Goal: Register for event/course: Sign up to attend an event or enroll in a course

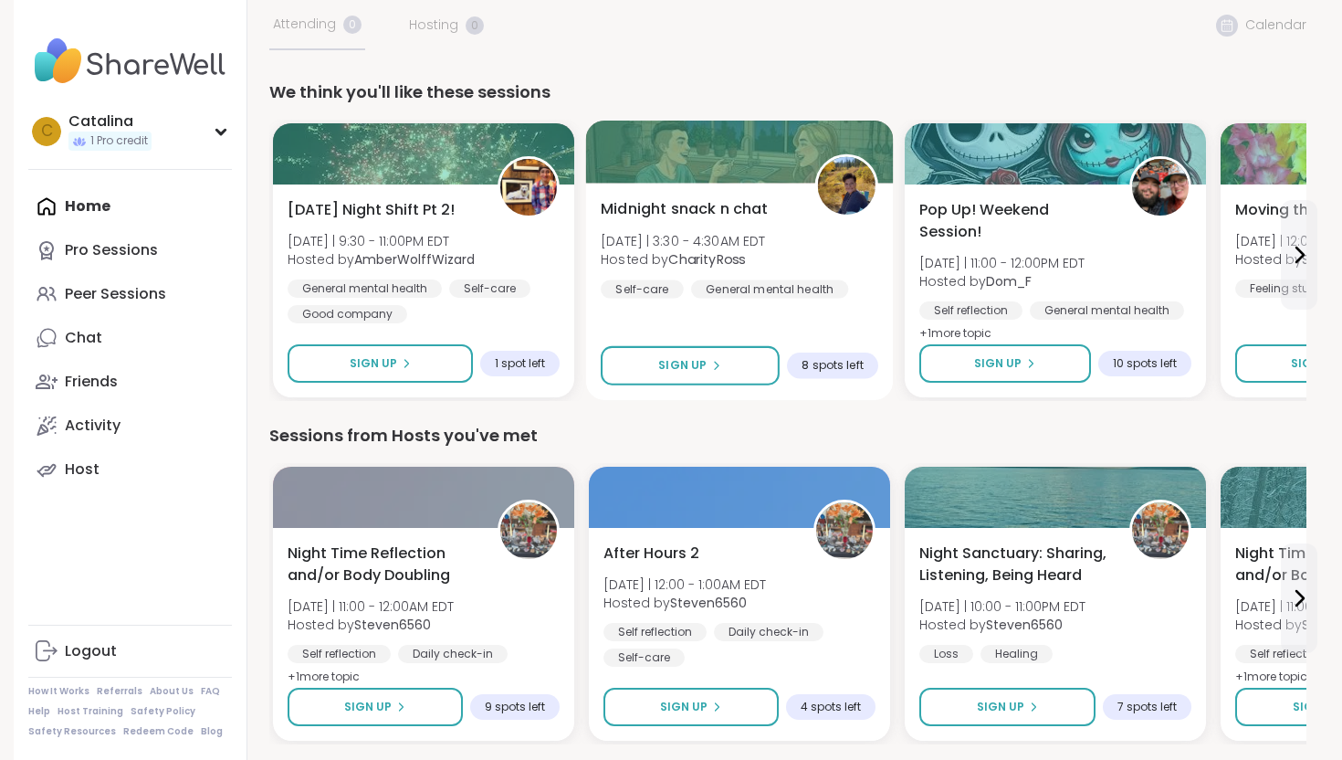
scroll to position [91, 0]
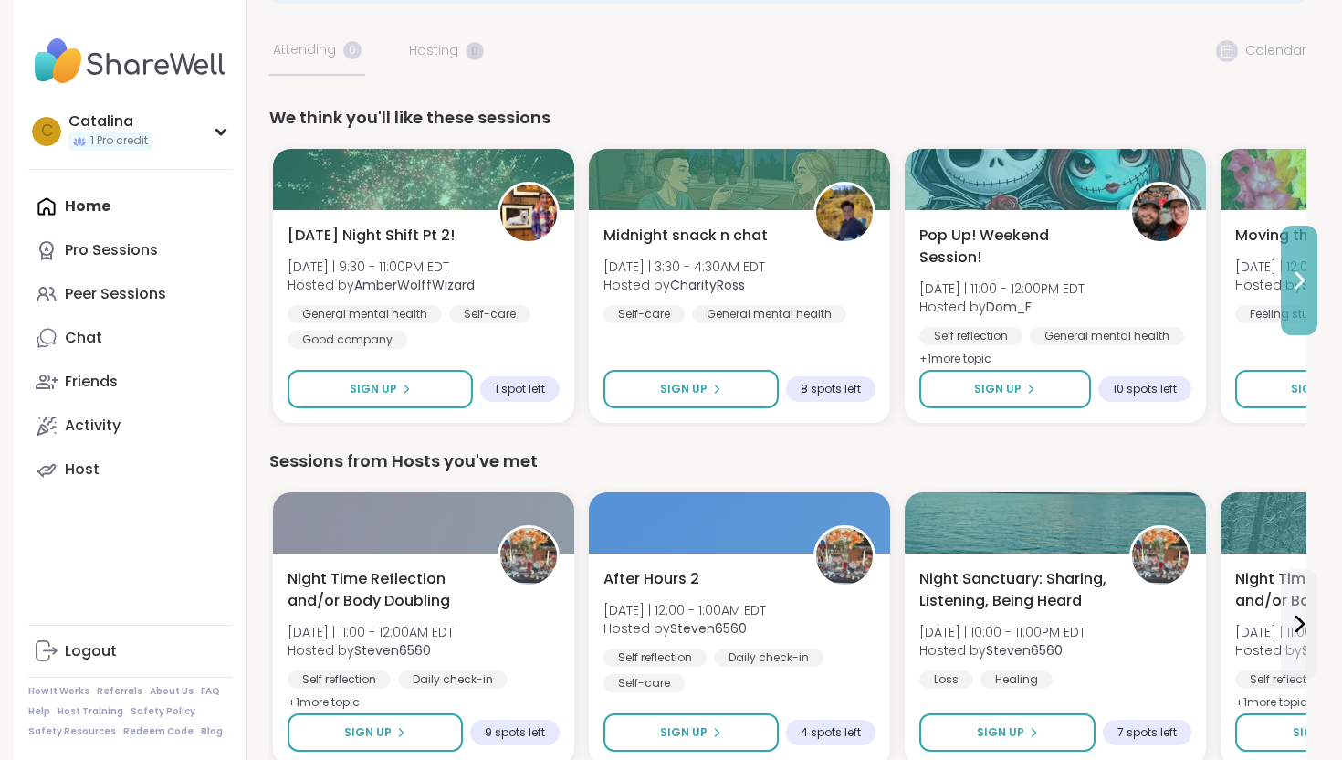
click at [1294, 283] on icon at bounding box center [1299, 280] width 22 height 22
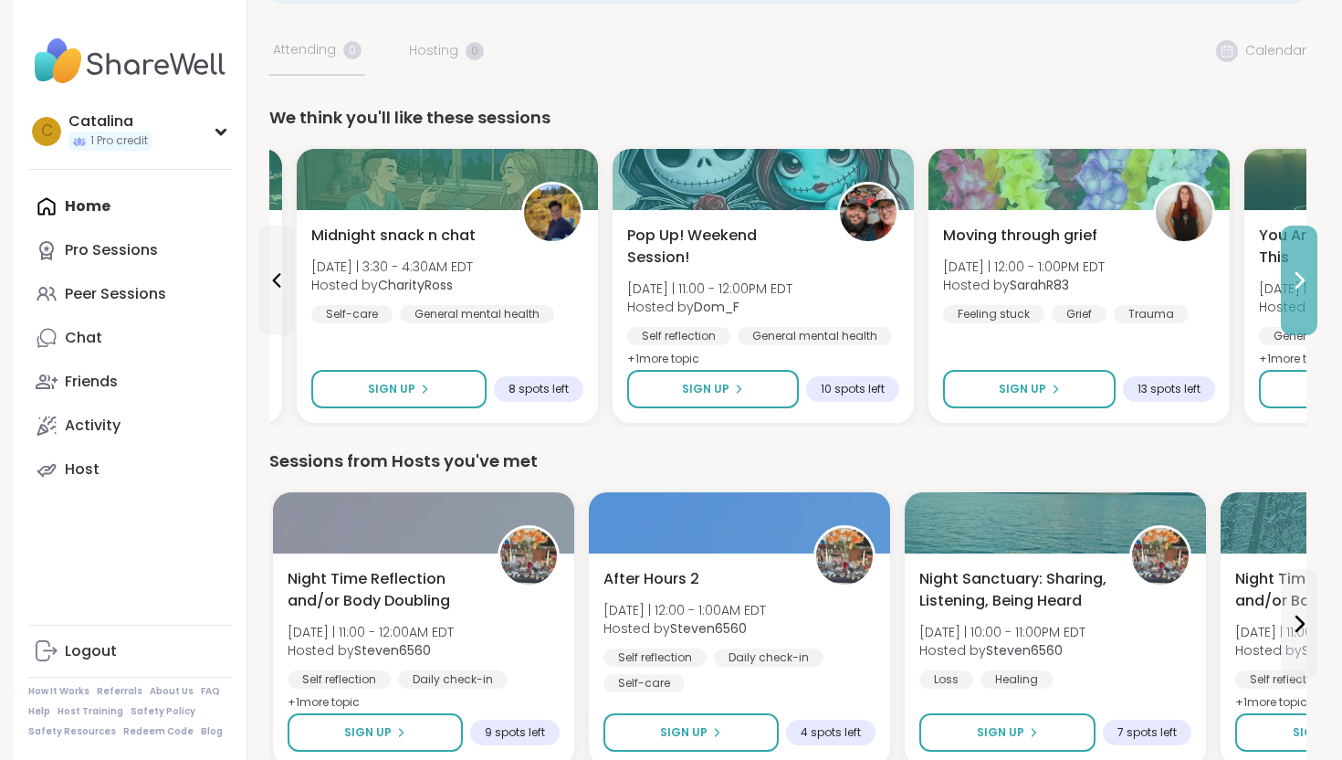
click at [1294, 283] on icon at bounding box center [1299, 280] width 22 height 22
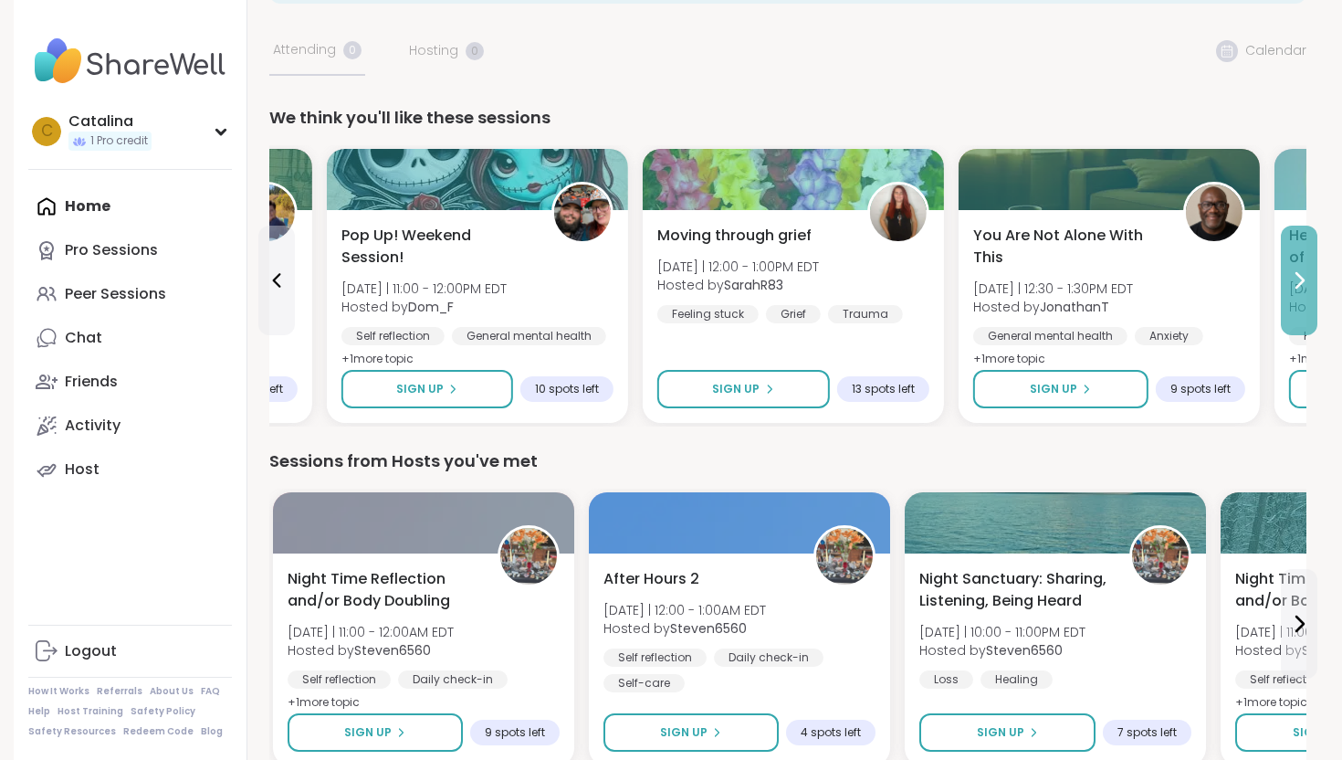
click at [1294, 283] on icon at bounding box center [1299, 280] width 22 height 22
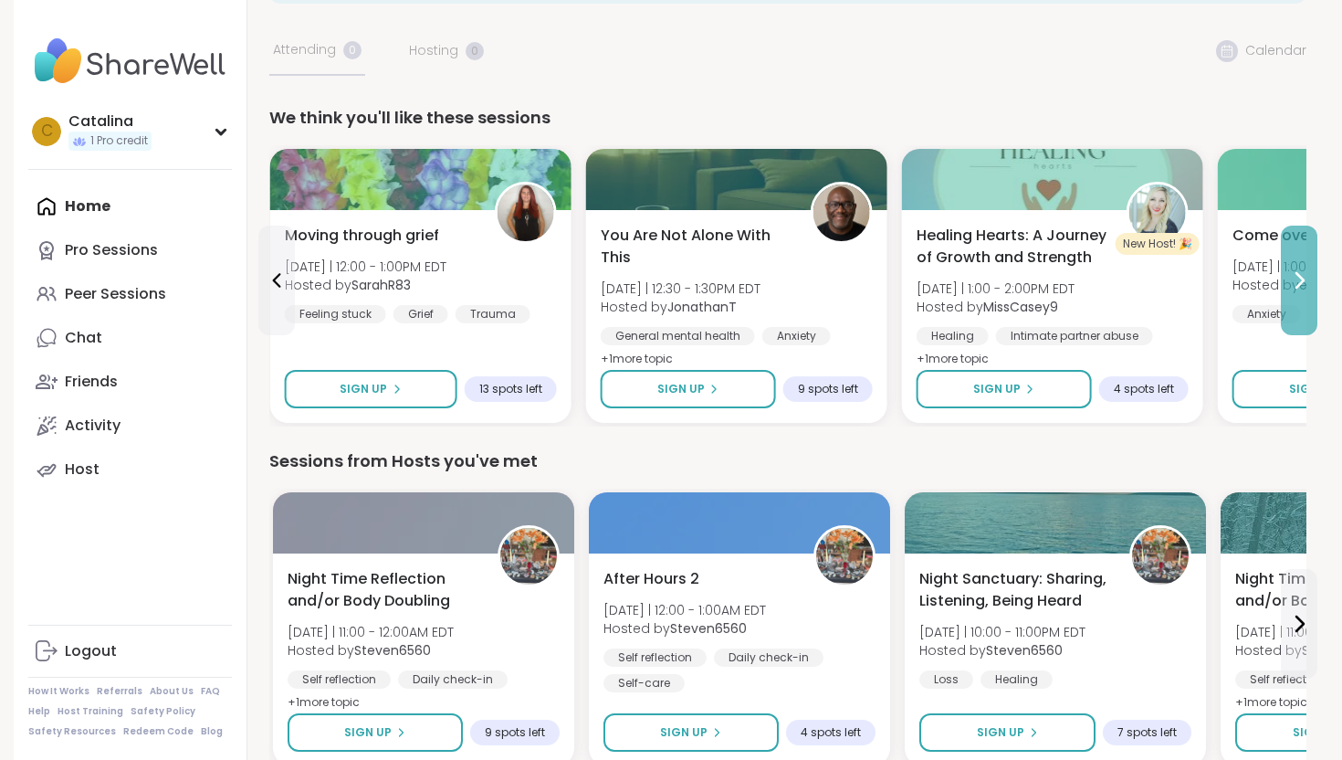
click at [1294, 283] on icon at bounding box center [1299, 280] width 22 height 22
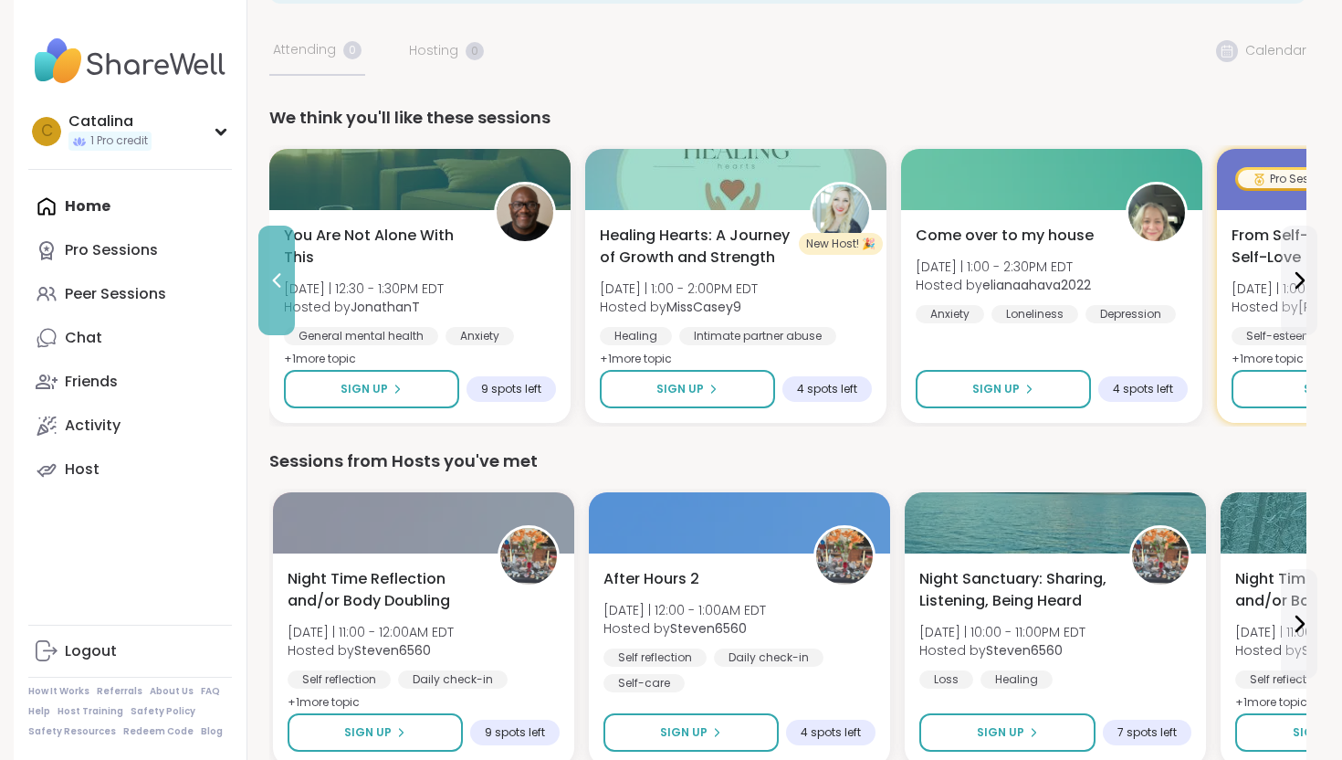
click at [265, 267] on button at bounding box center [276, 281] width 37 height 110
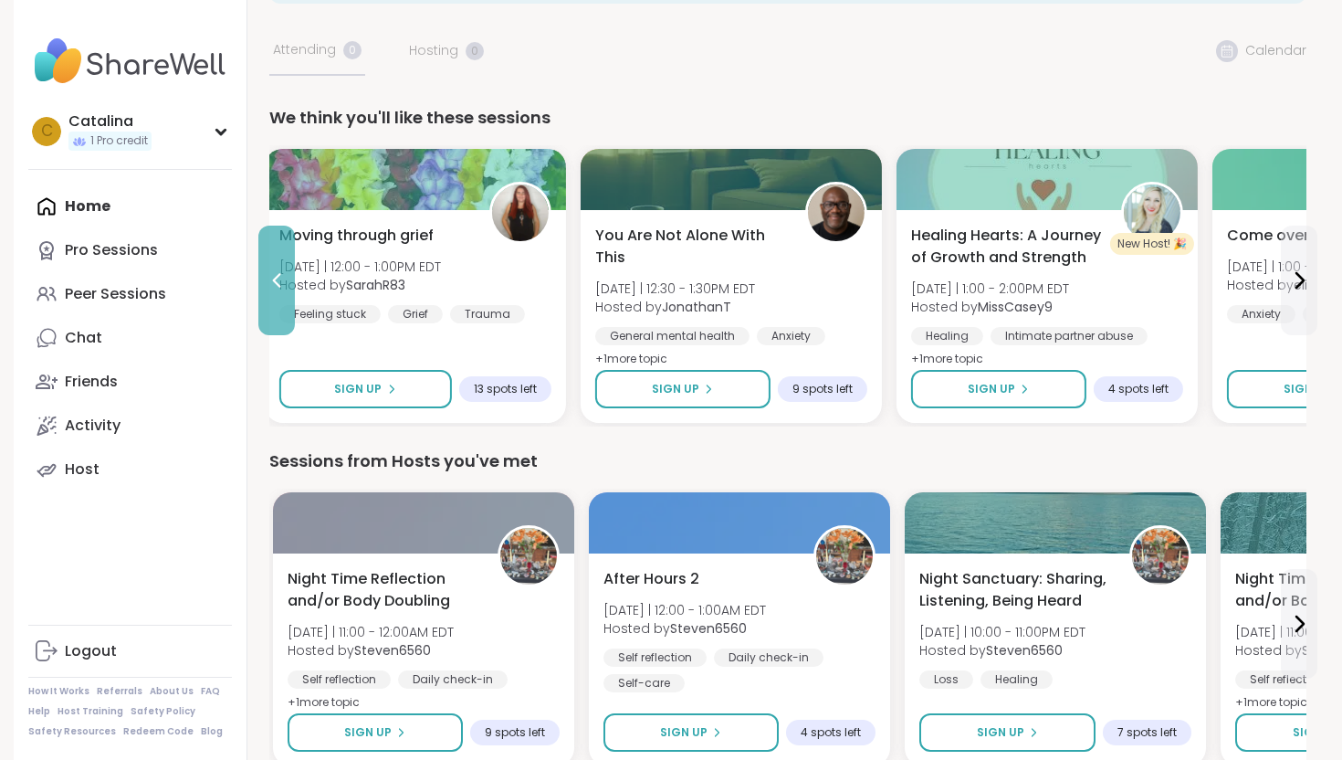
click at [265, 267] on button at bounding box center [276, 281] width 37 height 110
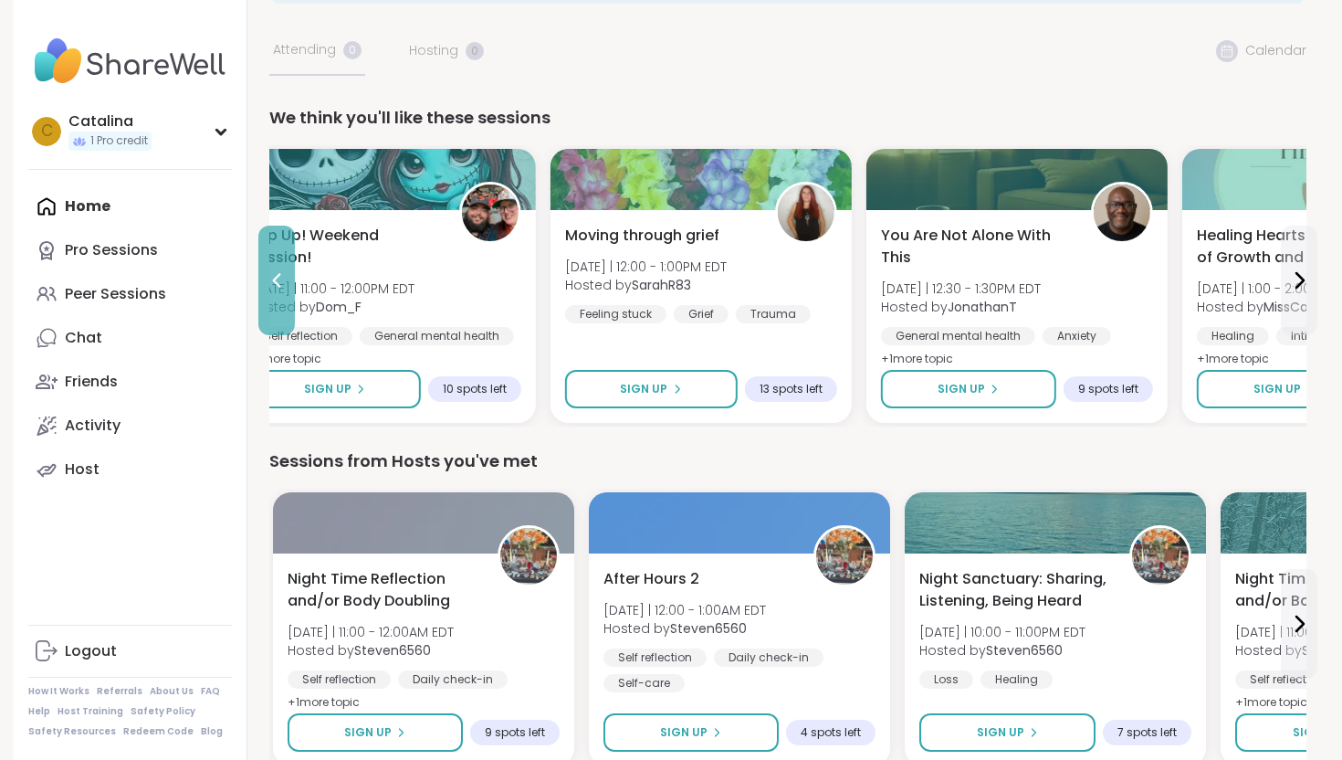
click at [265, 267] on button at bounding box center [276, 281] width 37 height 110
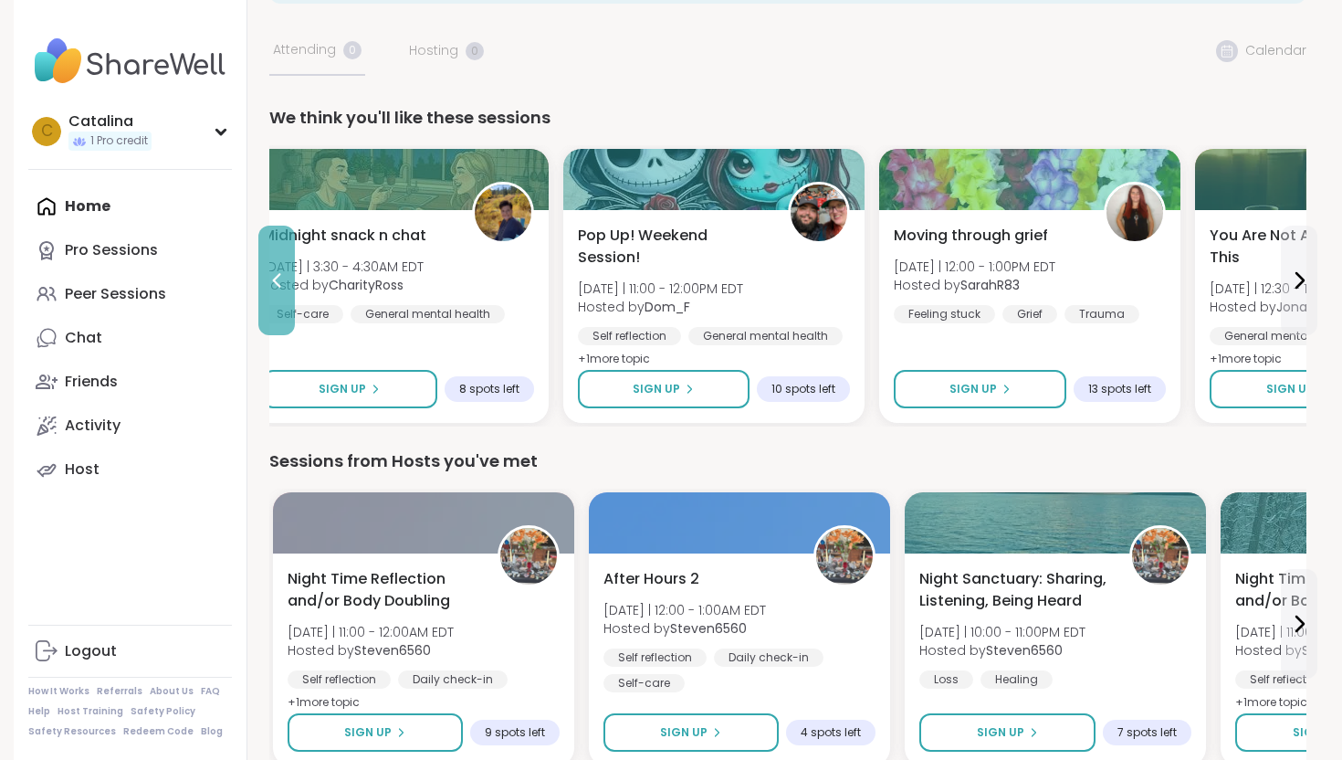
click at [265, 266] on button at bounding box center [276, 281] width 37 height 110
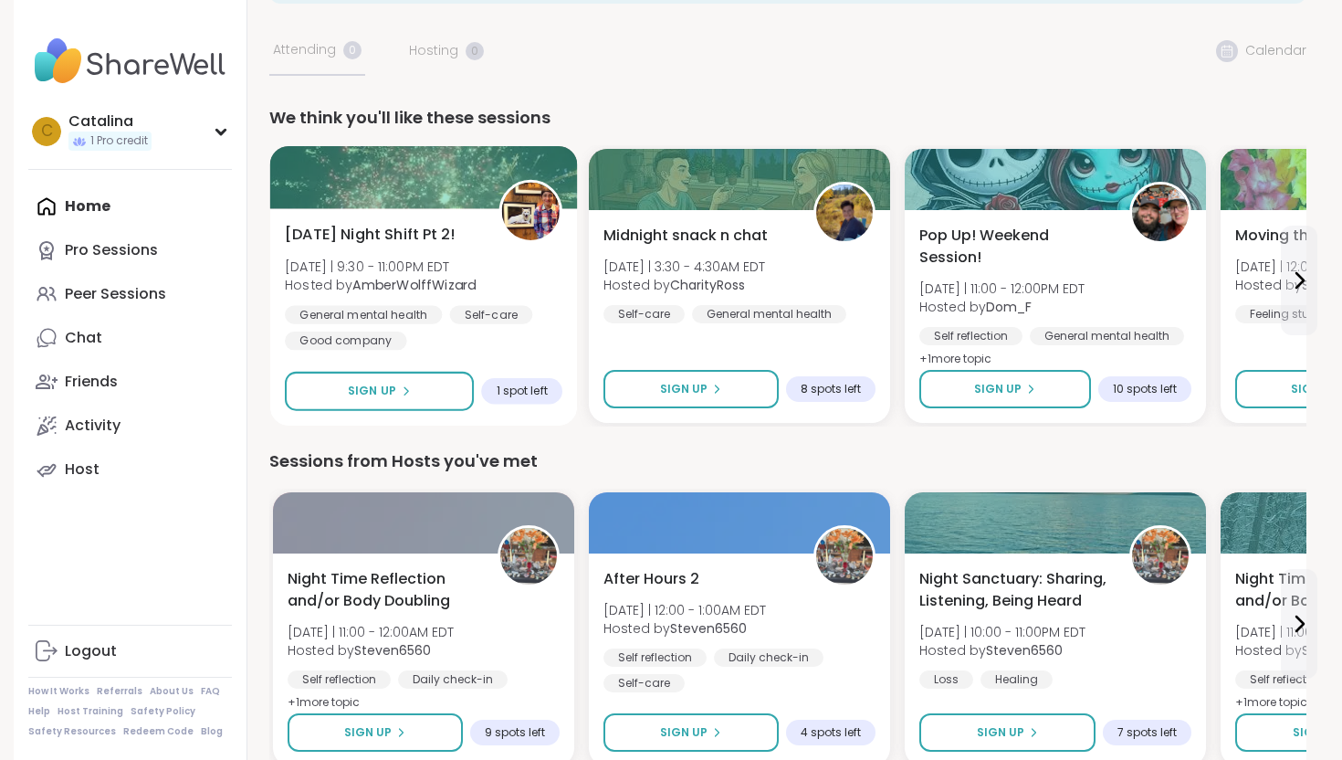
click at [436, 205] on div at bounding box center [424, 177] width 308 height 62
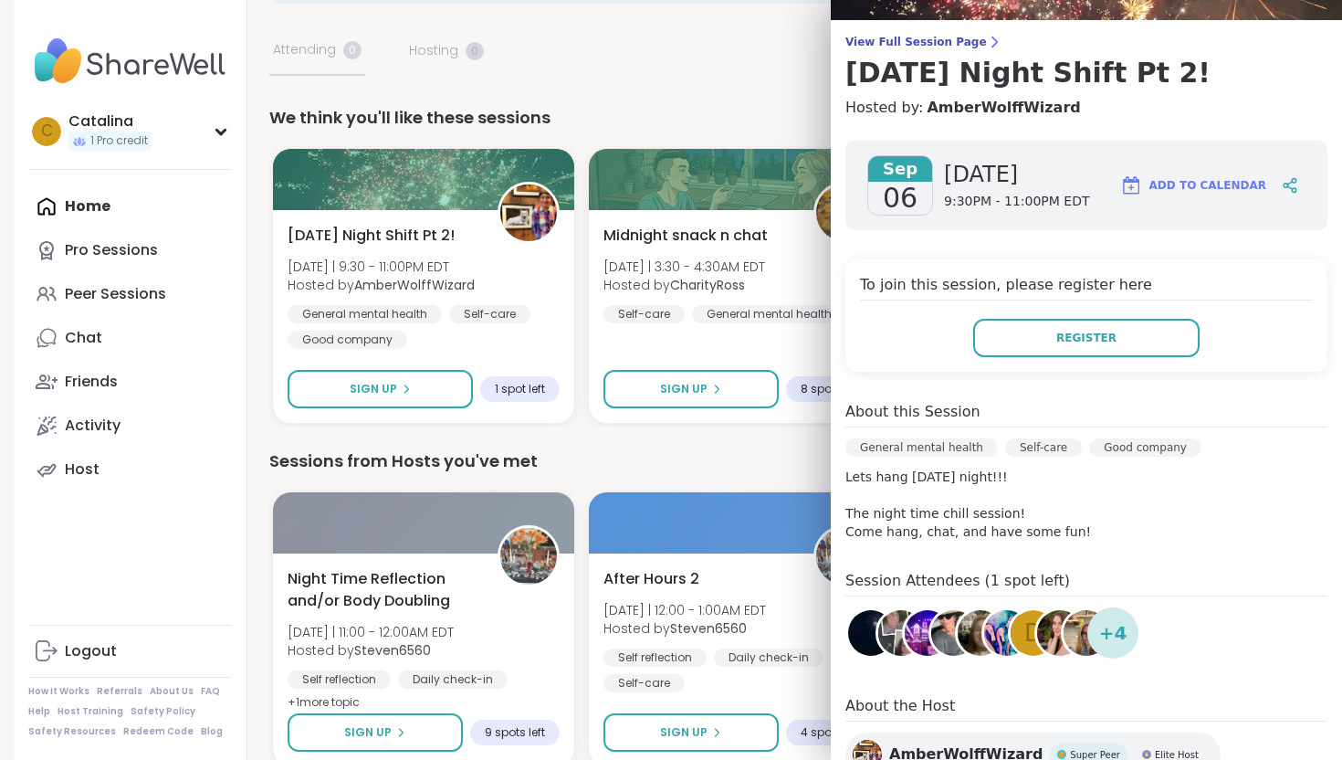
scroll to position [128, 0]
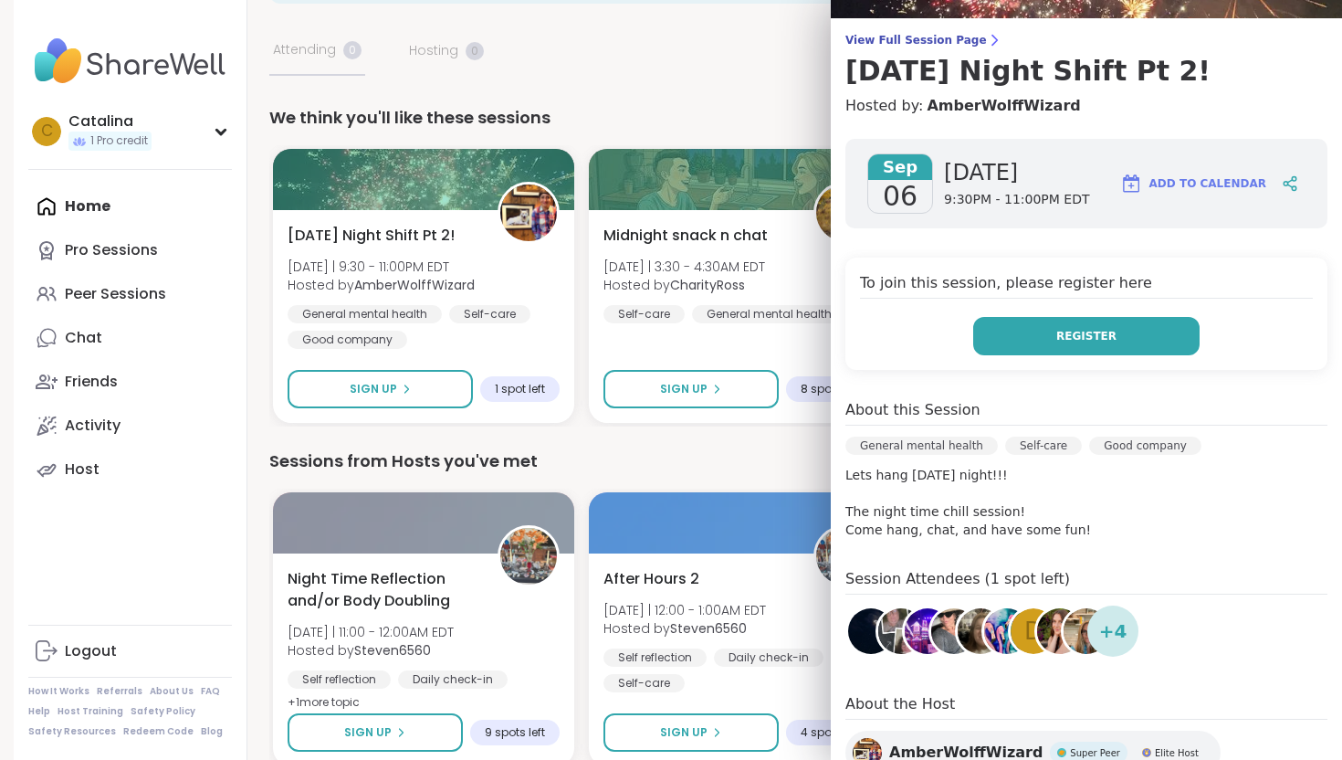
click at [1049, 336] on button "Register" at bounding box center [1086, 336] width 226 height 38
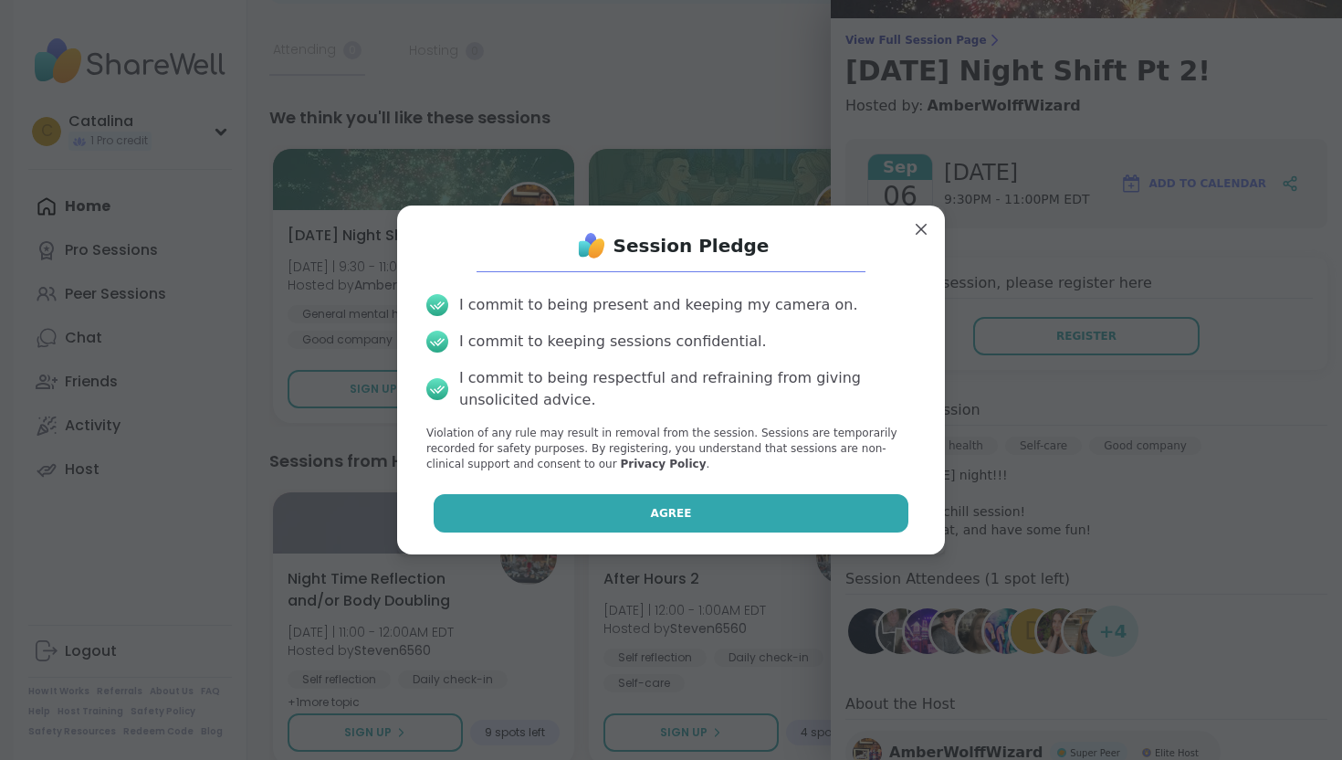
click at [654, 515] on span "Agree" at bounding box center [671, 513] width 41 height 16
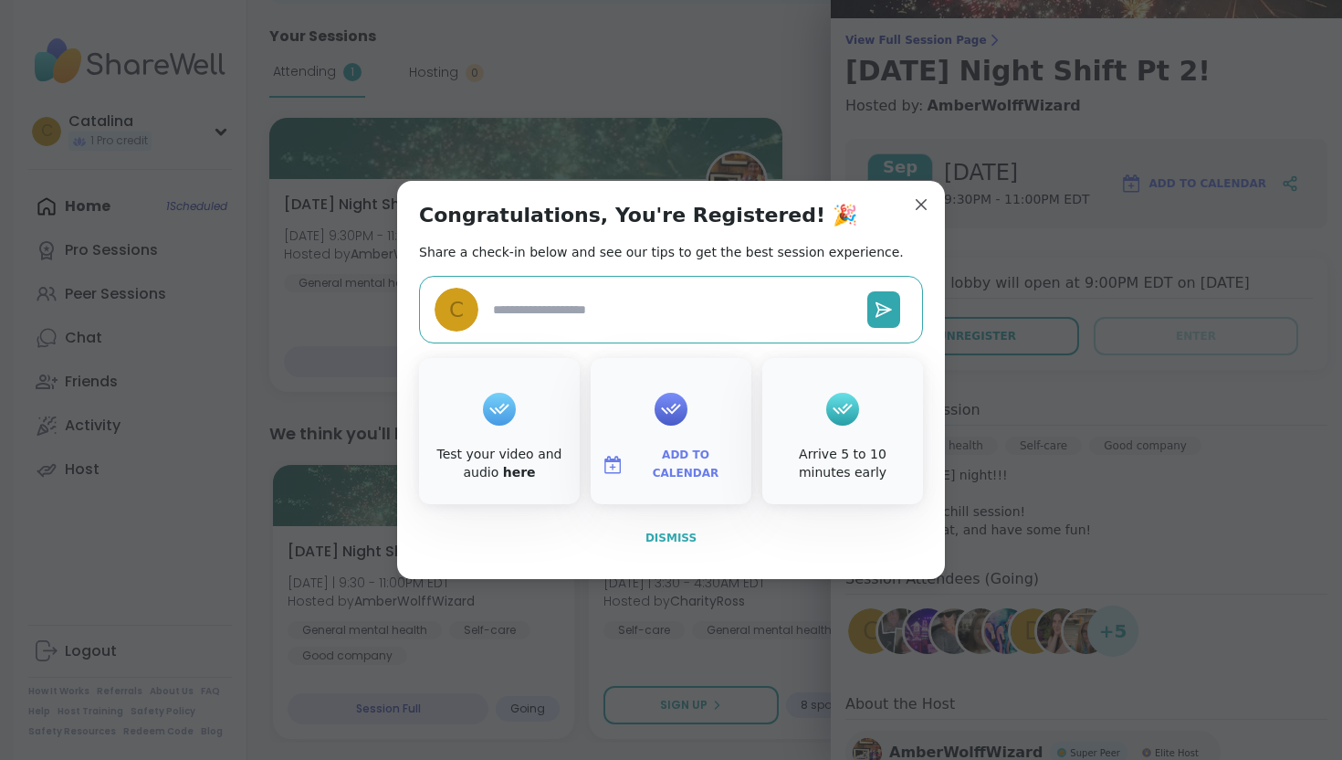
click at [677, 546] on button "Dismiss" at bounding box center [671, 538] width 504 height 38
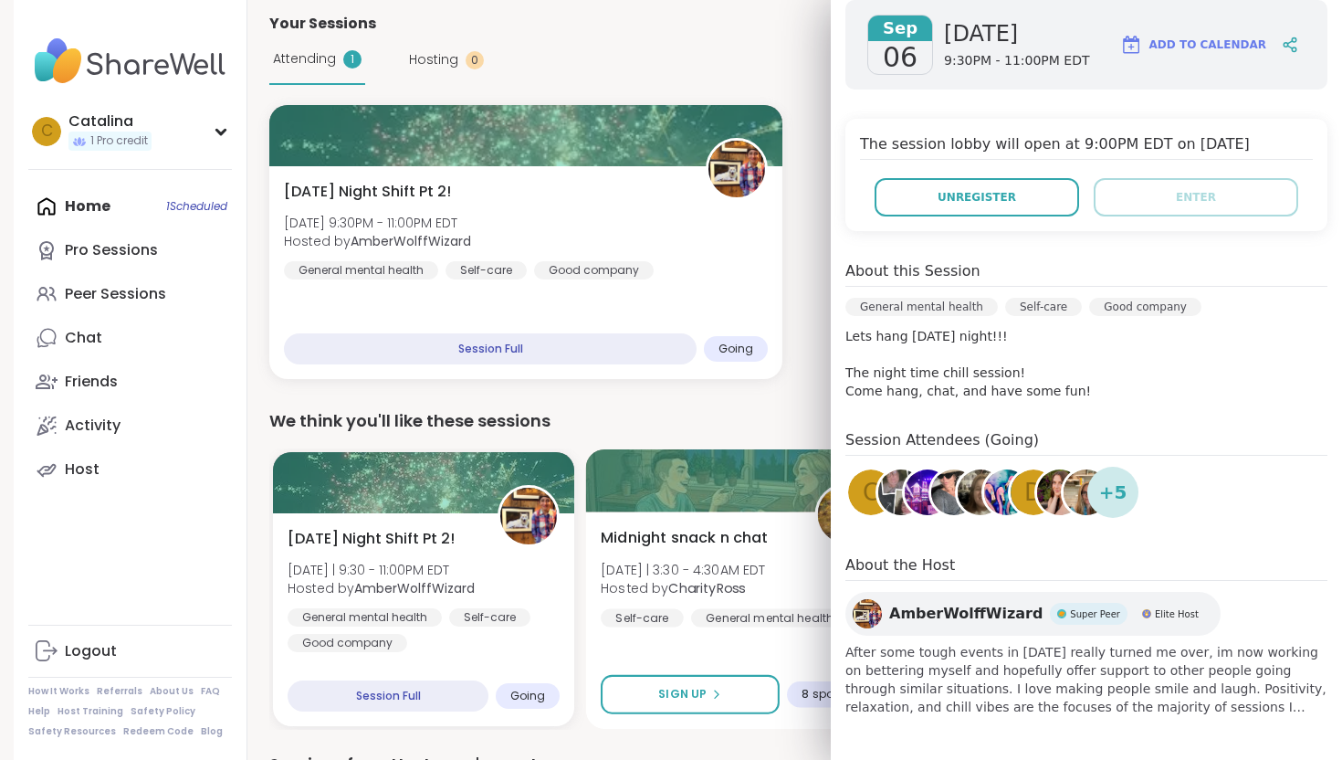
scroll to position [0, 0]
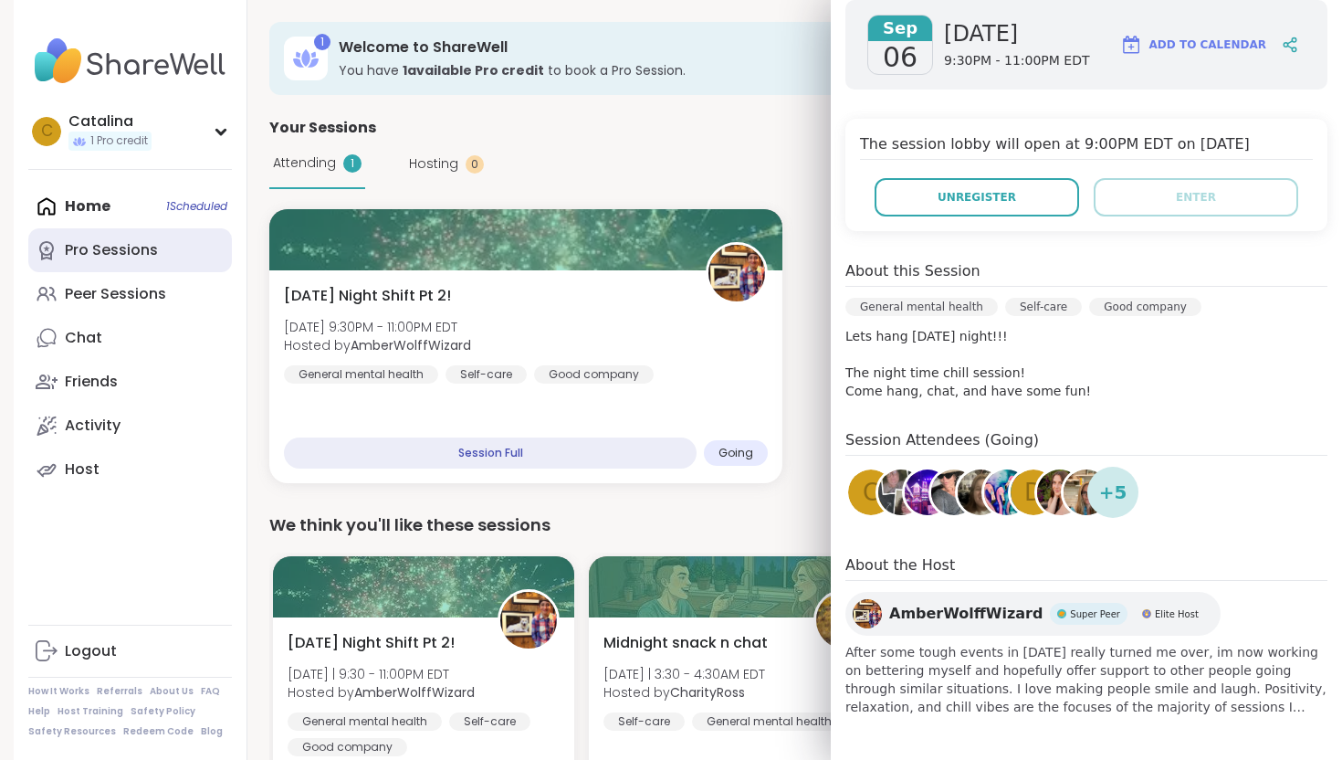
click at [71, 255] on div "Pro Sessions" at bounding box center [111, 250] width 93 height 20
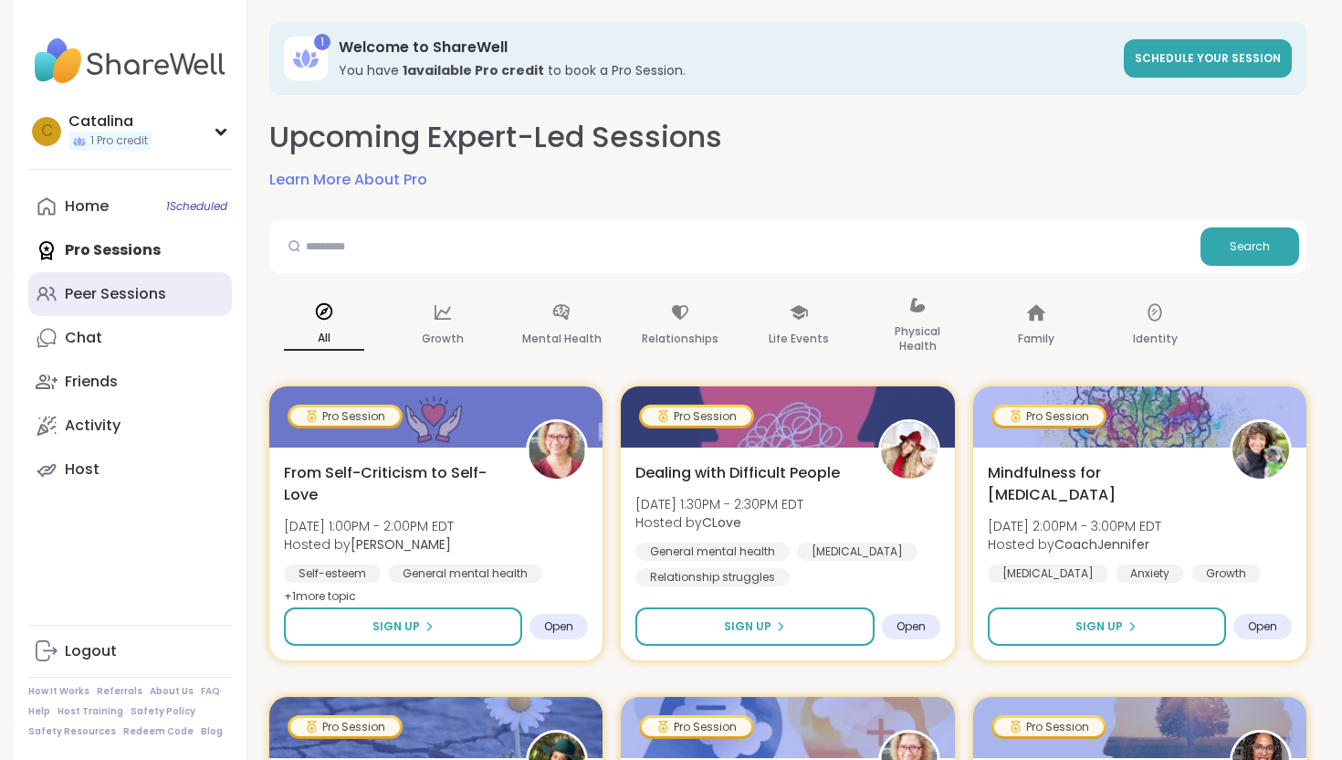
click at [113, 295] on div "Peer Sessions" at bounding box center [115, 294] width 101 height 20
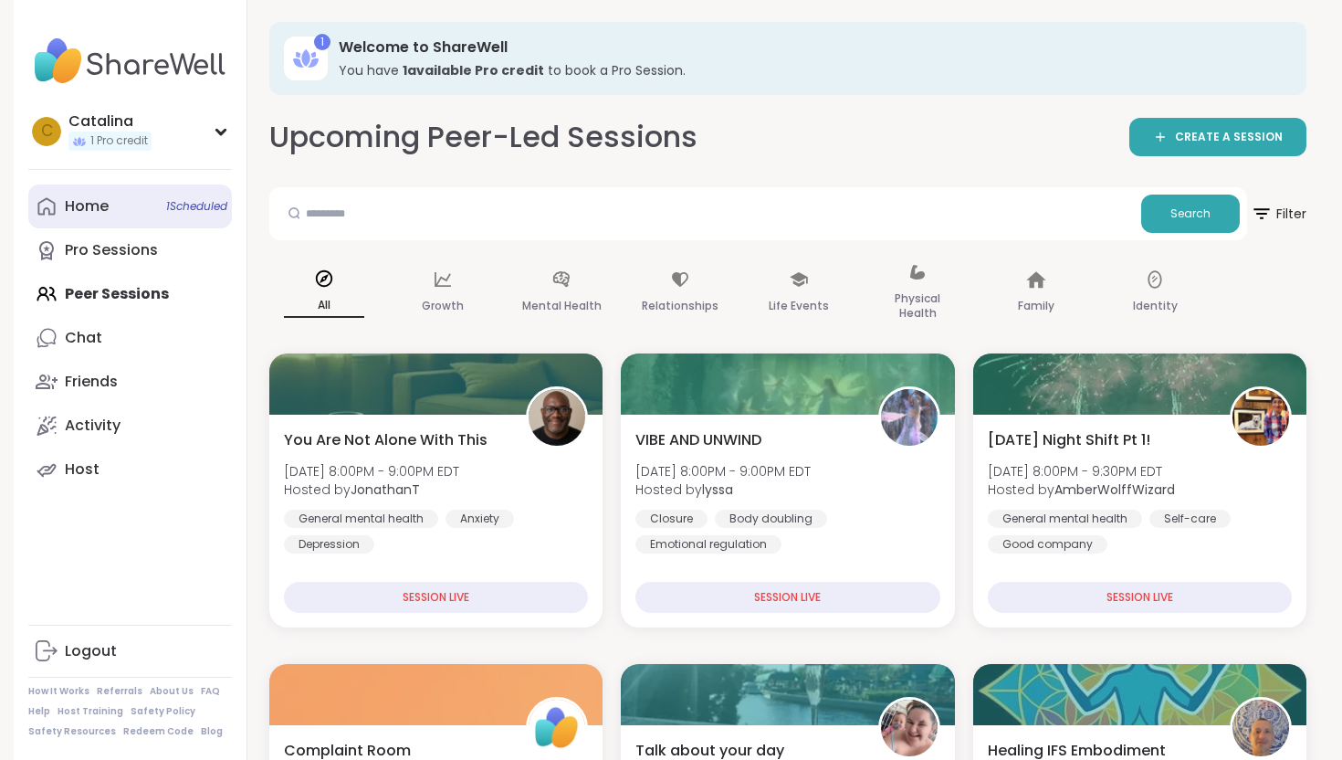
click at [83, 215] on div "Home 1 Scheduled" at bounding box center [87, 206] width 44 height 20
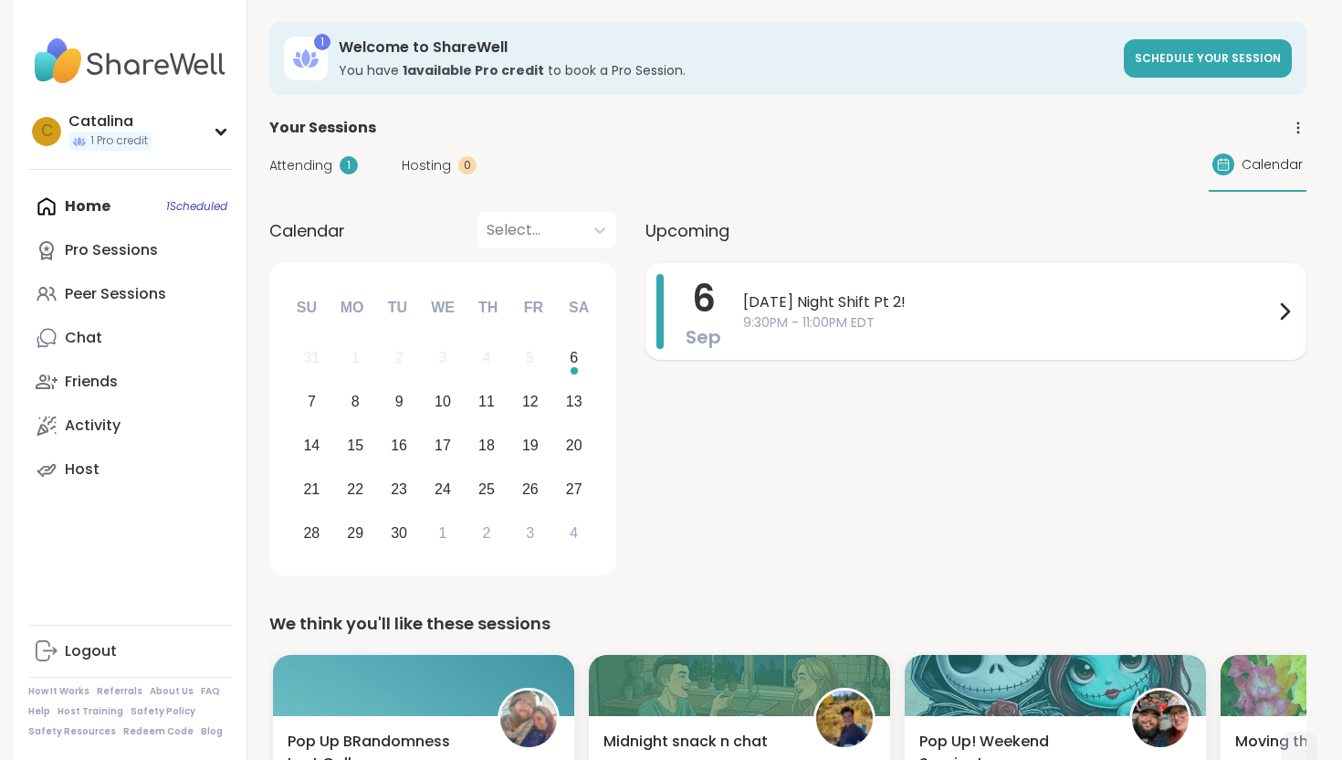
click at [674, 331] on div "6 Sep" at bounding box center [688, 311] width 65 height 75
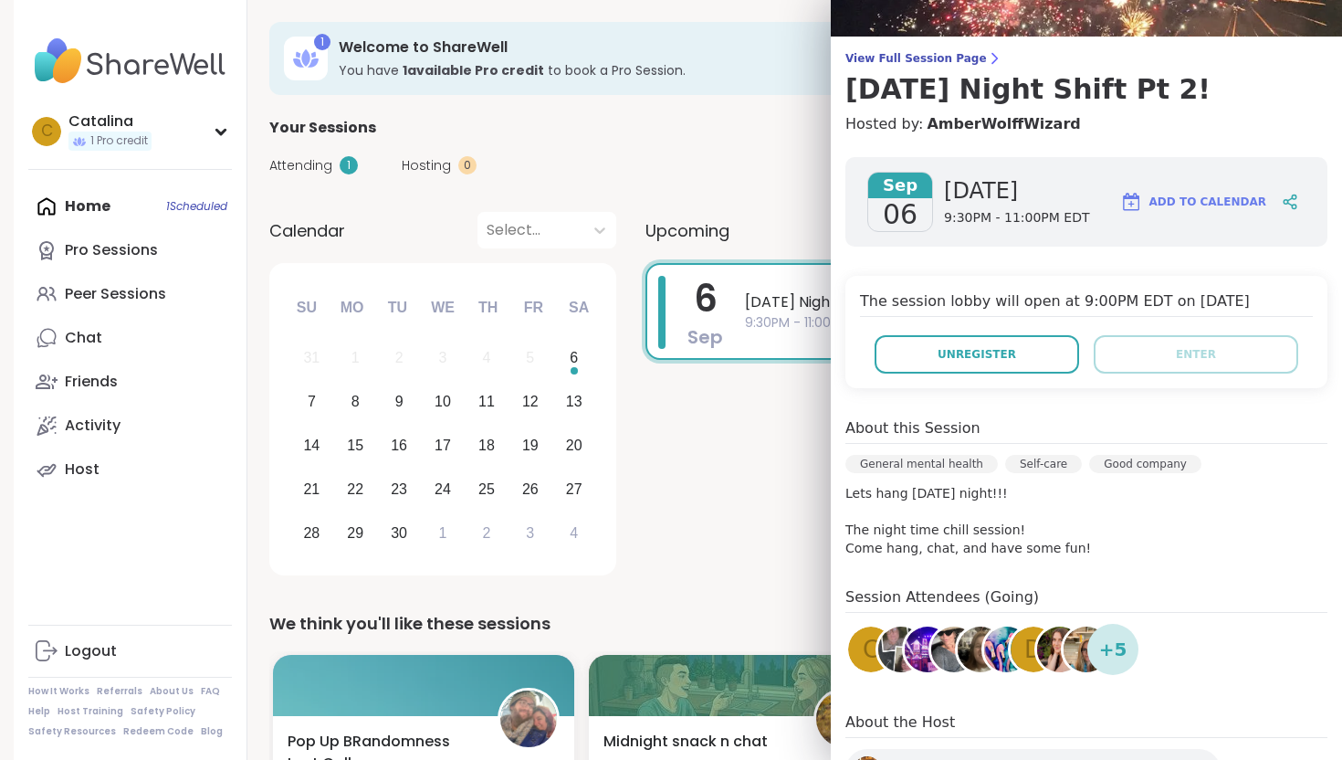
scroll to position [267, 0]
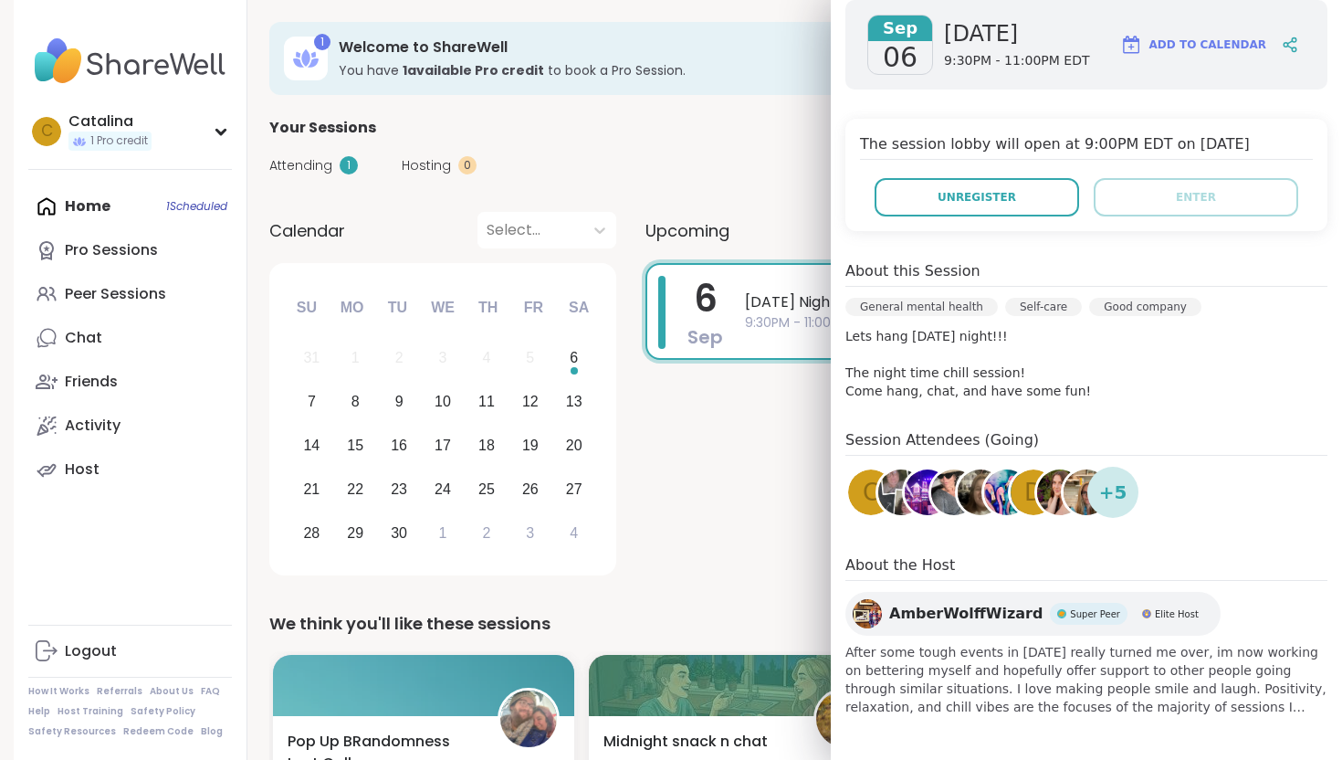
click at [999, 241] on div "Sep 06 Saturday 9:30PM - 11:00PM EDT Add to Calendar The session lobby will ope…" at bounding box center [1086, 357] width 511 height 745
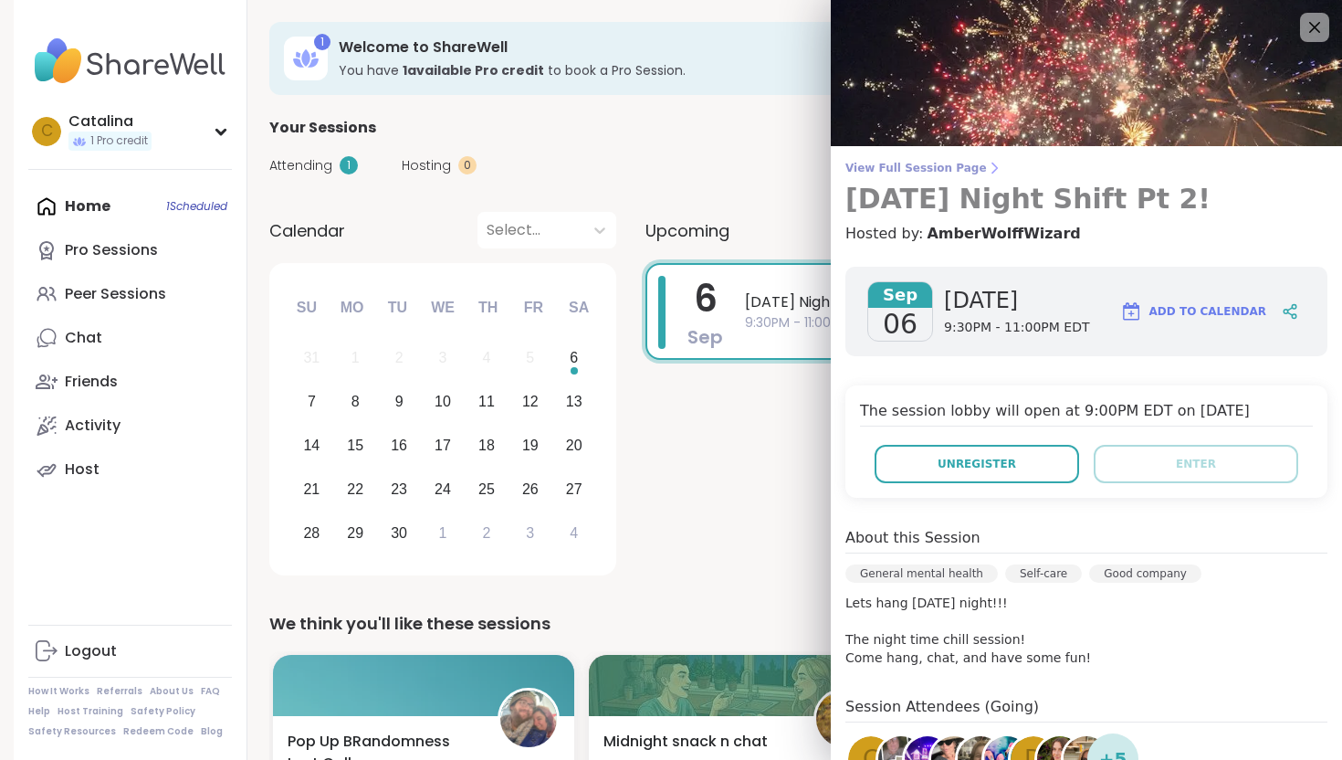
click at [983, 194] on h3 "[DATE] Night Shift Pt 2!" at bounding box center [1086, 199] width 482 height 33
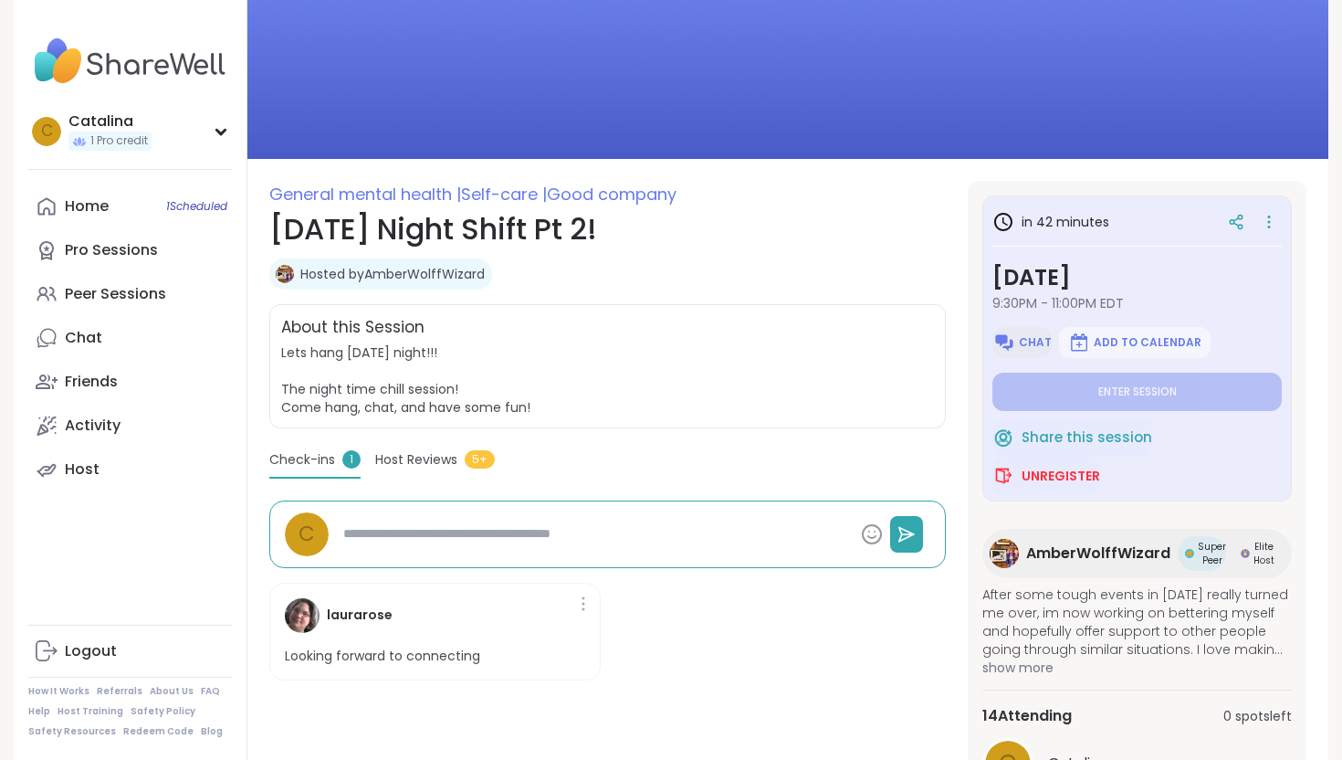
scroll to position [100, 0]
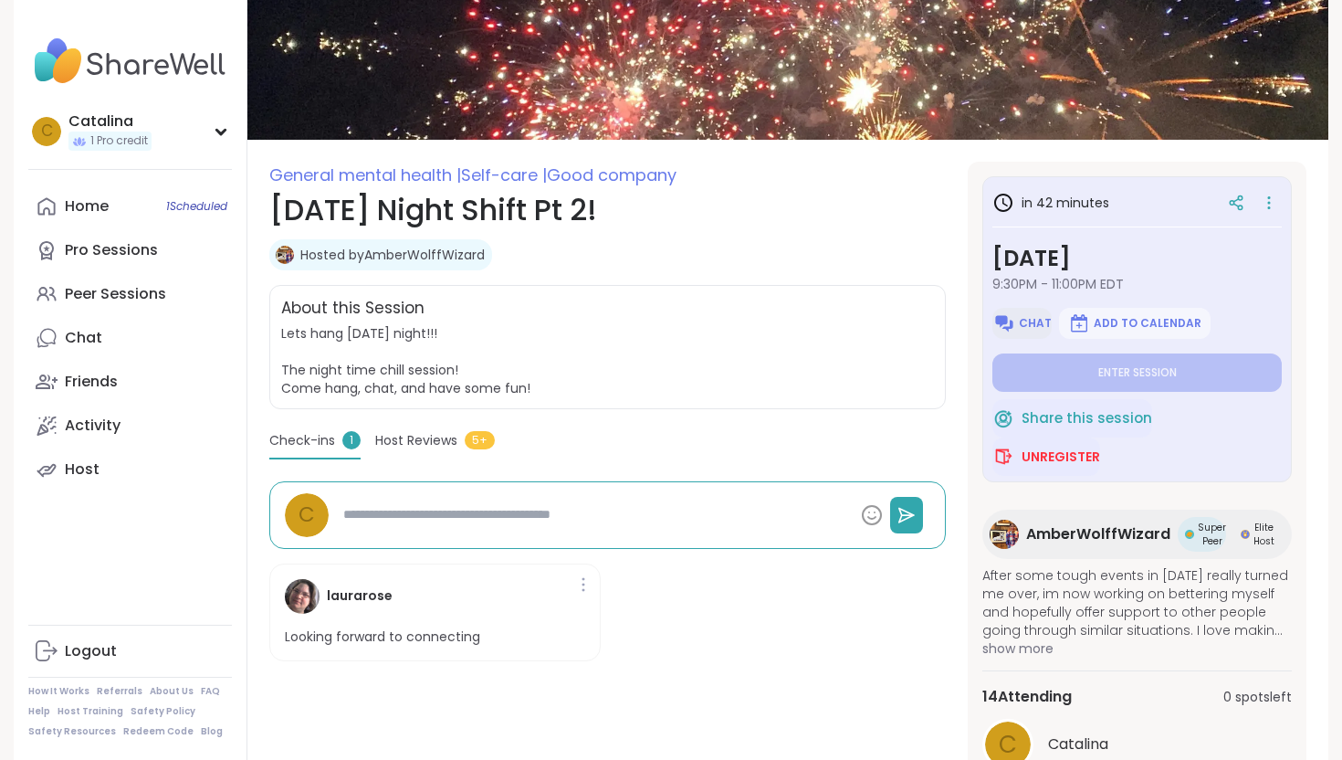
click at [1015, 325] on img at bounding box center [1004, 323] width 22 height 22
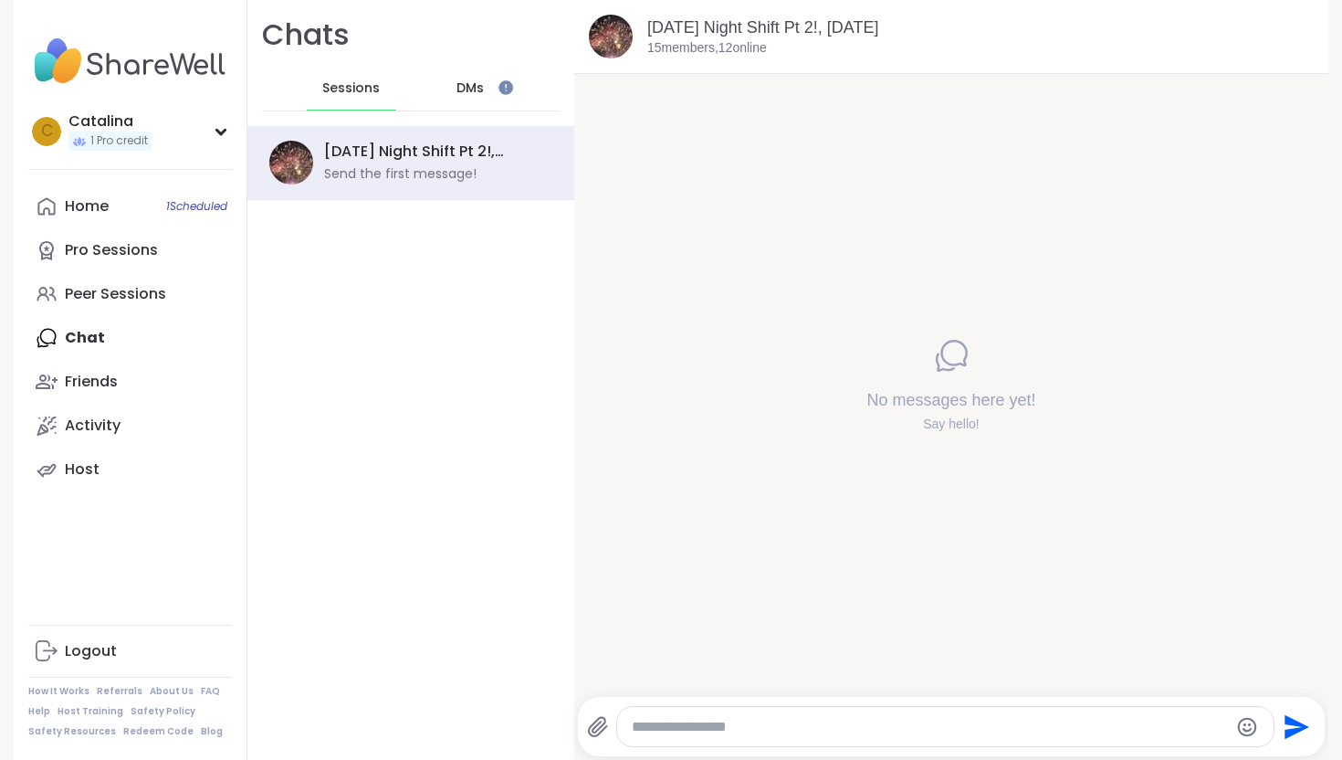
click at [465, 104] on div "DMs" at bounding box center [470, 89] width 89 height 44
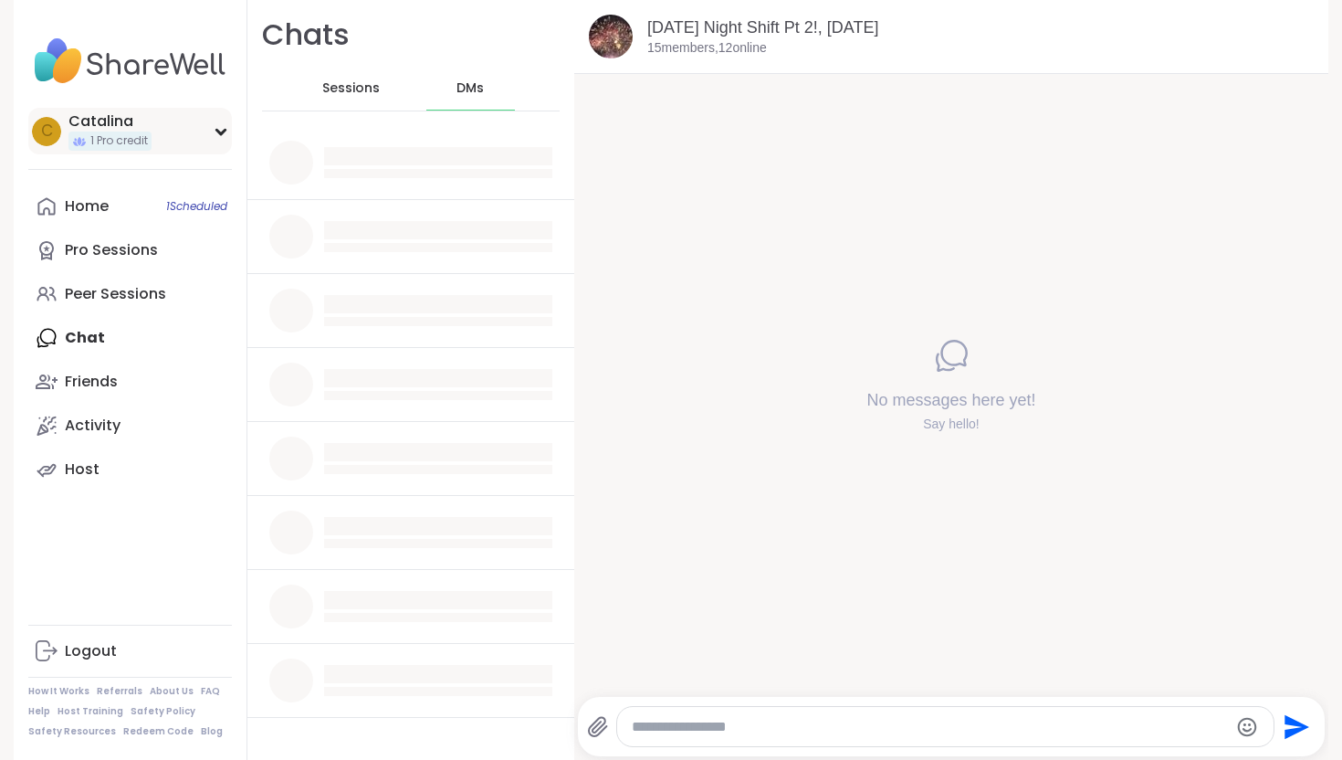
click at [112, 133] on span "1 Pro credit" at bounding box center [119, 141] width 58 height 16
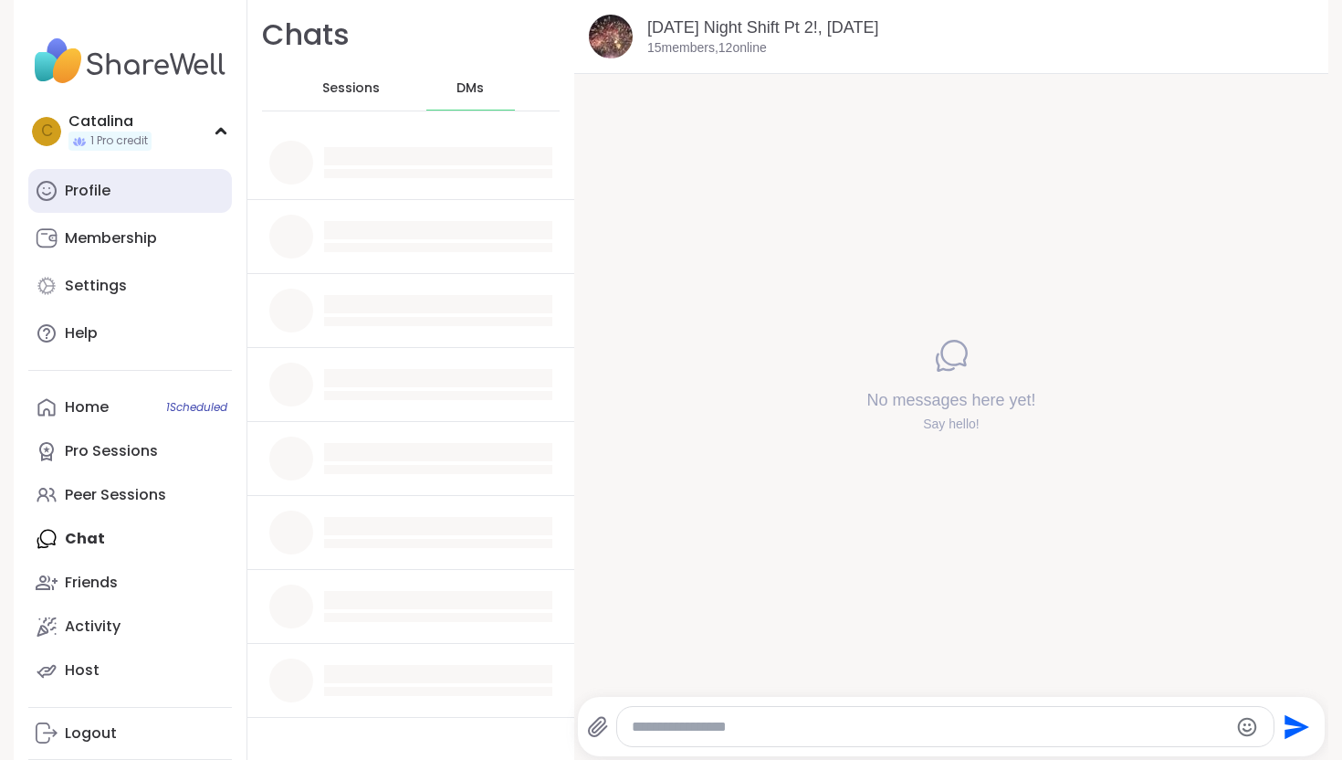
click at [112, 196] on link "Profile" at bounding box center [130, 191] width 204 height 44
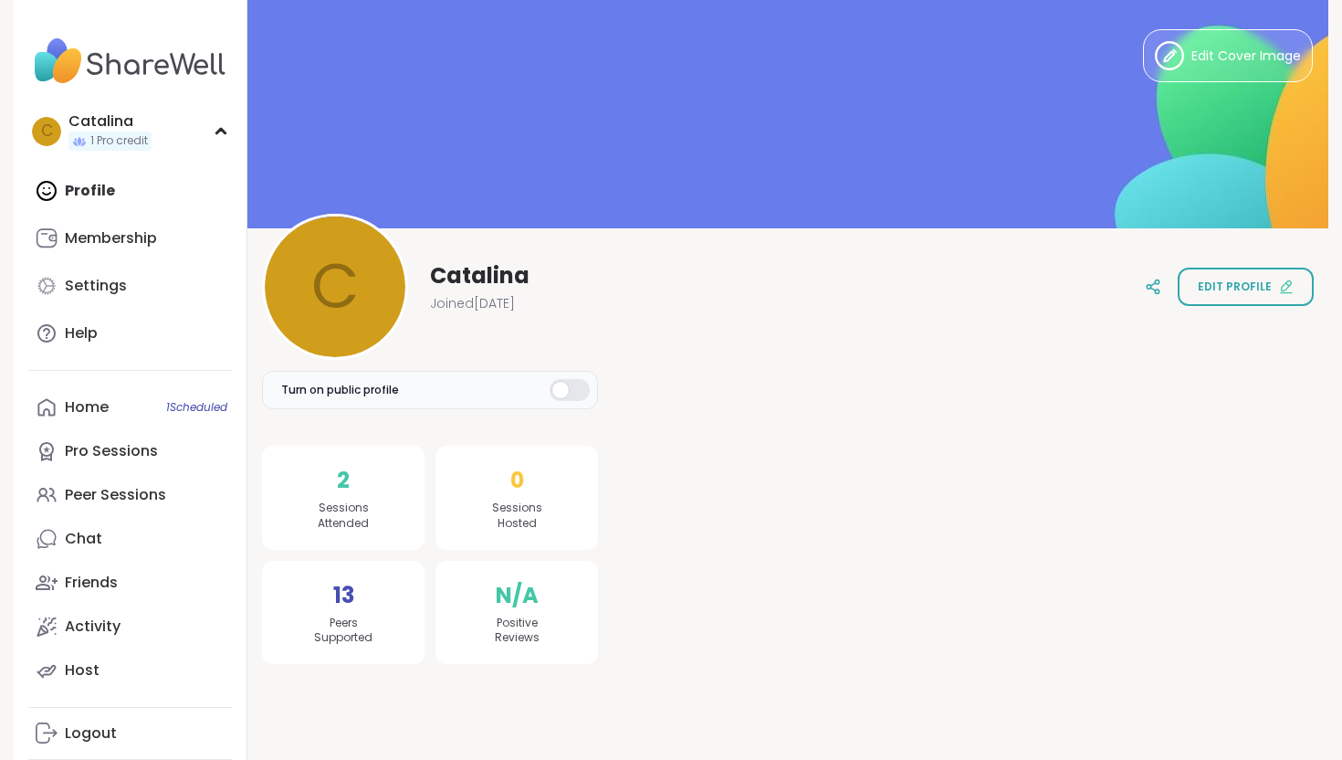
click at [94, 74] on img at bounding box center [130, 61] width 204 height 64
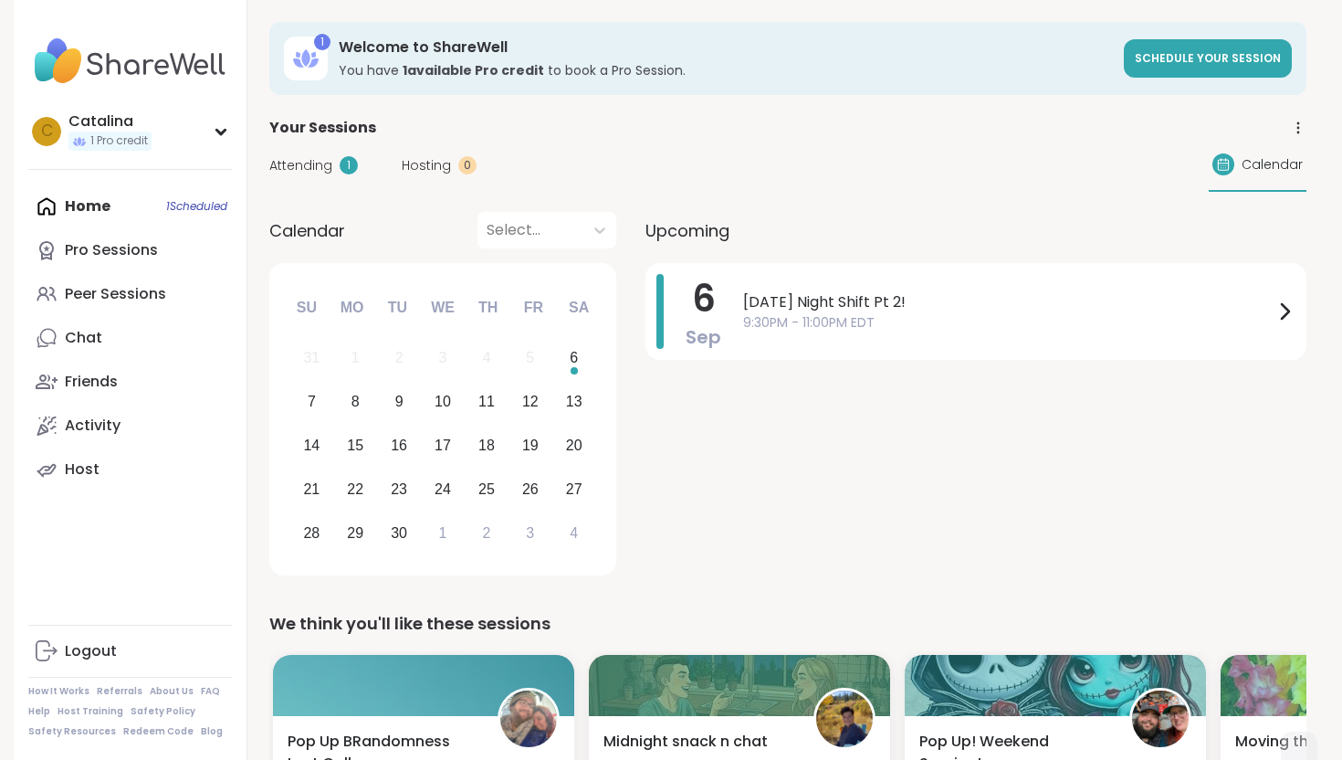
click at [785, 260] on div "Upcoming 6 Sep Saturday Night Shift Pt 2! 9:30PM - 11:00PM EDT" at bounding box center [976, 397] width 661 height 370
click at [785, 299] on span "[DATE] Night Shift Pt 2!" at bounding box center [1008, 302] width 530 height 22
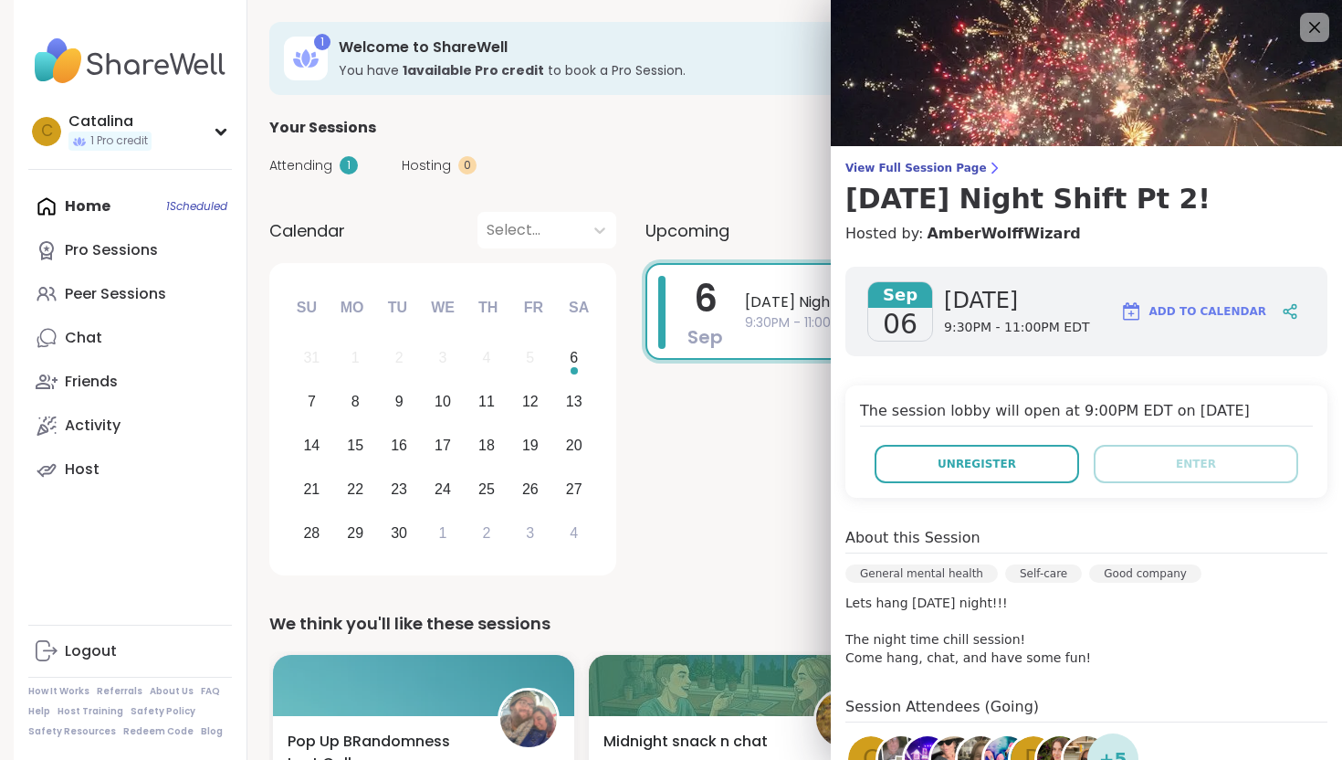
click at [905, 160] on div "View Full Session Page Saturday Night Shift Pt 2! Hosted by: AmberWolffWizard S…" at bounding box center [1086, 513] width 511 height 1026
click at [897, 172] on span "View Full Session Page" at bounding box center [1086, 168] width 482 height 15
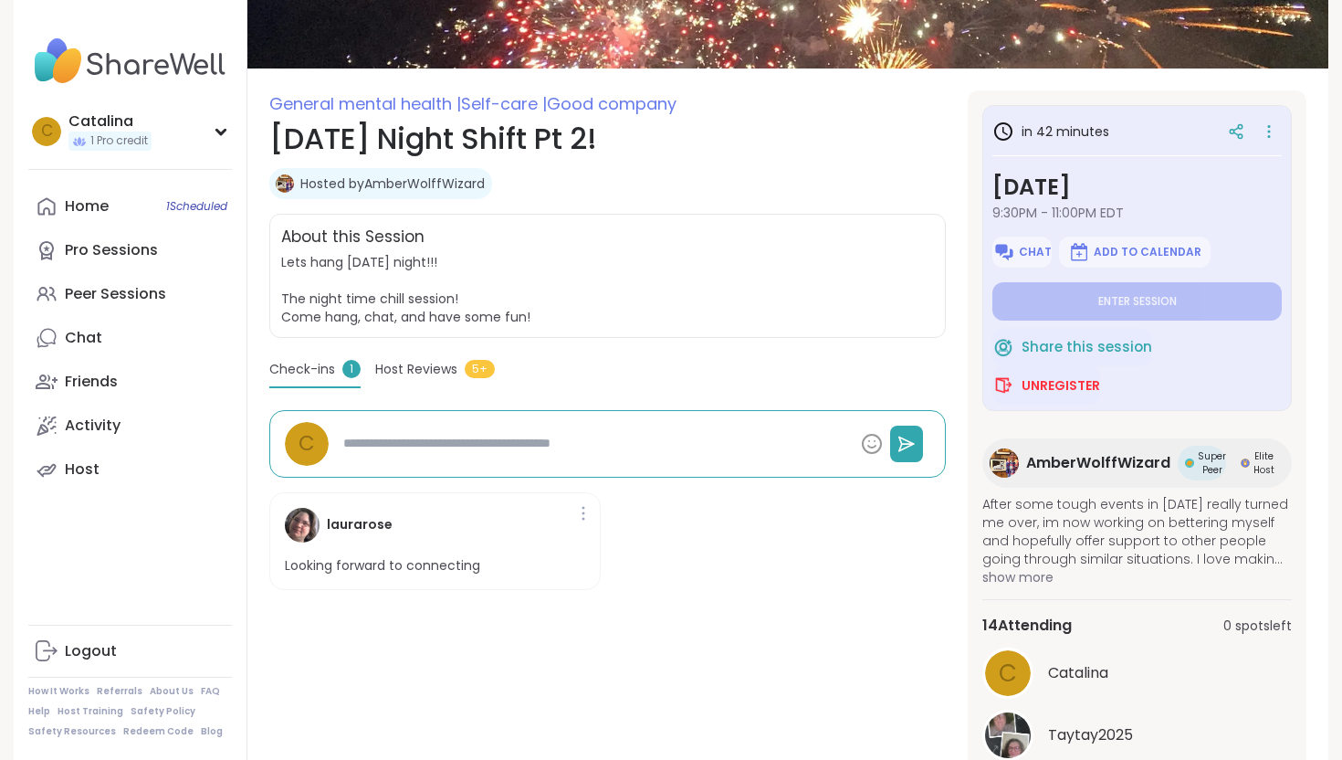
scroll to position [174, 0]
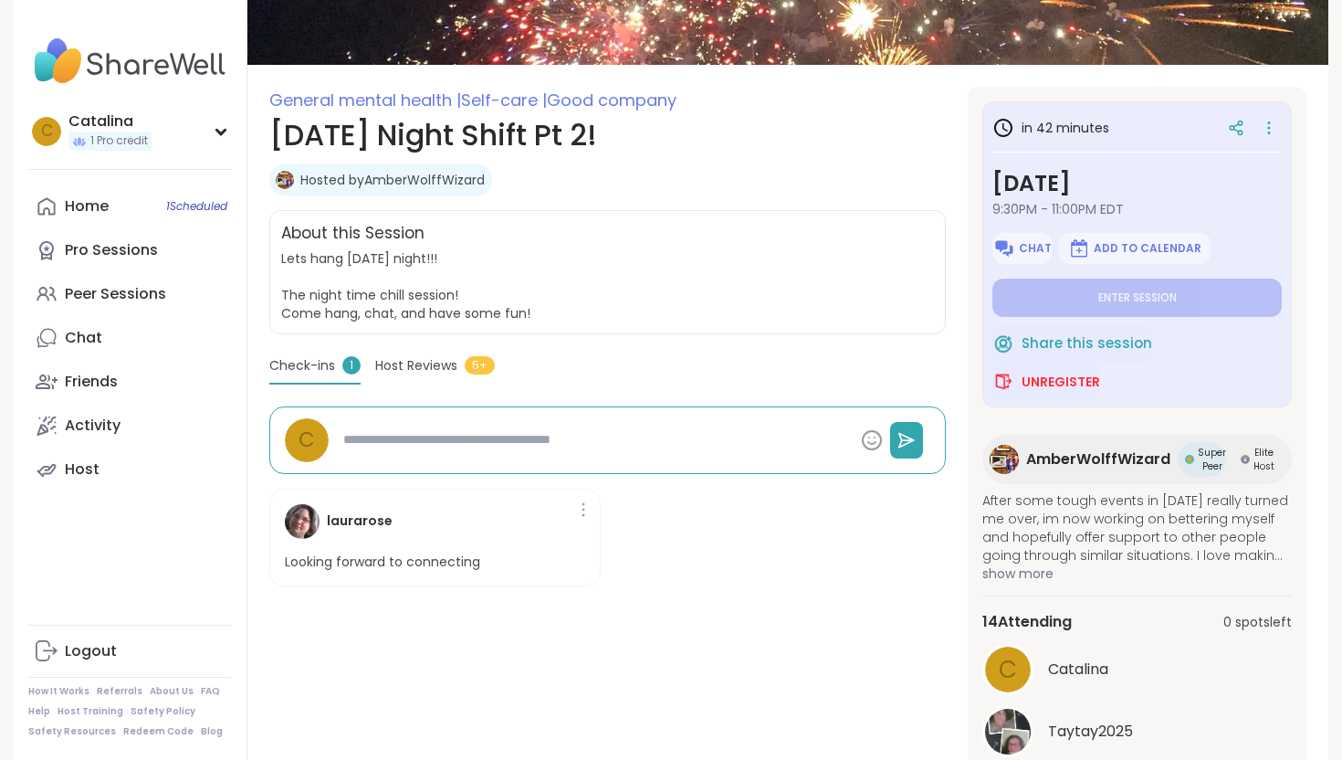
click at [438, 548] on div "laurarose Looking forward to connecting" at bounding box center [434, 537] width 331 height 99
click at [413, 362] on span "Host Reviews" at bounding box center [416, 365] width 82 height 19
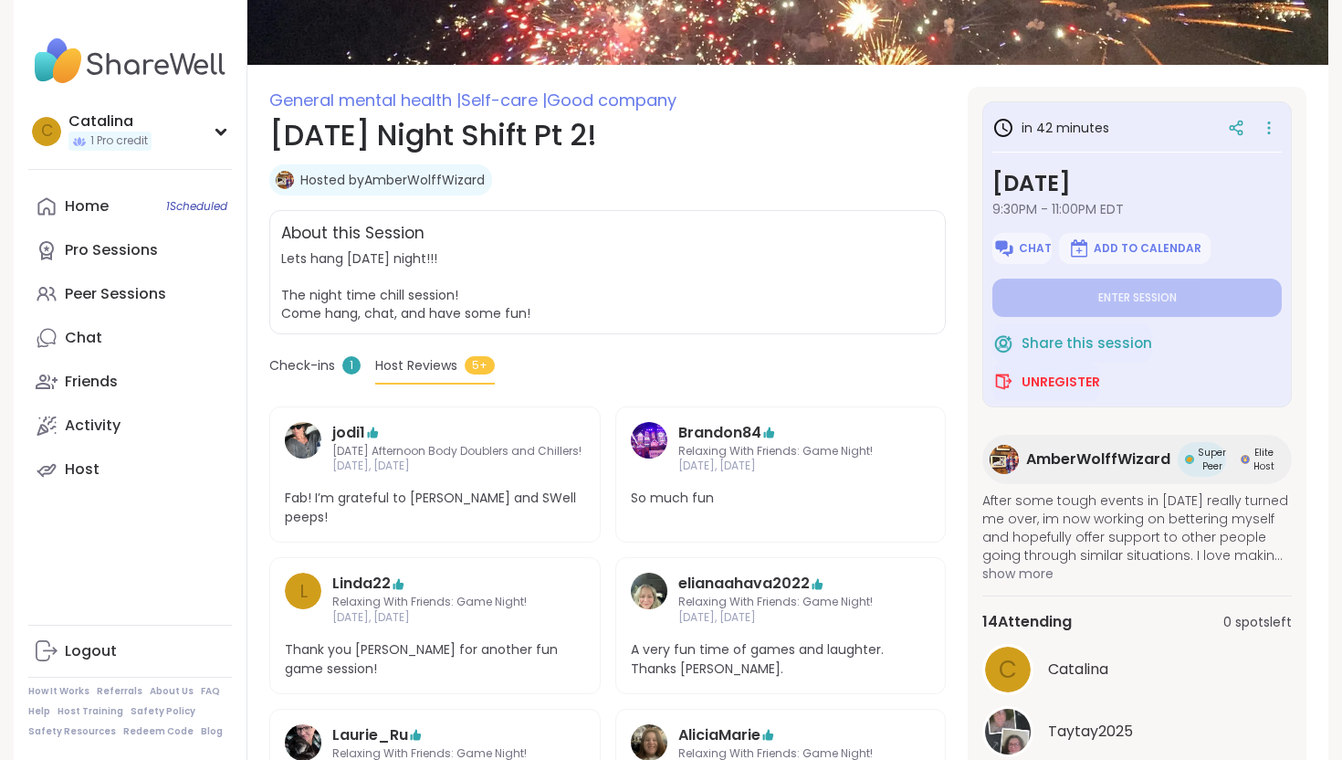
scroll to position [285, 0]
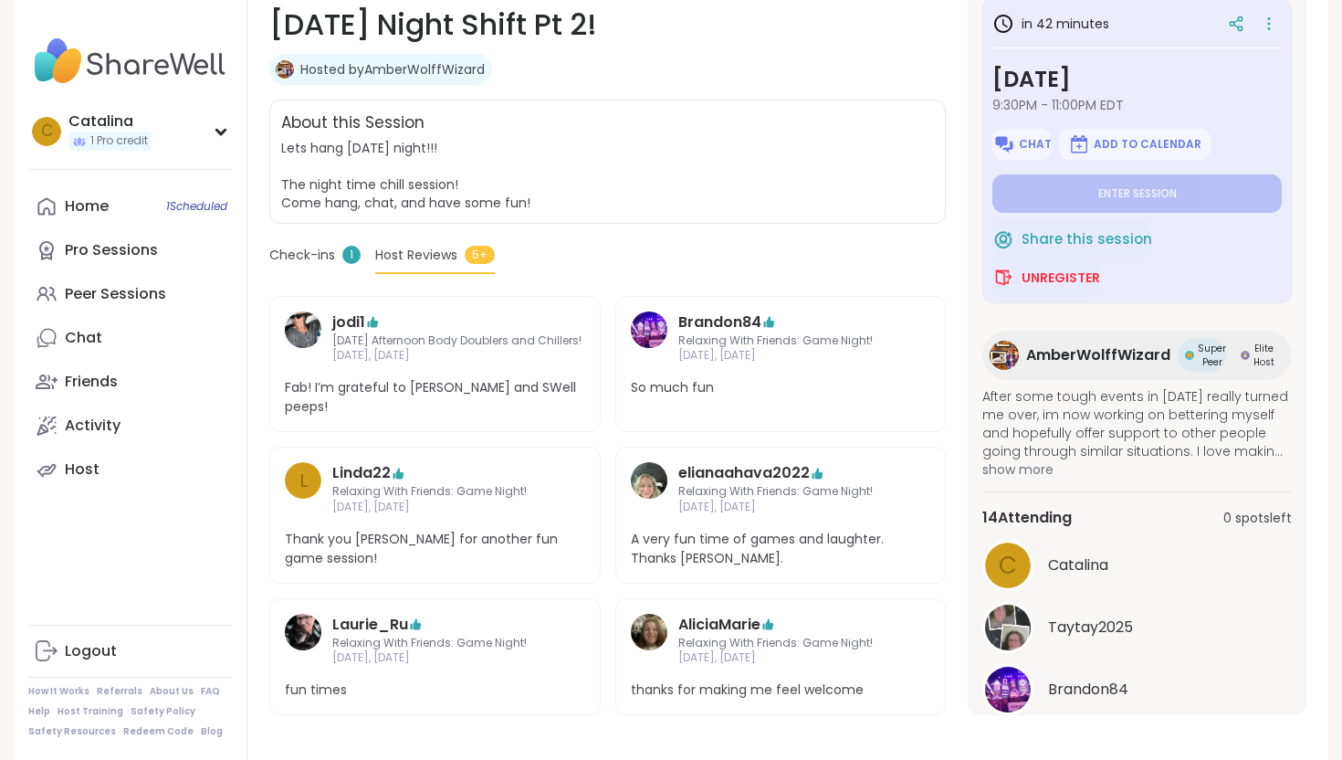
click at [324, 249] on span "Check-ins" at bounding box center [302, 255] width 66 height 19
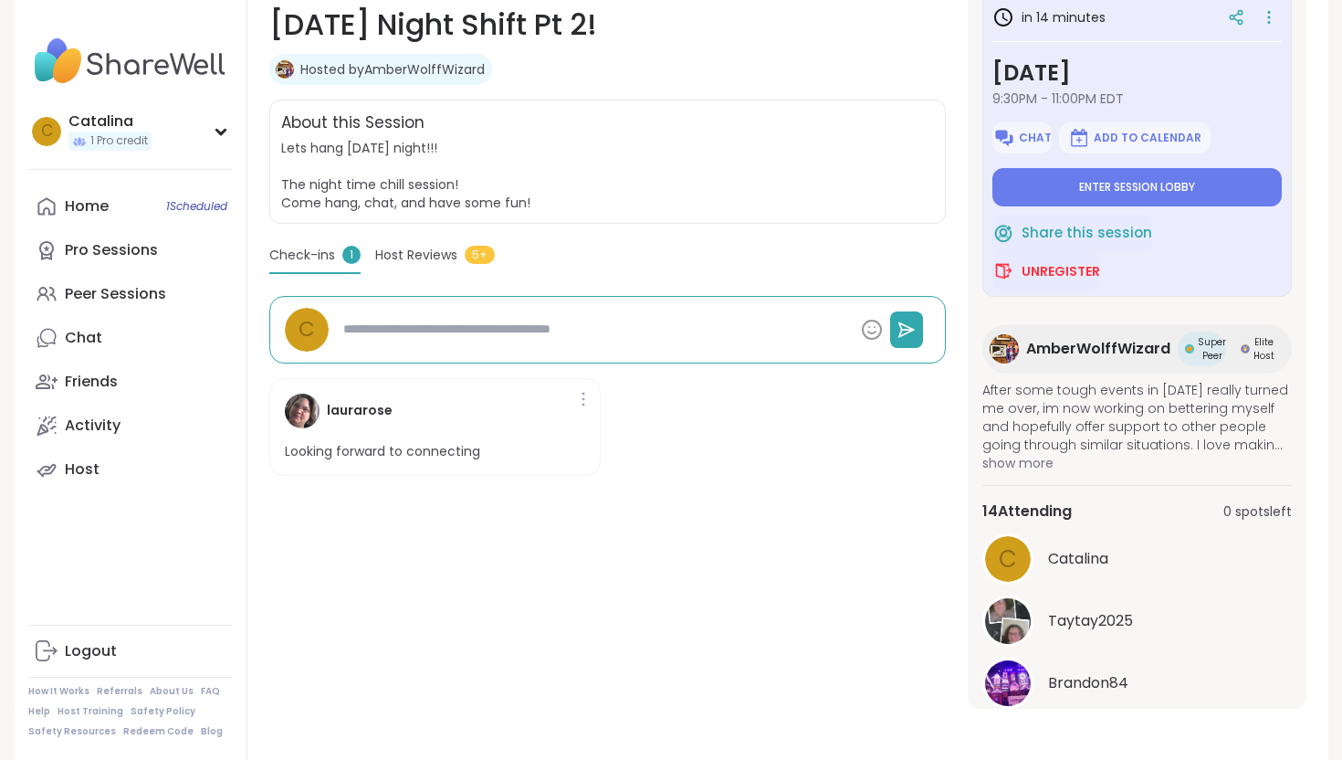
type textarea "*"
click at [1031, 173] on button "Enter session lobby" at bounding box center [1137, 187] width 289 height 38
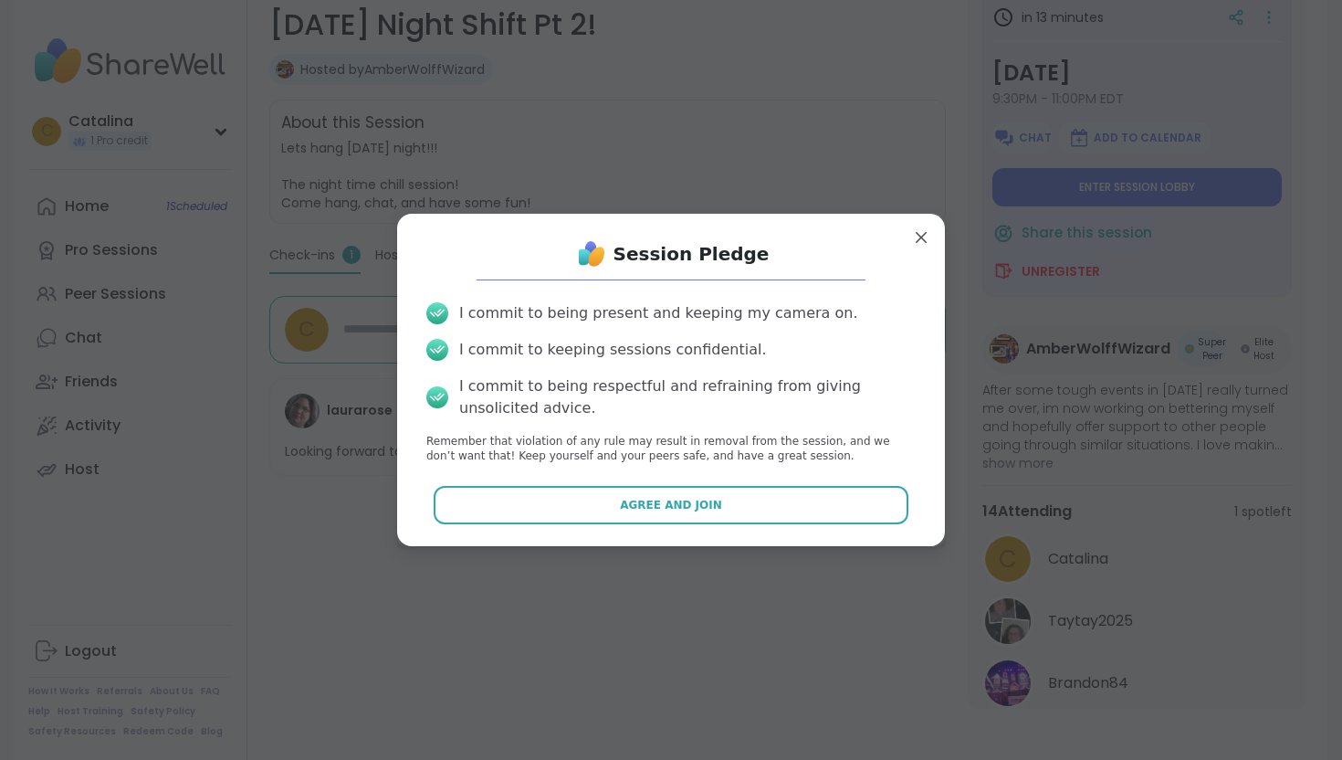
click at [681, 474] on div "I commit to being present and keeping my camera on. I commit to keeping session…" at bounding box center [671, 384] width 519 height 192
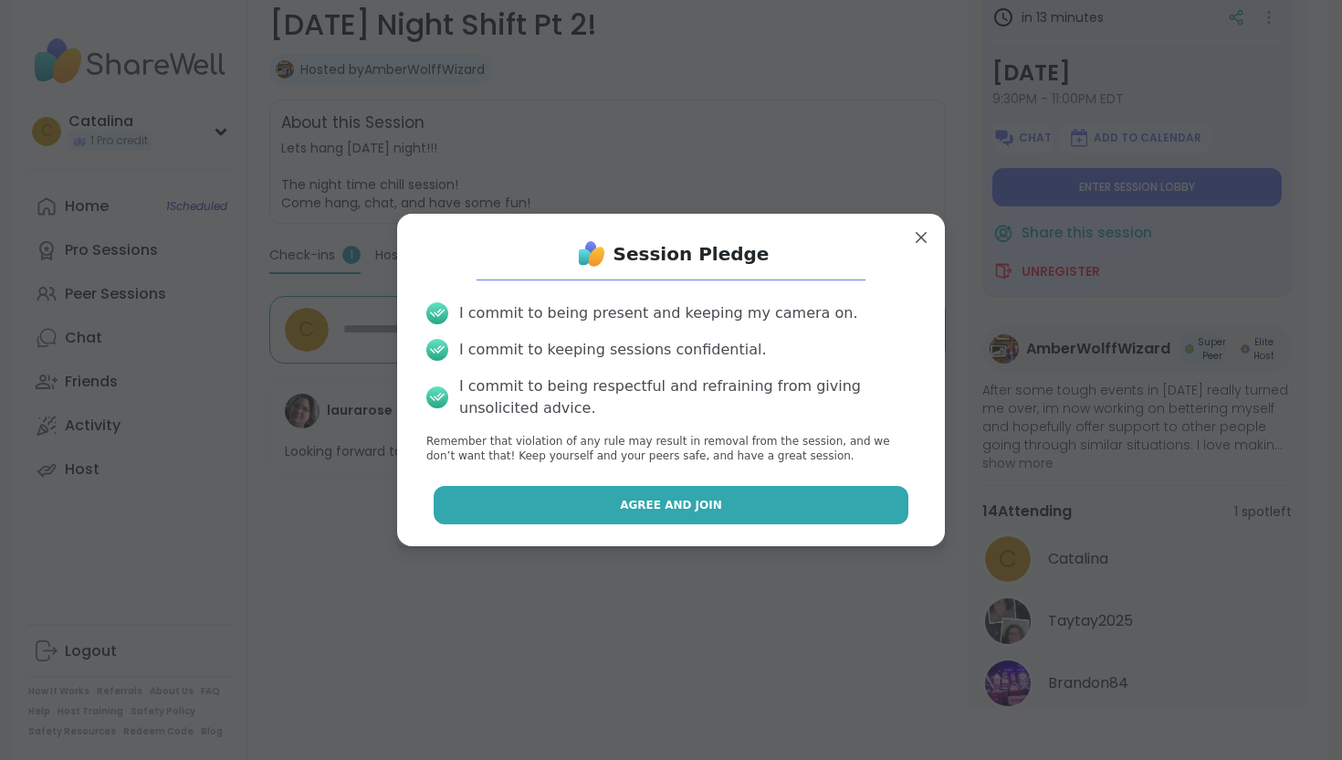
click at [681, 490] on button "Agree and Join" at bounding box center [672, 505] width 476 height 38
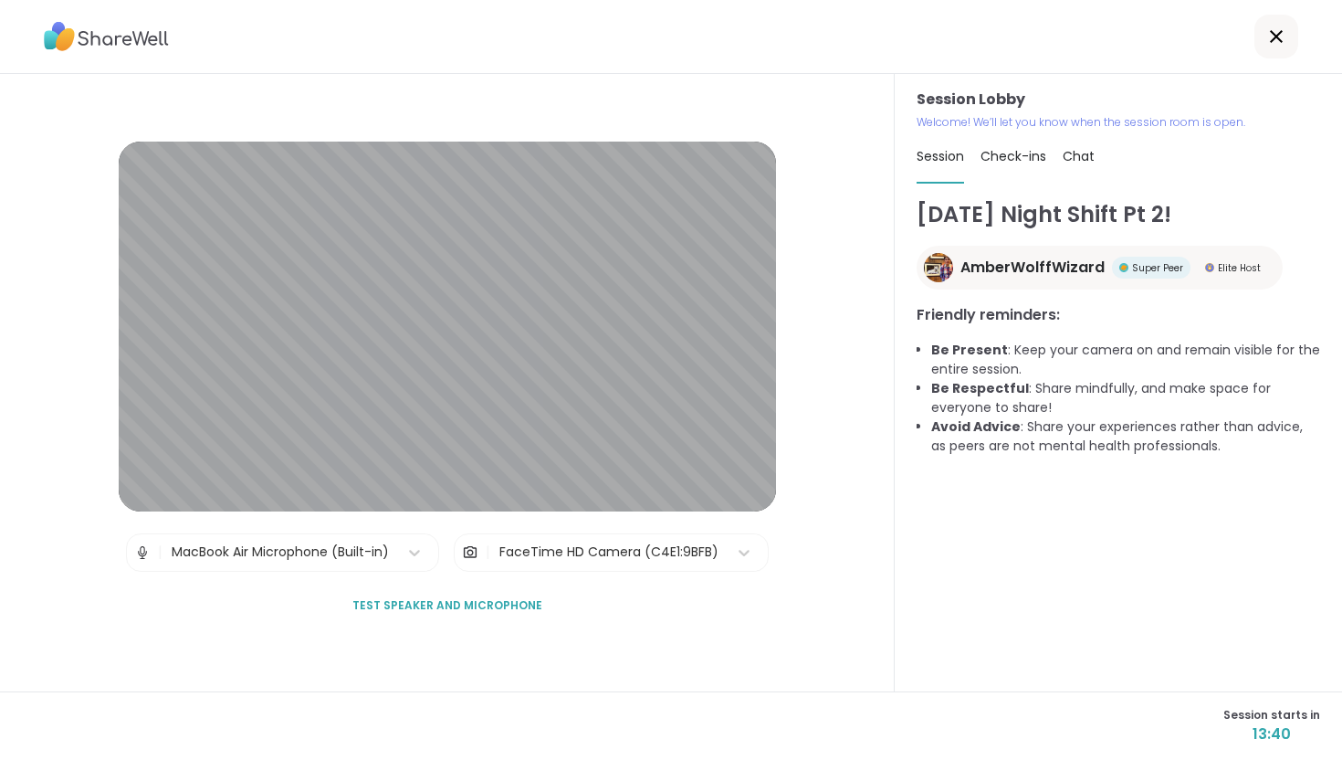
click at [508, 548] on div "FaceTime HD Camera (C4E1:9BFB)" at bounding box center [608, 551] width 219 height 19
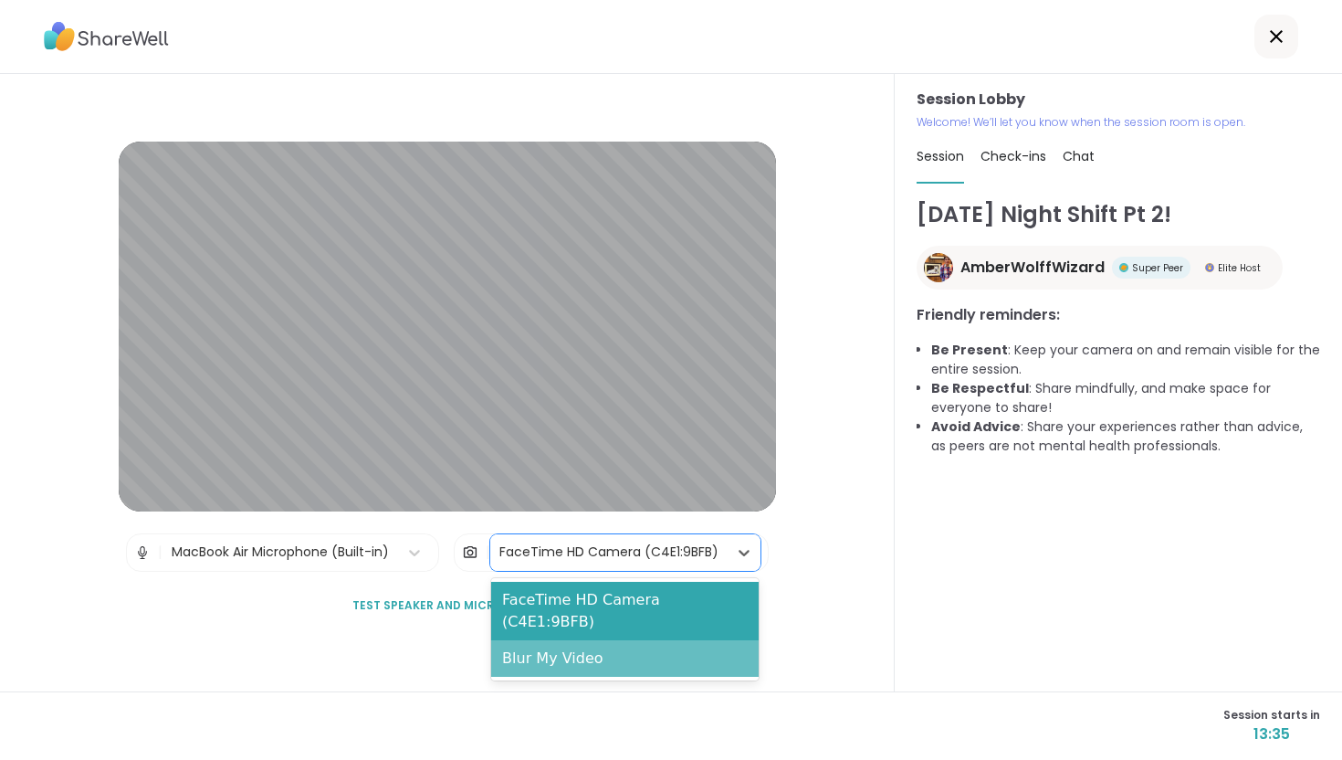
click at [540, 644] on div "Blur My Video" at bounding box center [625, 658] width 268 height 37
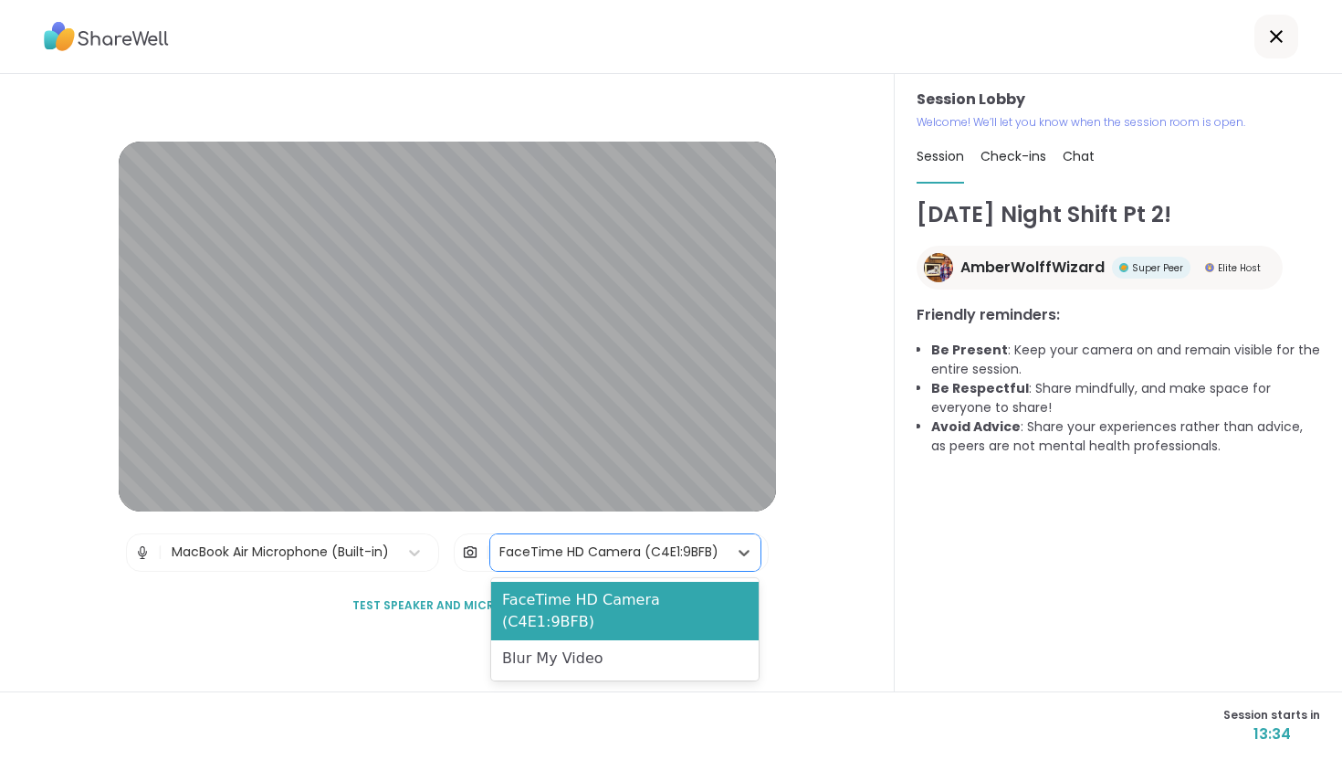
click at [633, 554] on div "FaceTime HD Camera (C4E1:9BFB)" at bounding box center [608, 551] width 219 height 19
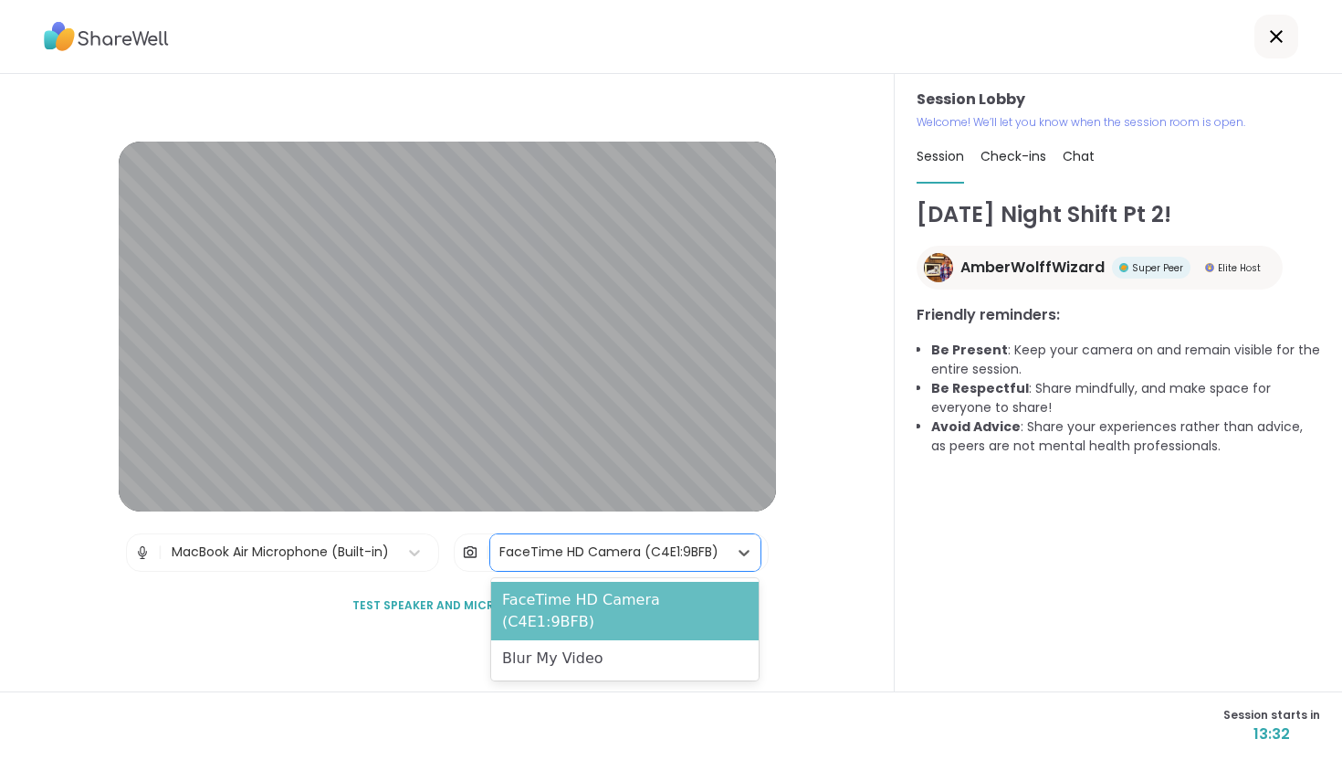
click at [573, 594] on div "FaceTime HD Camera (C4E1:9BFB)" at bounding box center [625, 611] width 268 height 58
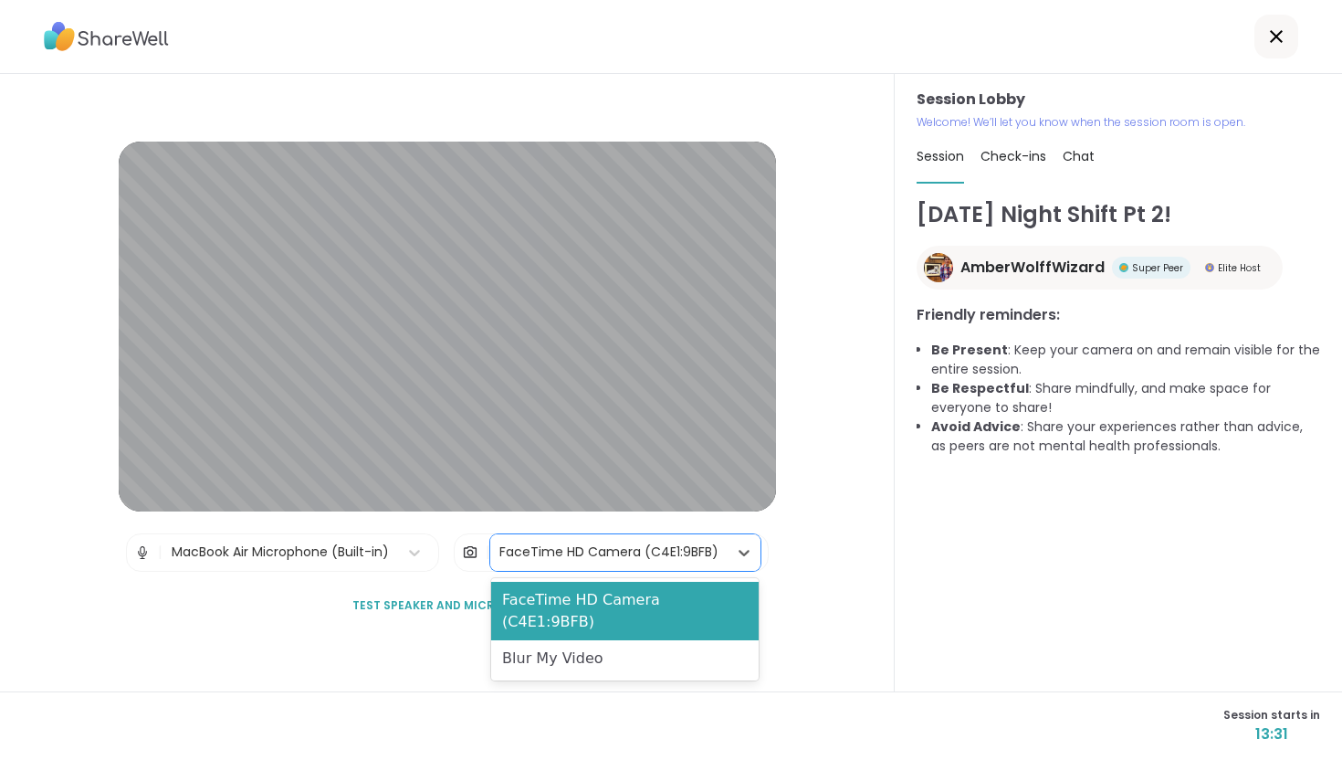
click at [619, 554] on div "FaceTime HD Camera (C4E1:9BFB)" at bounding box center [608, 551] width 219 height 19
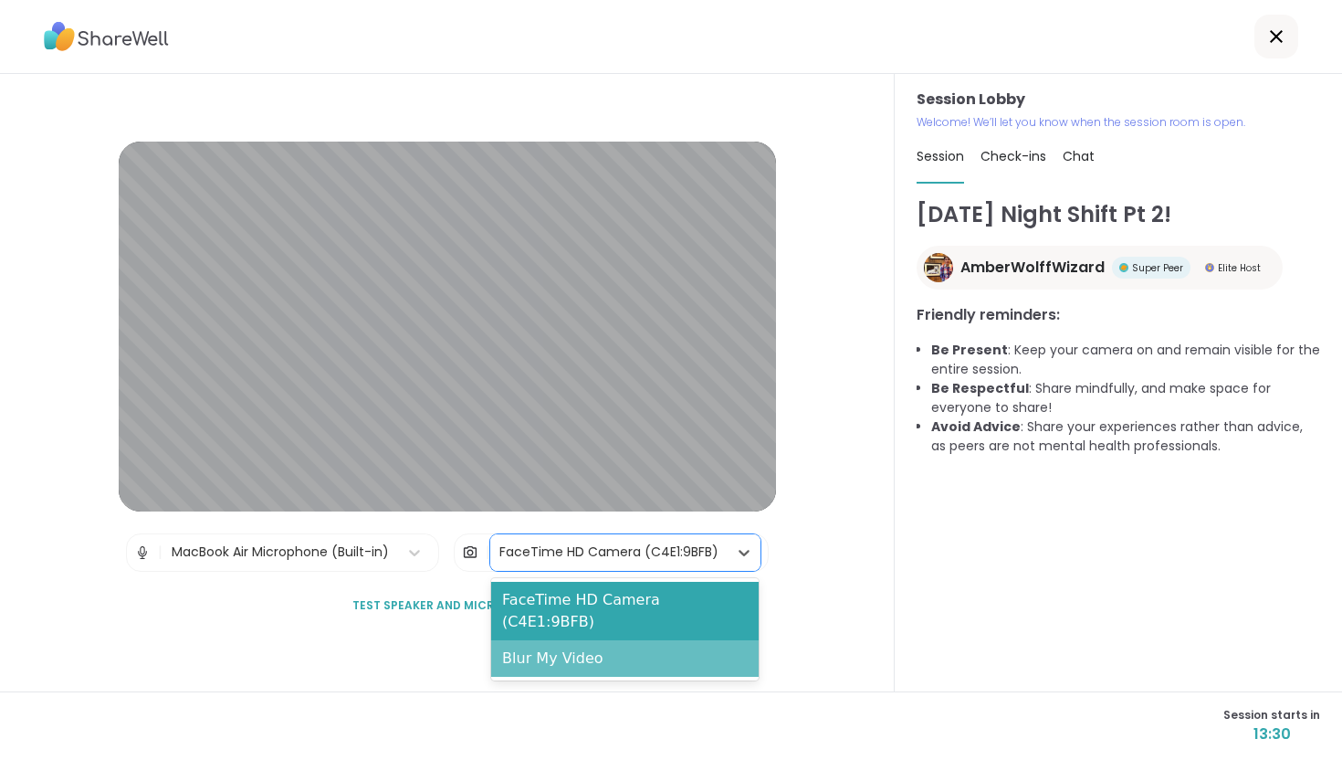
click at [646, 646] on div "Blur My Video" at bounding box center [625, 658] width 268 height 37
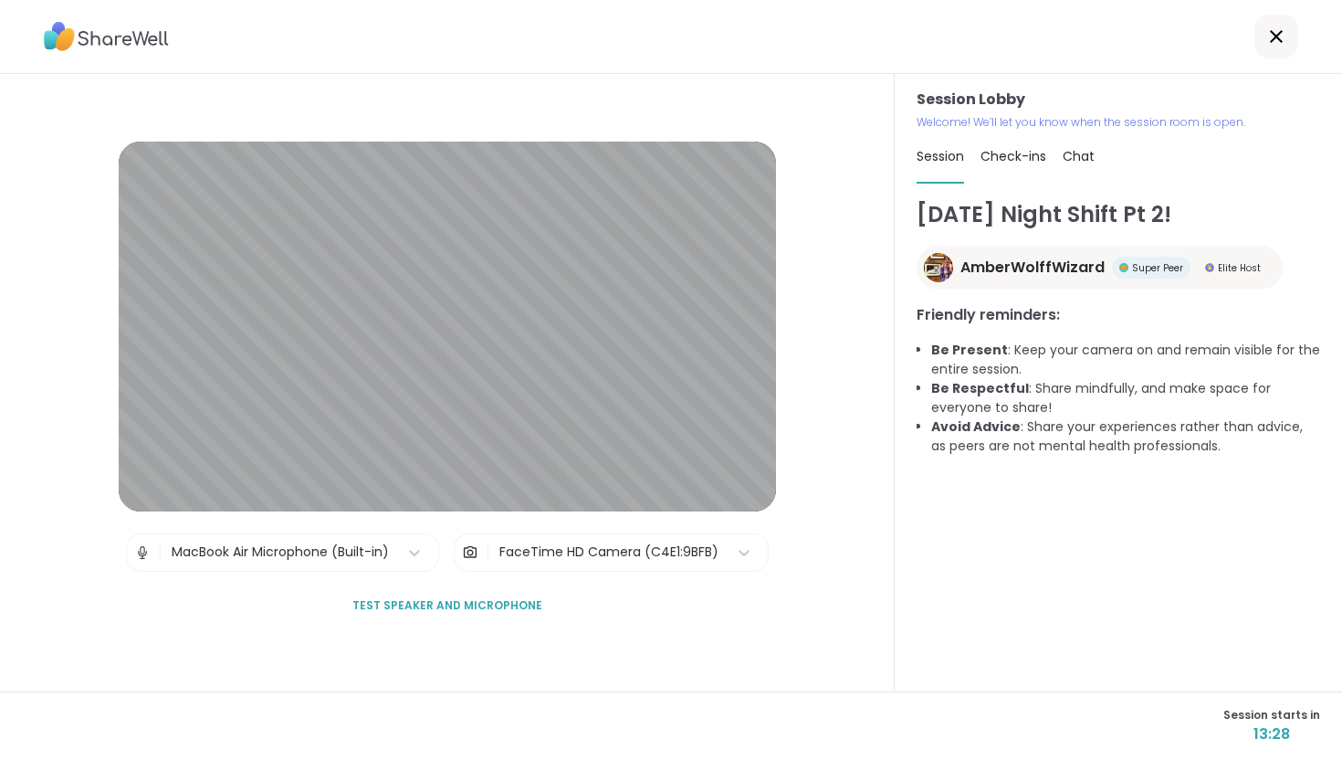
click at [1018, 164] on span "Check-ins" at bounding box center [1014, 156] width 66 height 18
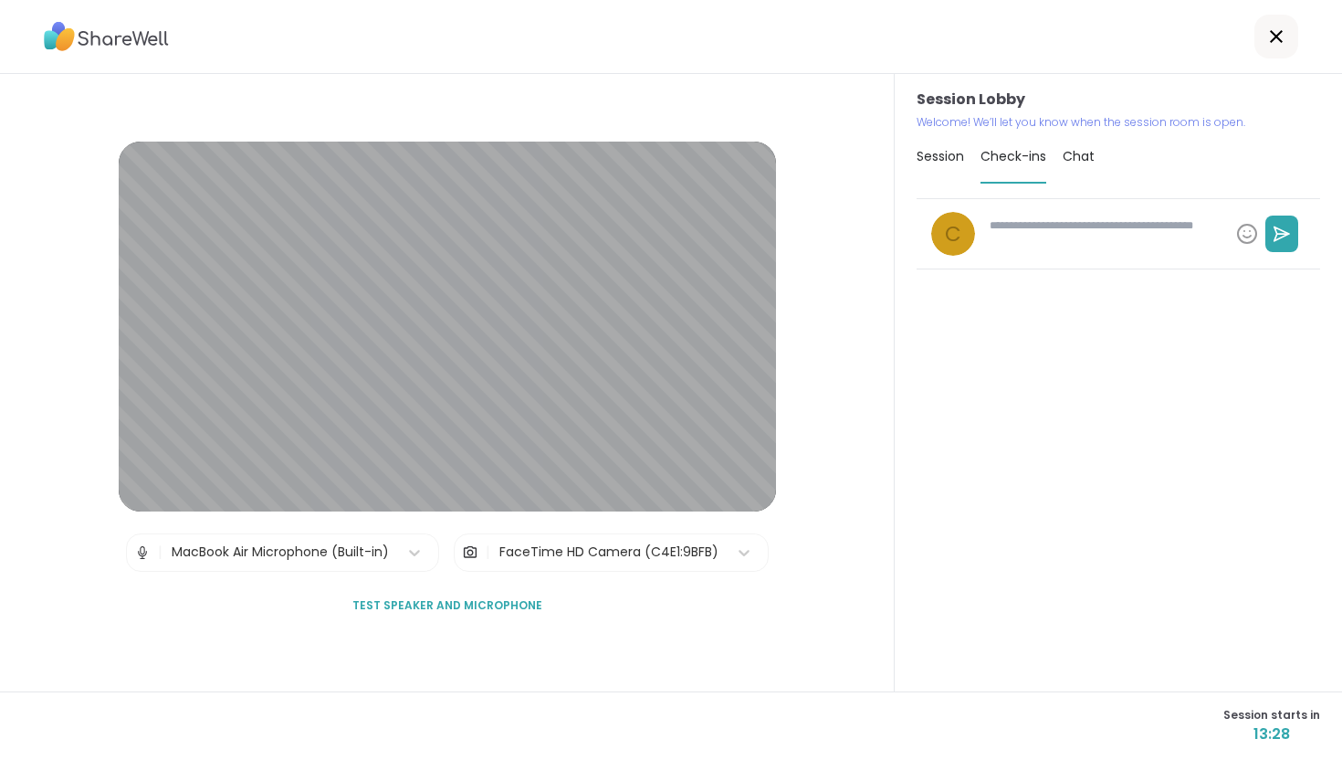
click at [1091, 144] on div "Chat" at bounding box center [1079, 156] width 32 height 51
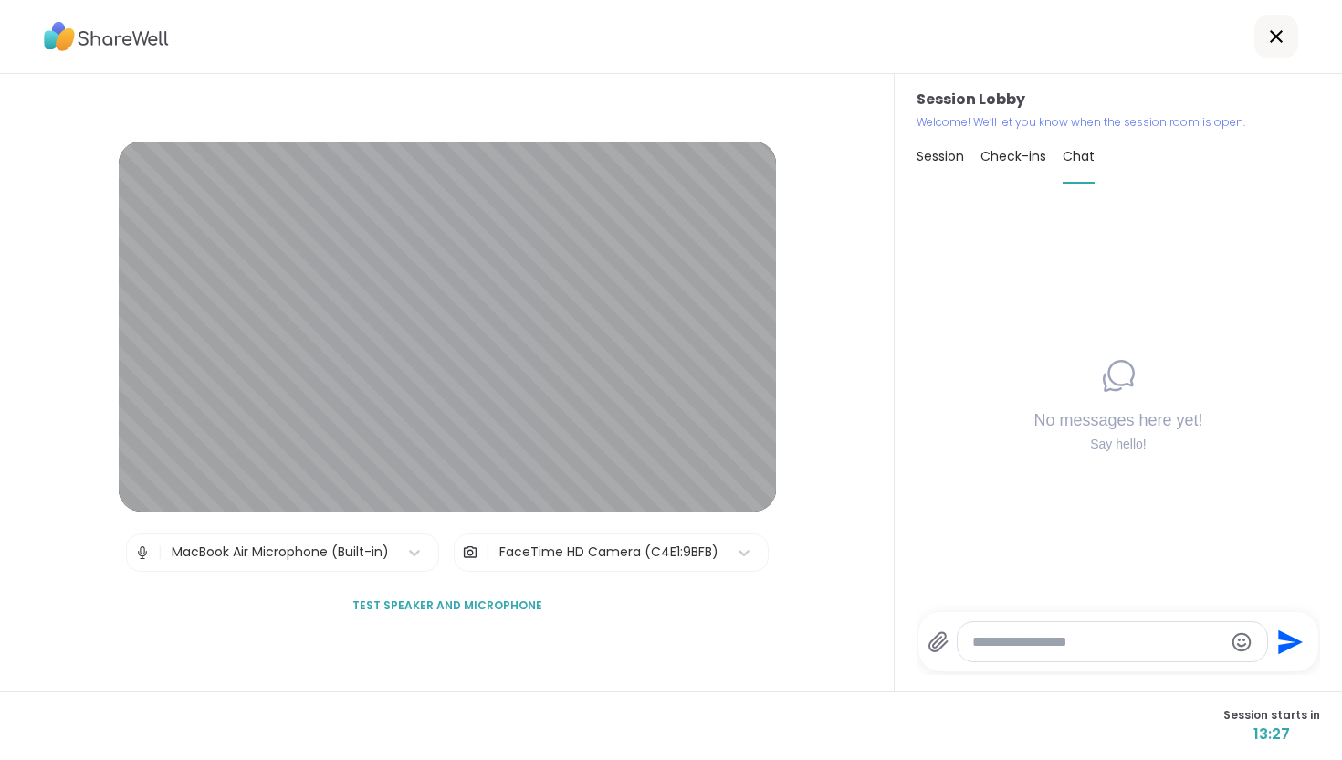
click at [942, 149] on span "Session" at bounding box center [940, 156] width 47 height 18
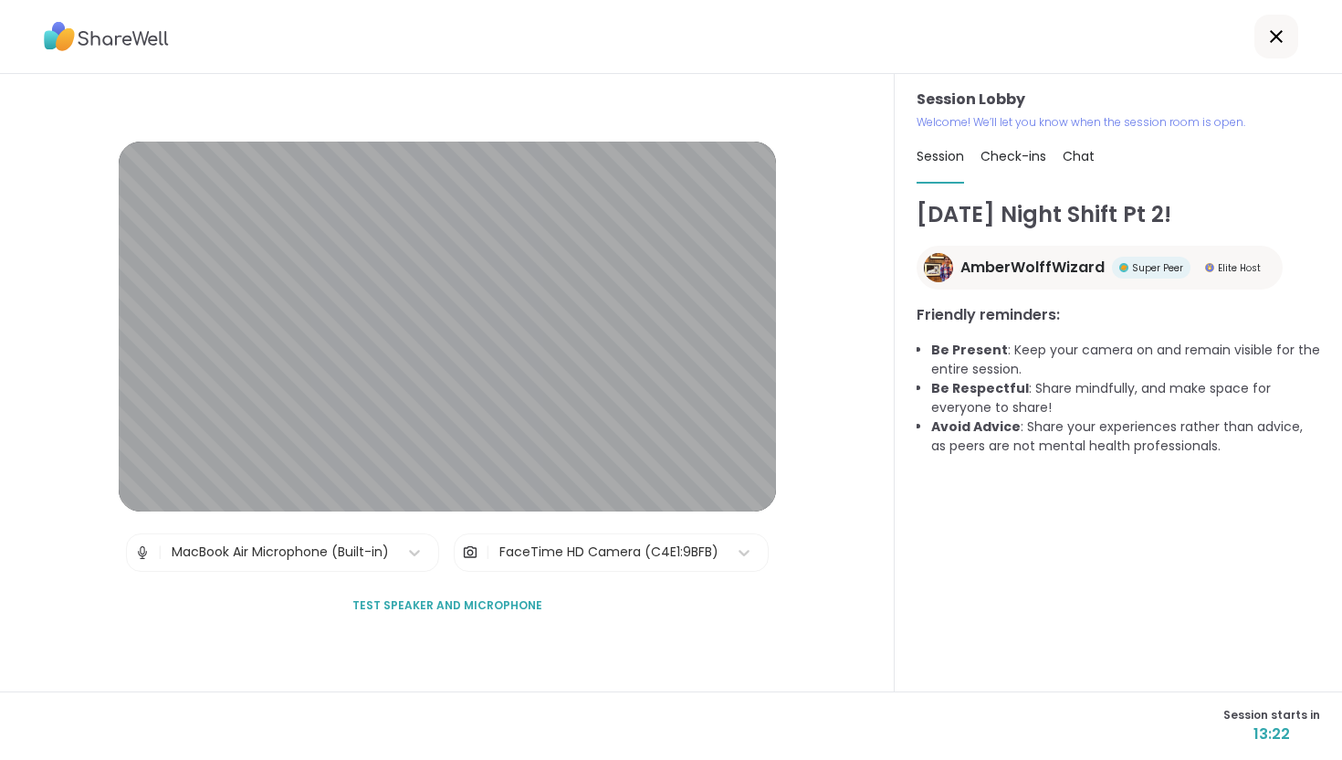
click at [1266, 32] on icon at bounding box center [1277, 37] width 22 height 22
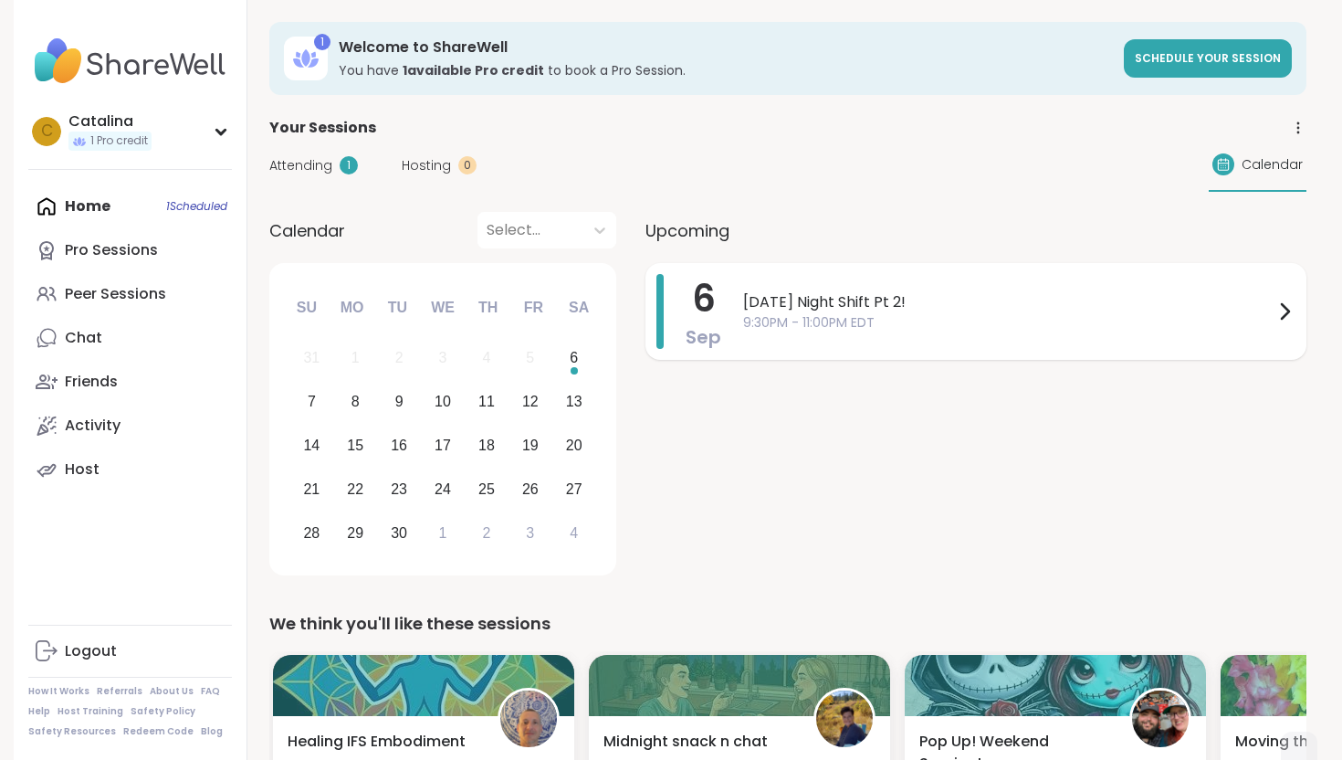
click at [759, 333] on div "[DATE] Night Shift Pt 2! 9:30PM - 11:00PM EDT" at bounding box center [1019, 311] width 552 height 75
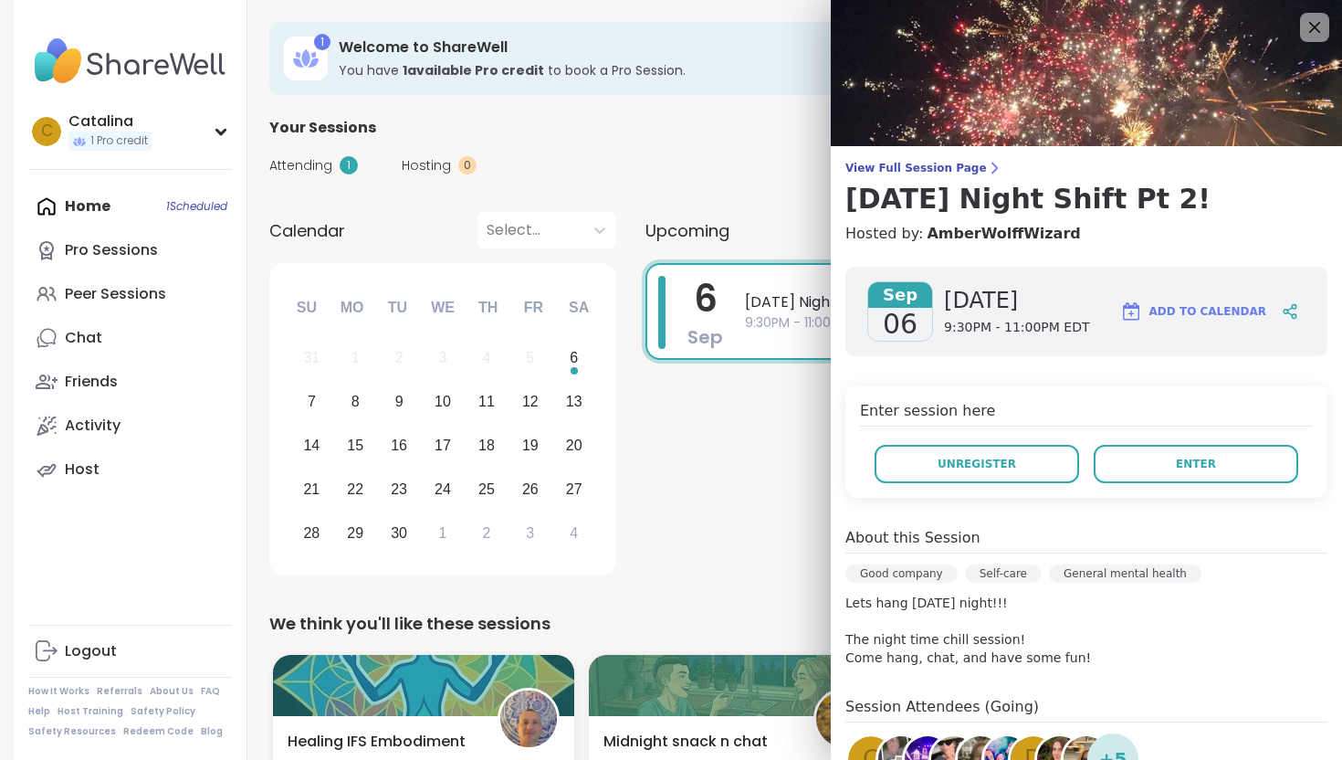
click at [942, 267] on div "[DATE] [DATE] 9:30PM - 11:00PM EDT Add to Calendar" at bounding box center [1086, 311] width 482 height 89
click at [919, 193] on h3 "[DATE] Night Shift Pt 2!" at bounding box center [1086, 199] width 482 height 33
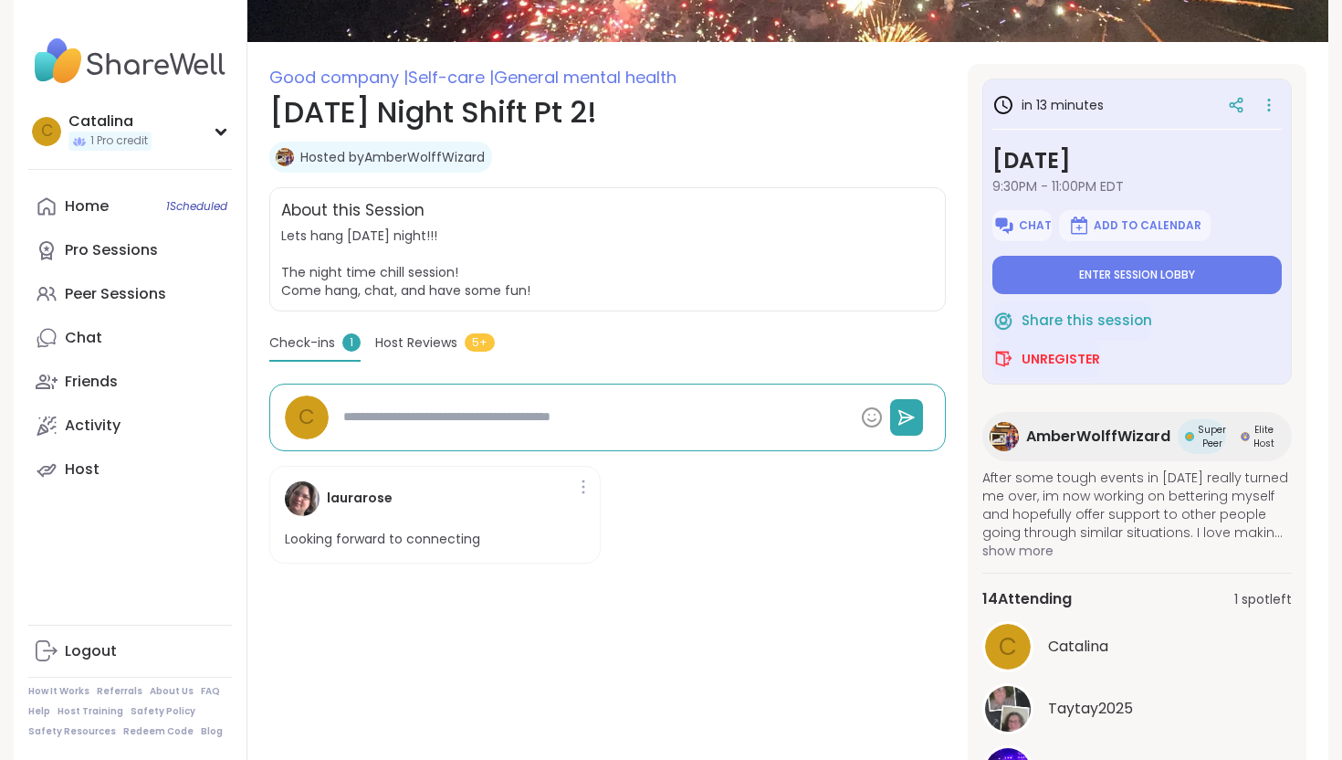
scroll to position [285, 0]
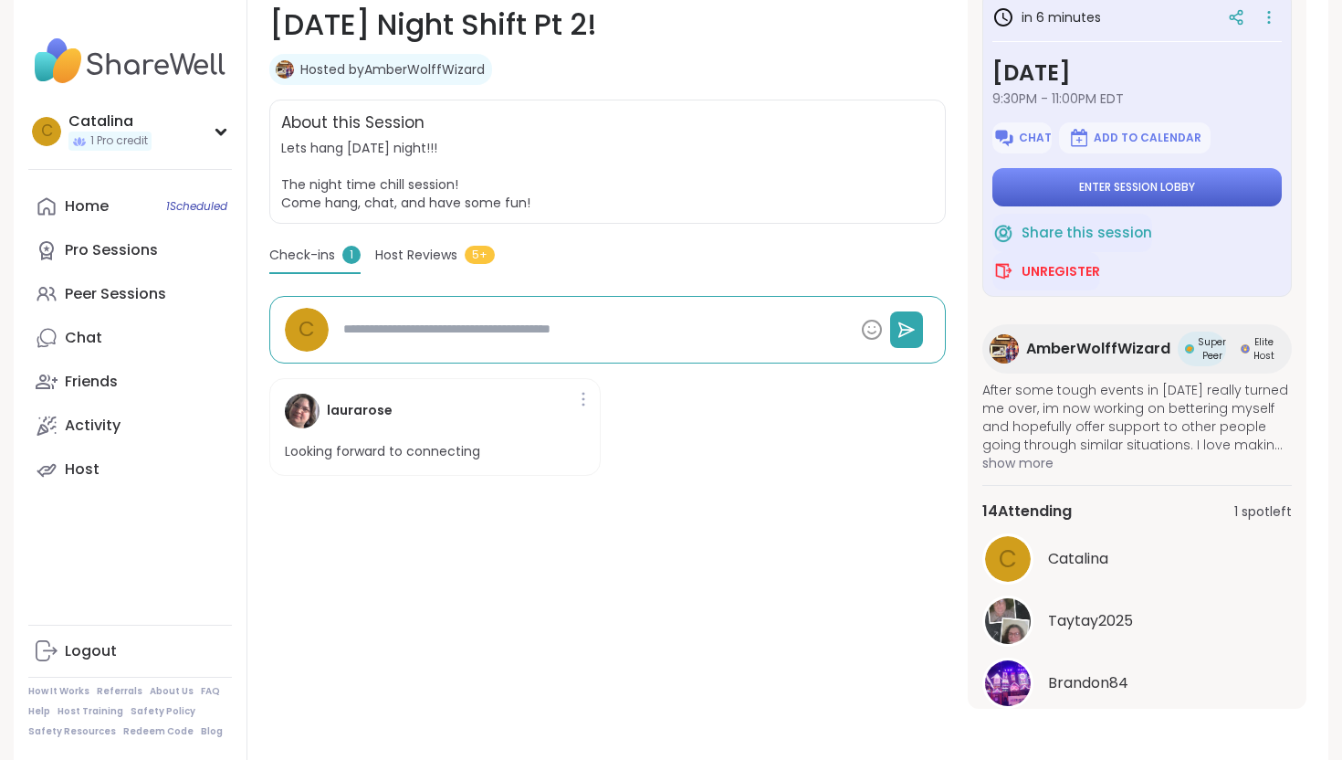
click at [1092, 184] on span "Enter session lobby" at bounding box center [1137, 187] width 116 height 15
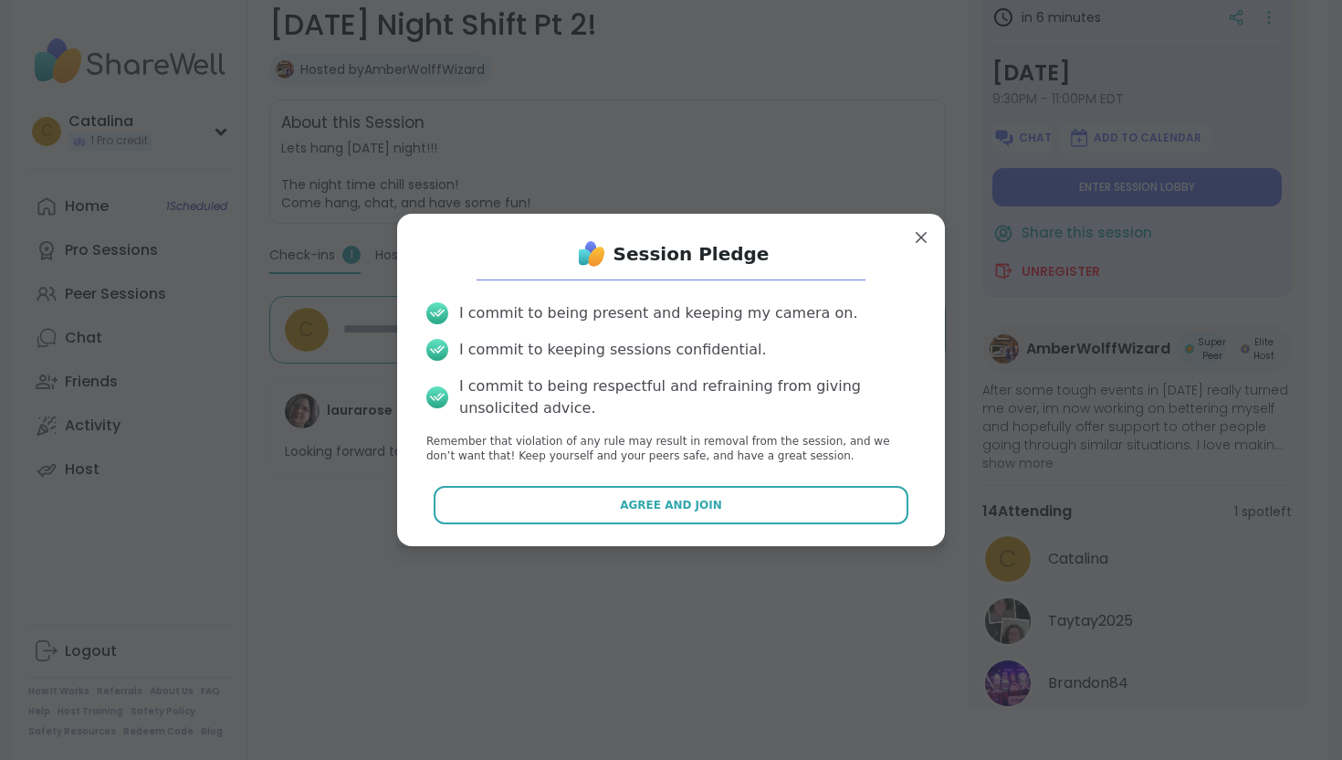
click at [664, 526] on div "Session Pledge I commit to being present and keeping my camera on. I commit to …" at bounding box center [671, 379] width 519 height 303
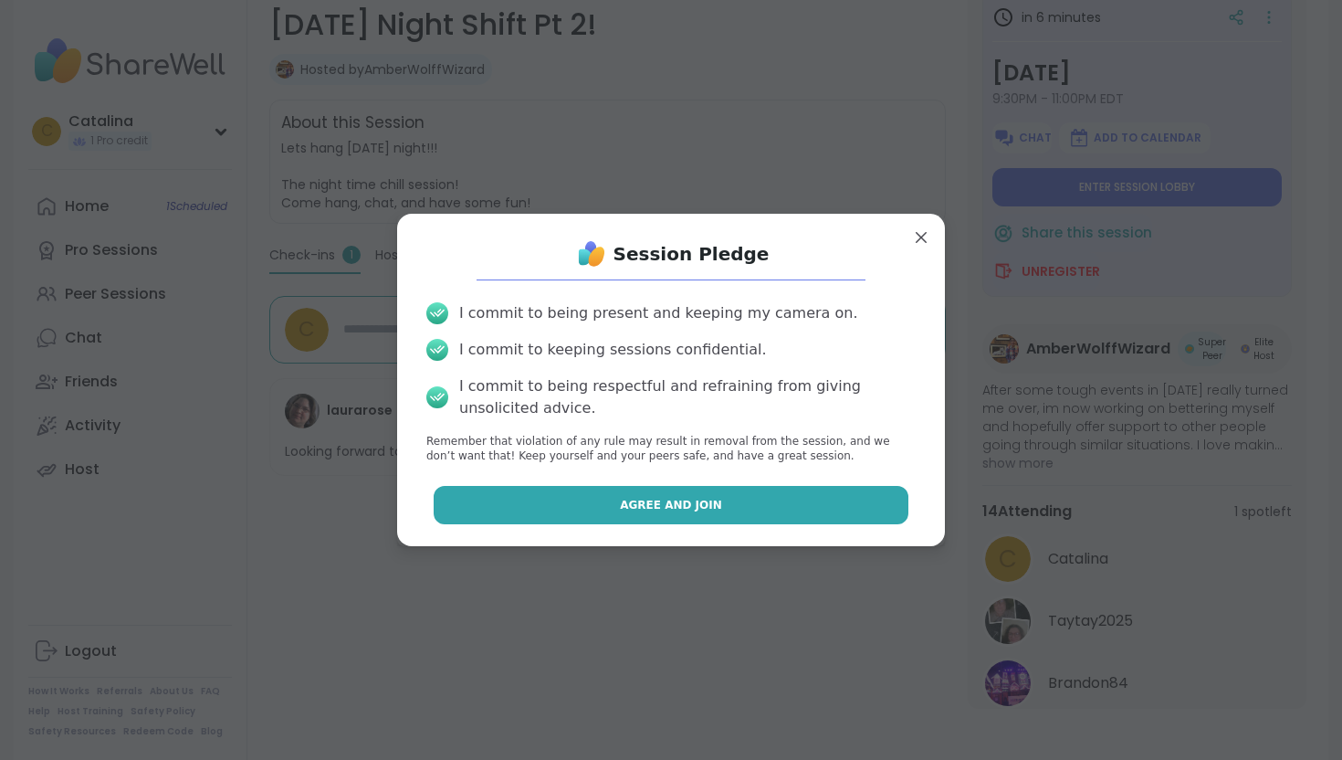
click at [664, 520] on button "Agree and Join" at bounding box center [672, 505] width 476 height 38
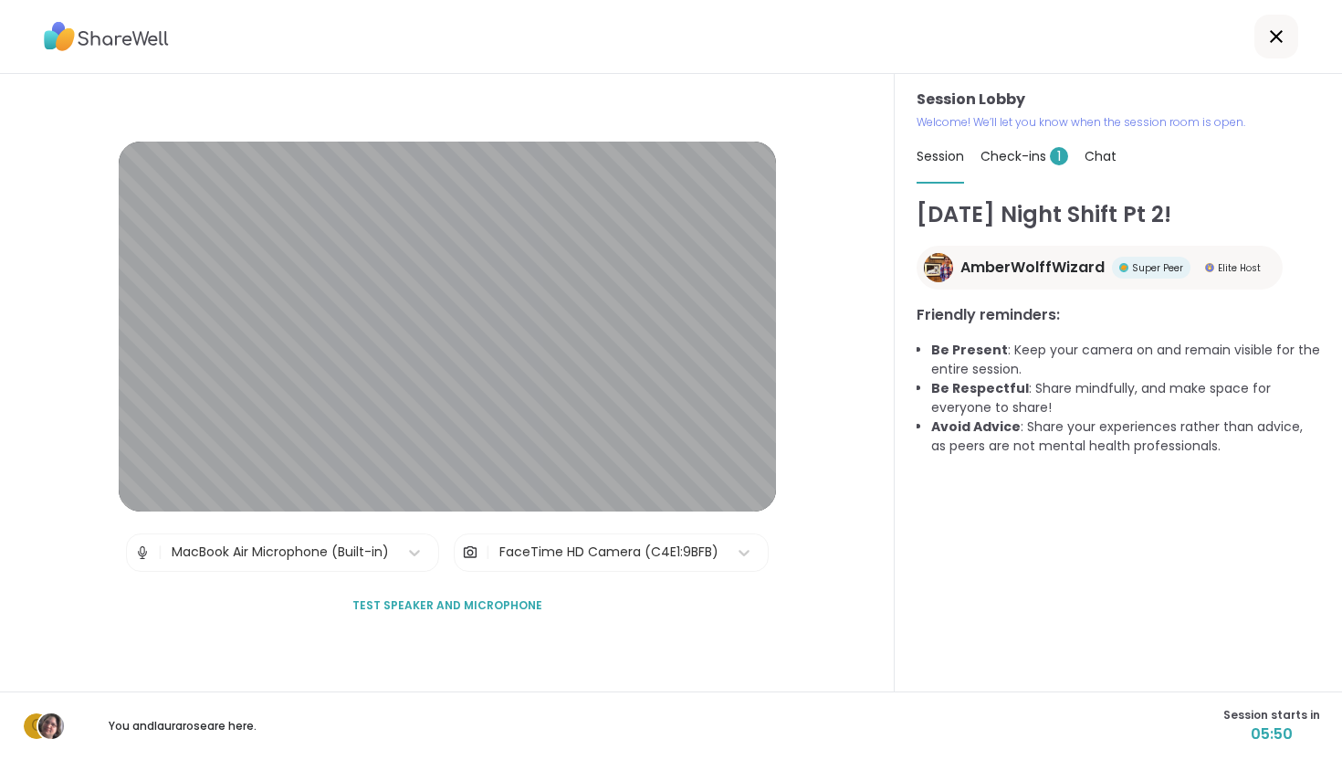
click at [1003, 153] on span "Check-ins 1" at bounding box center [1025, 156] width 88 height 18
type textarea "*"
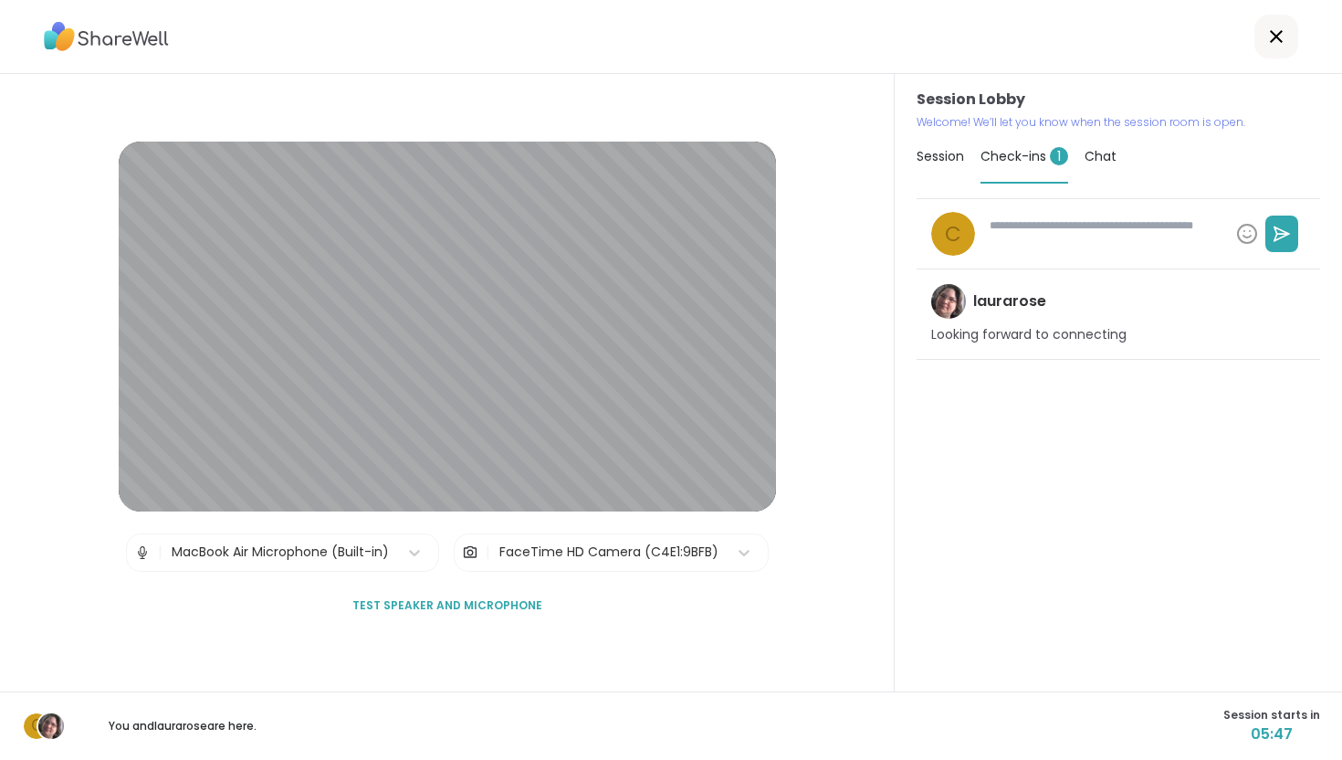
click at [1278, 29] on icon at bounding box center [1277, 37] width 22 height 22
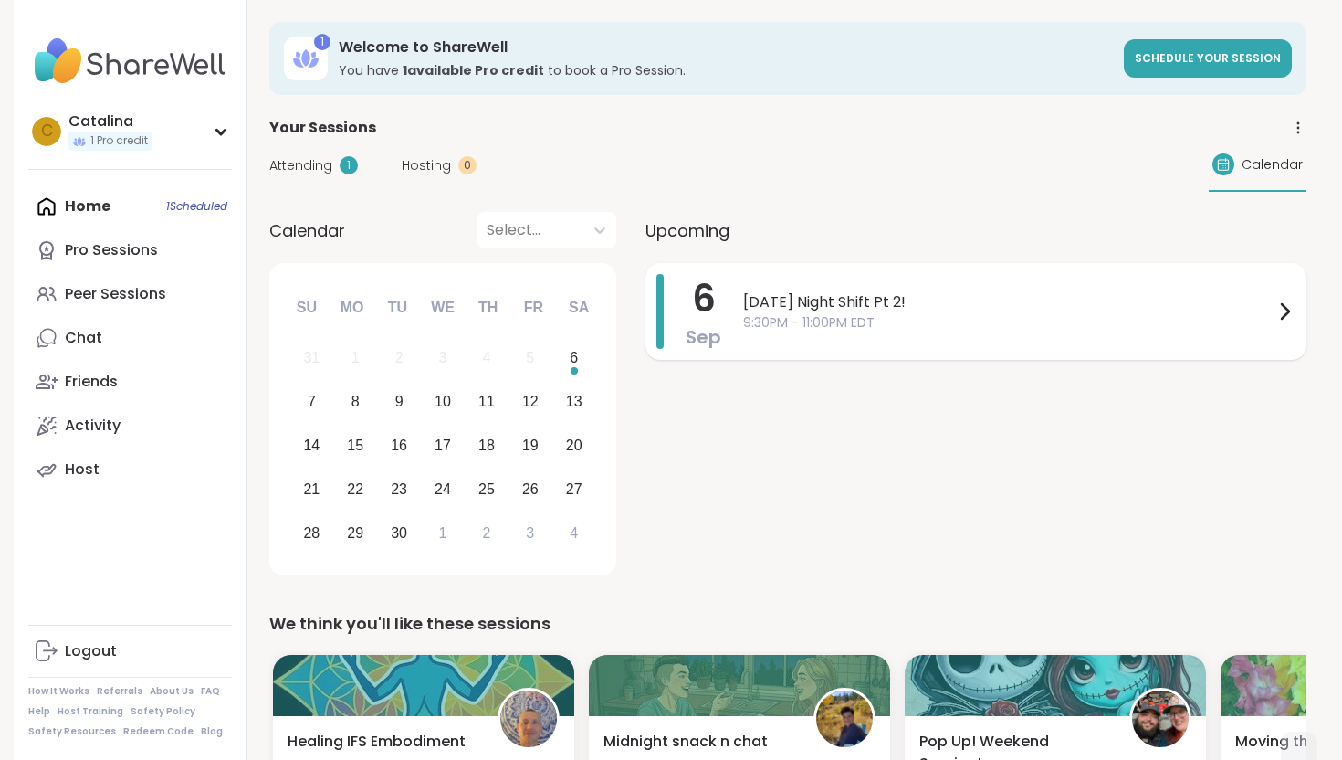
click at [705, 310] on span "6" at bounding box center [704, 298] width 24 height 51
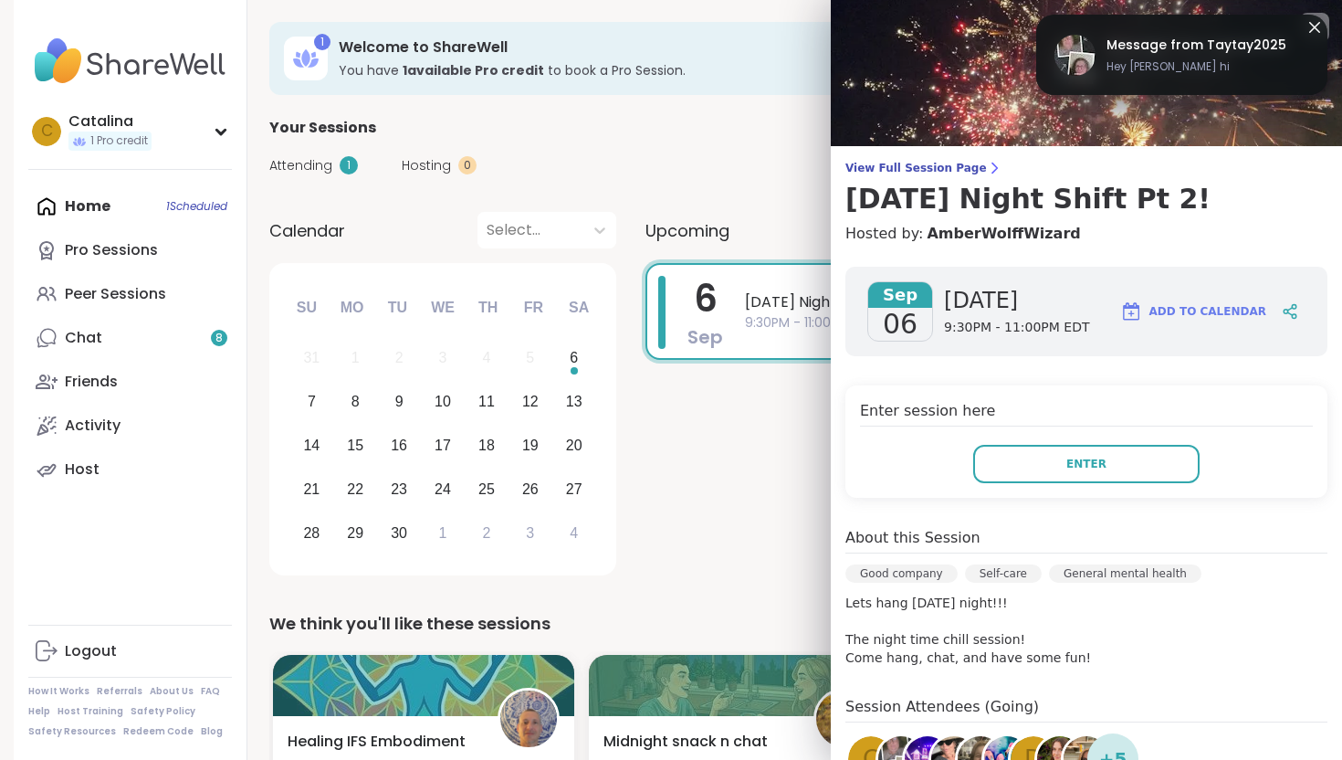
click at [1128, 60] on img at bounding box center [1086, 73] width 511 height 146
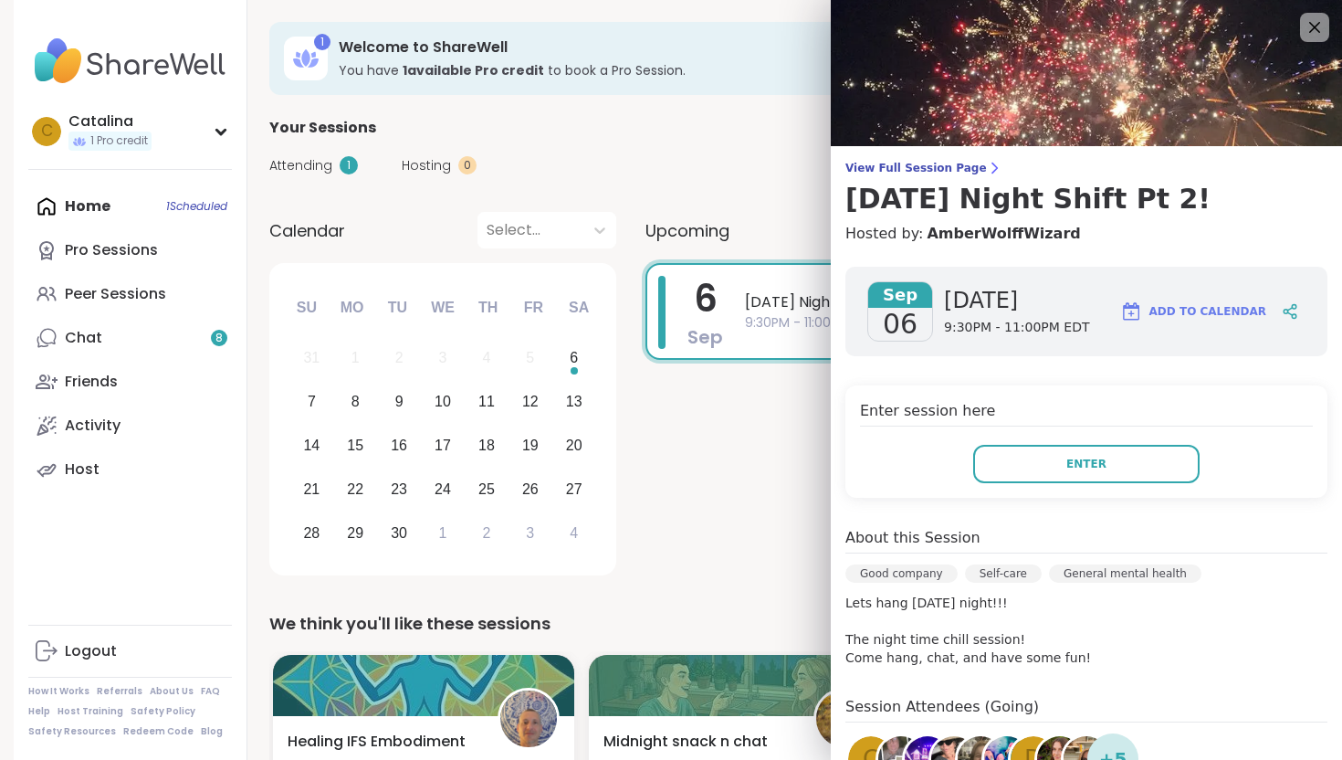
click at [298, 176] on div "Attending 1 Hosting 0 Calendar" at bounding box center [787, 165] width 1037 height 53
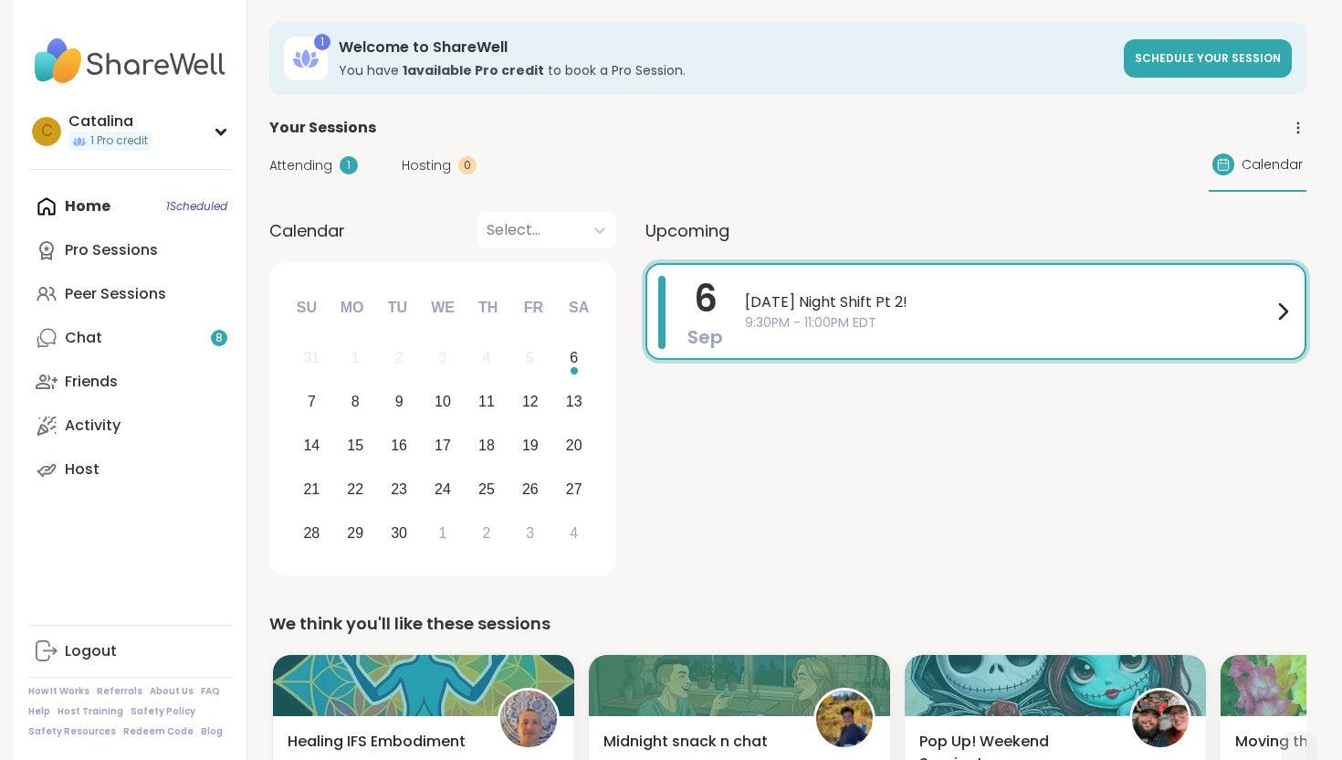
click at [298, 178] on div "Attending 1 Hosting 0 Calendar" at bounding box center [787, 165] width 1037 height 53
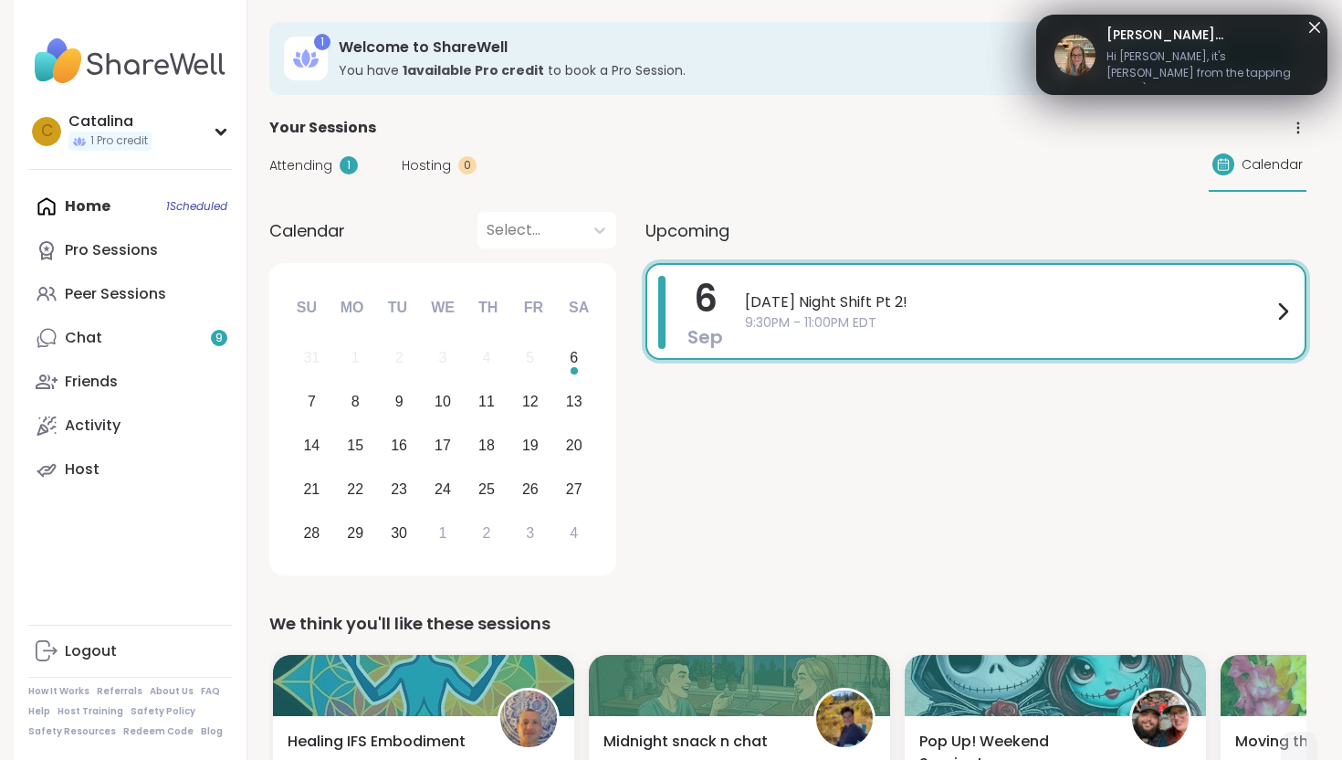
click at [1162, 51] on span "Hi [PERSON_NAME], it's [PERSON_NAME] from the tapping class :) Welcome!" at bounding box center [1208, 66] width 203 height 37
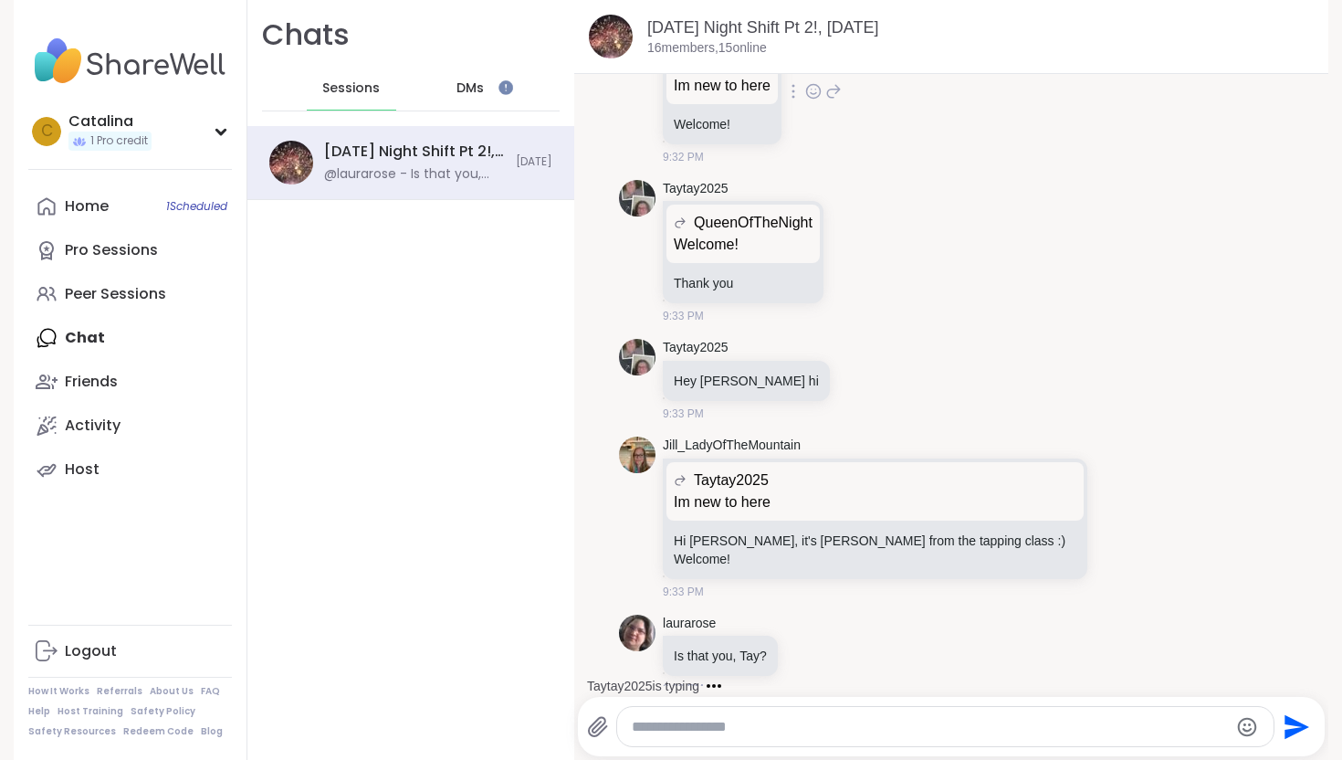
scroll to position [840, 0]
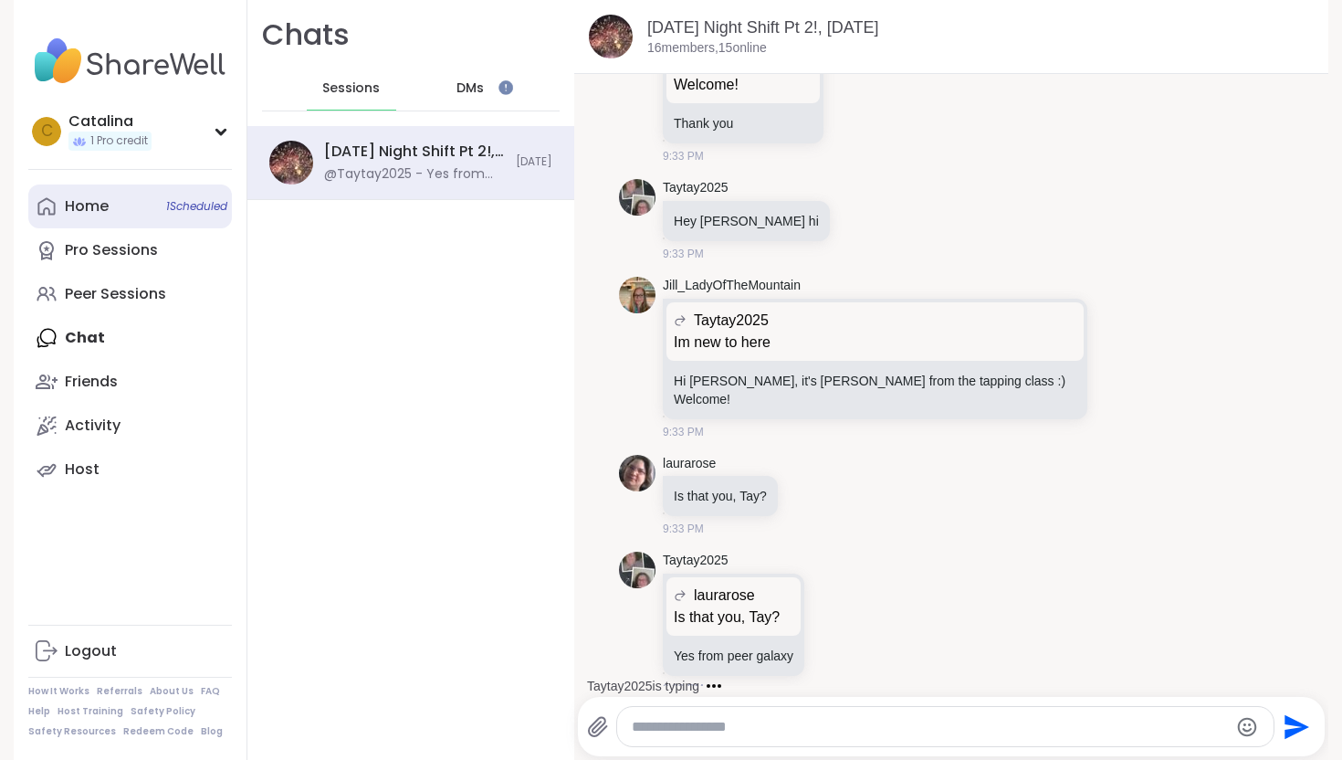
click at [159, 217] on link "Home 1 Scheduled" at bounding box center [130, 206] width 204 height 44
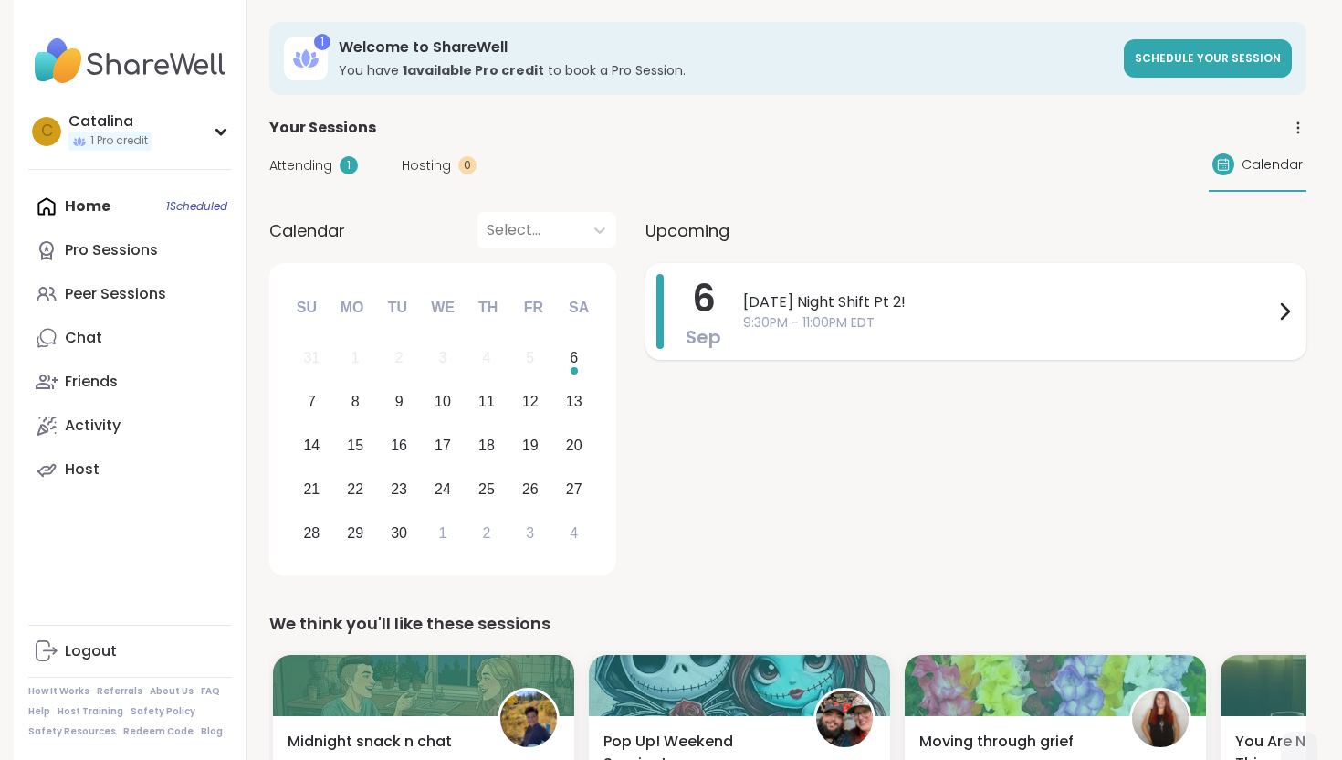
click at [740, 325] on div "[DATE] [DATE] Night Shift Pt 2! 9:30PM - 11:00PM EDT" at bounding box center [976, 311] width 661 height 97
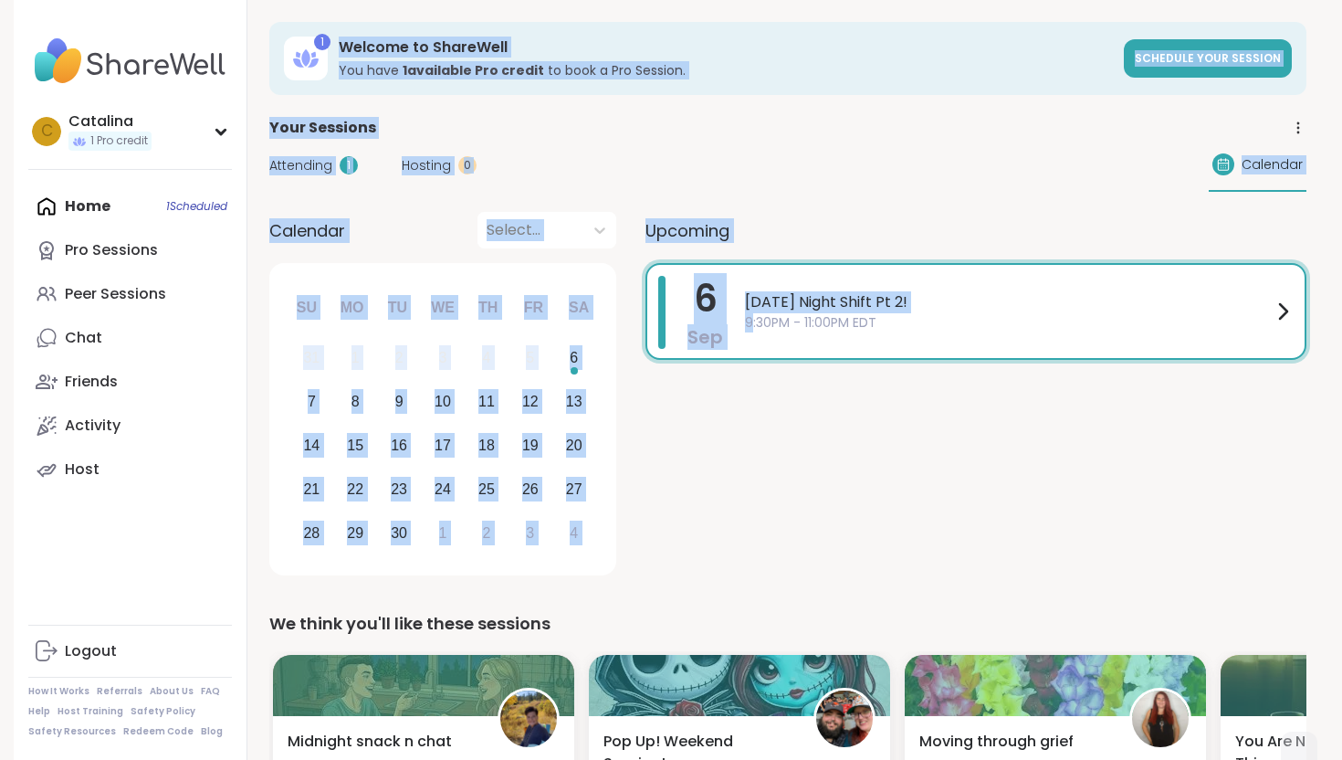
drag, startPoint x: 740, startPoint y: 325, endPoint x: 714, endPoint y: -113, distance: 439.1
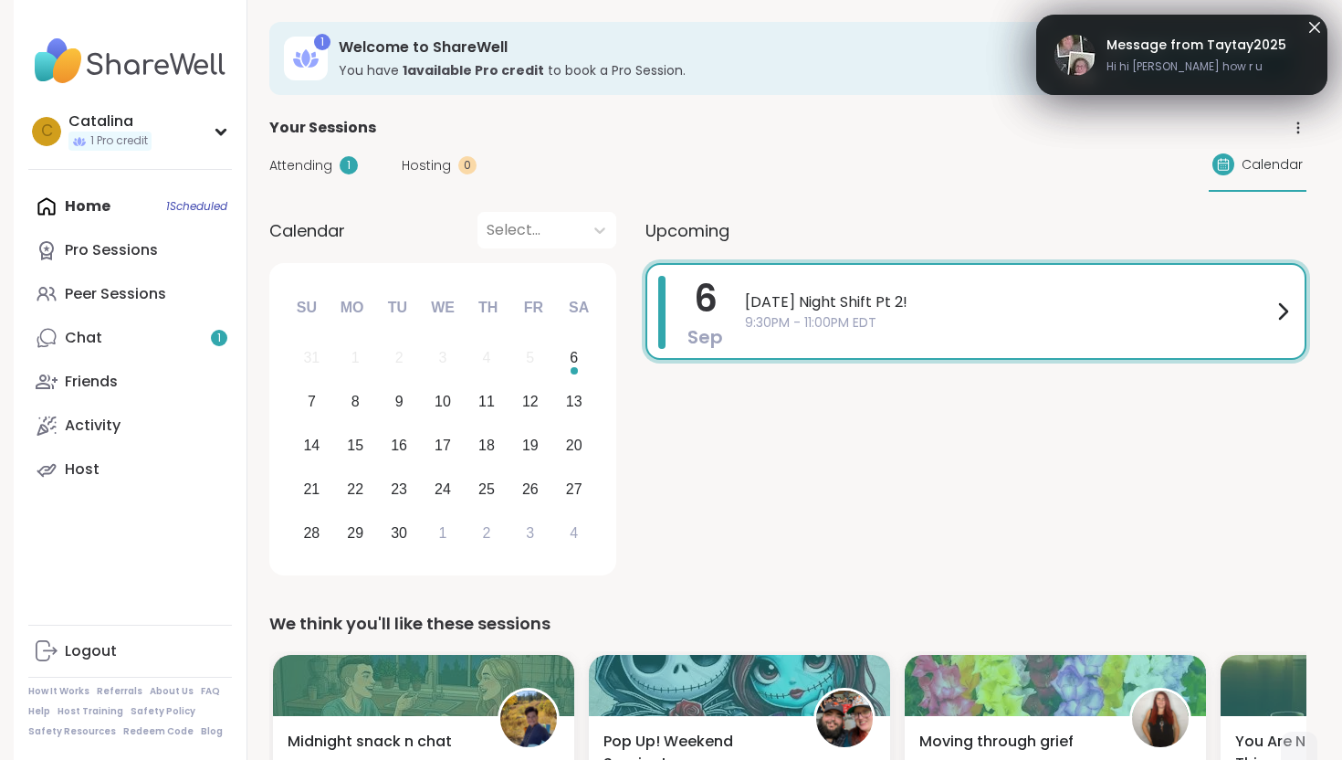
click at [724, 295] on div "[DATE] [DATE] Night Shift Pt 2! 9:30PM - 11:00PM EDT" at bounding box center [976, 311] width 661 height 97
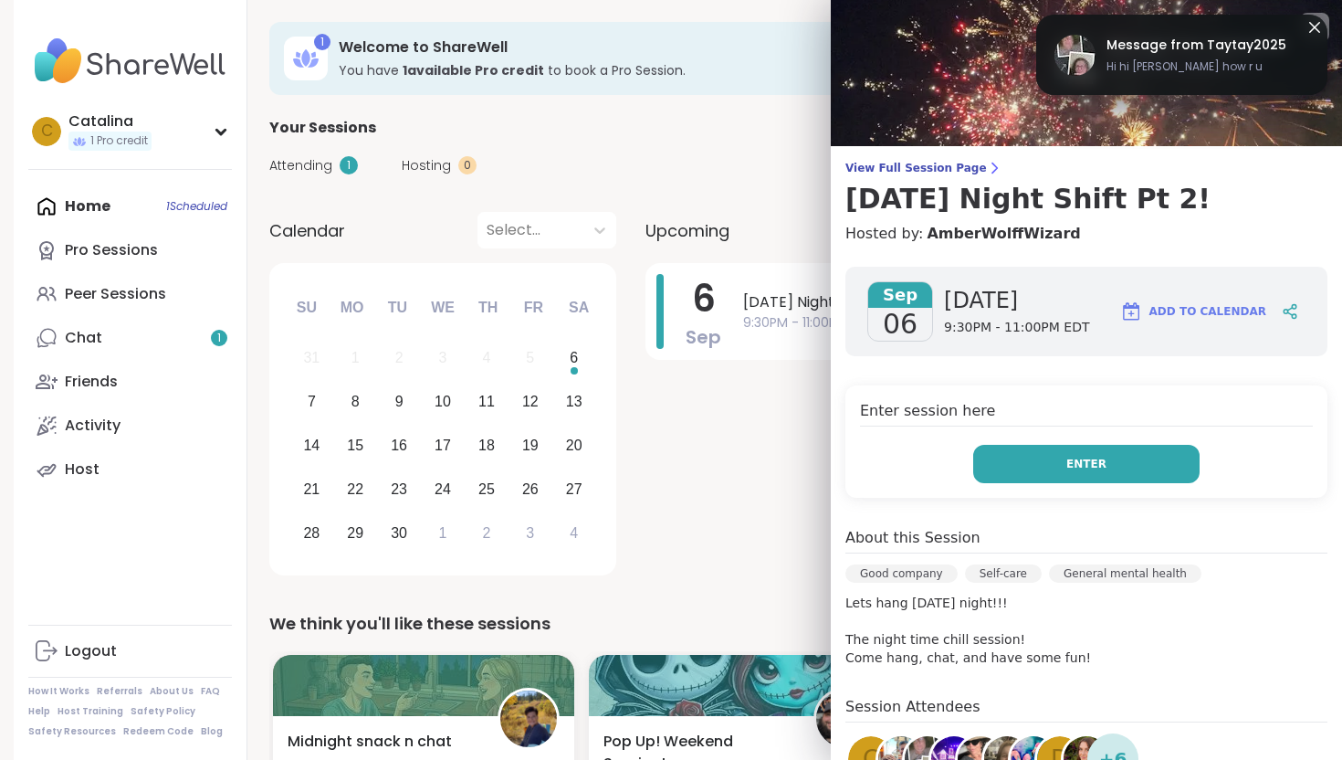
click at [993, 477] on button "Enter" at bounding box center [1086, 464] width 226 height 38
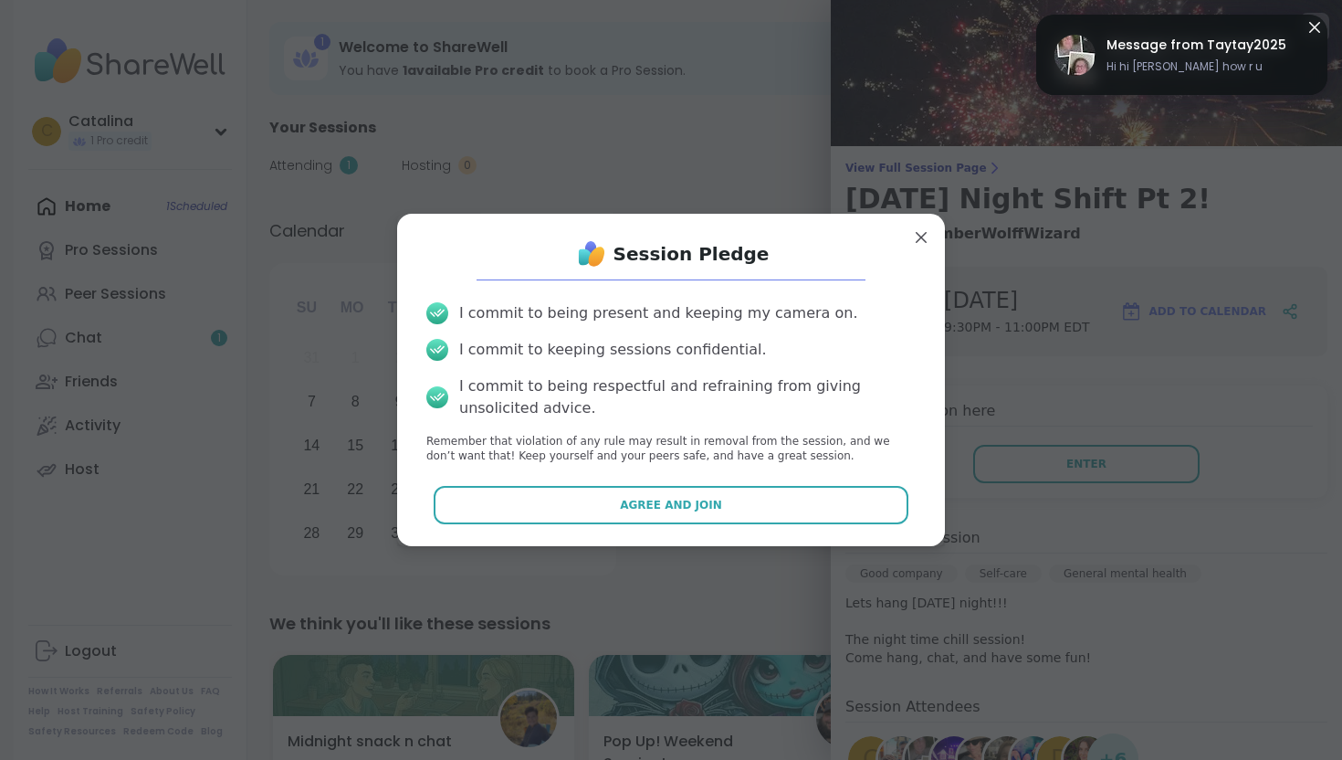
click at [588, 464] on div "I commit to being present and keeping my camera on. I commit to keeping session…" at bounding box center [671, 384] width 519 height 192
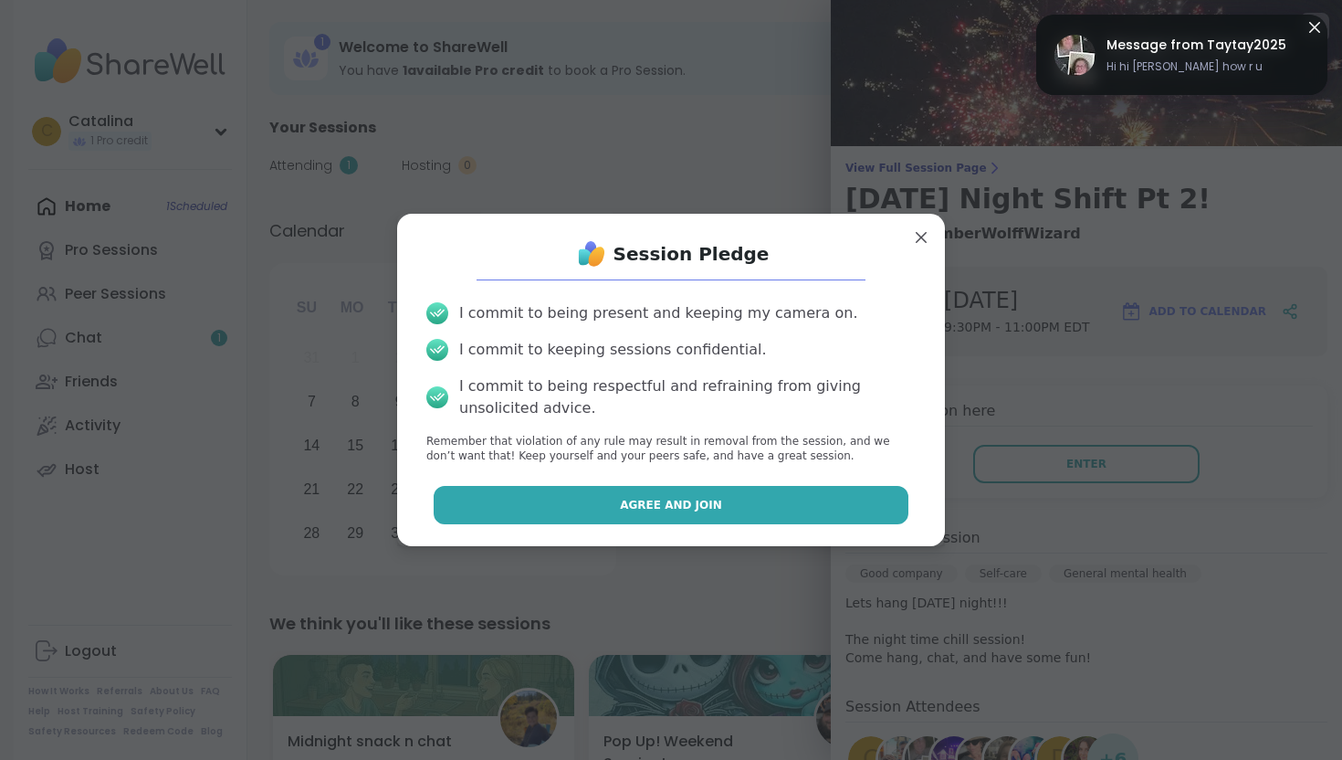
click at [577, 509] on button "Agree and Join" at bounding box center [672, 505] width 476 height 38
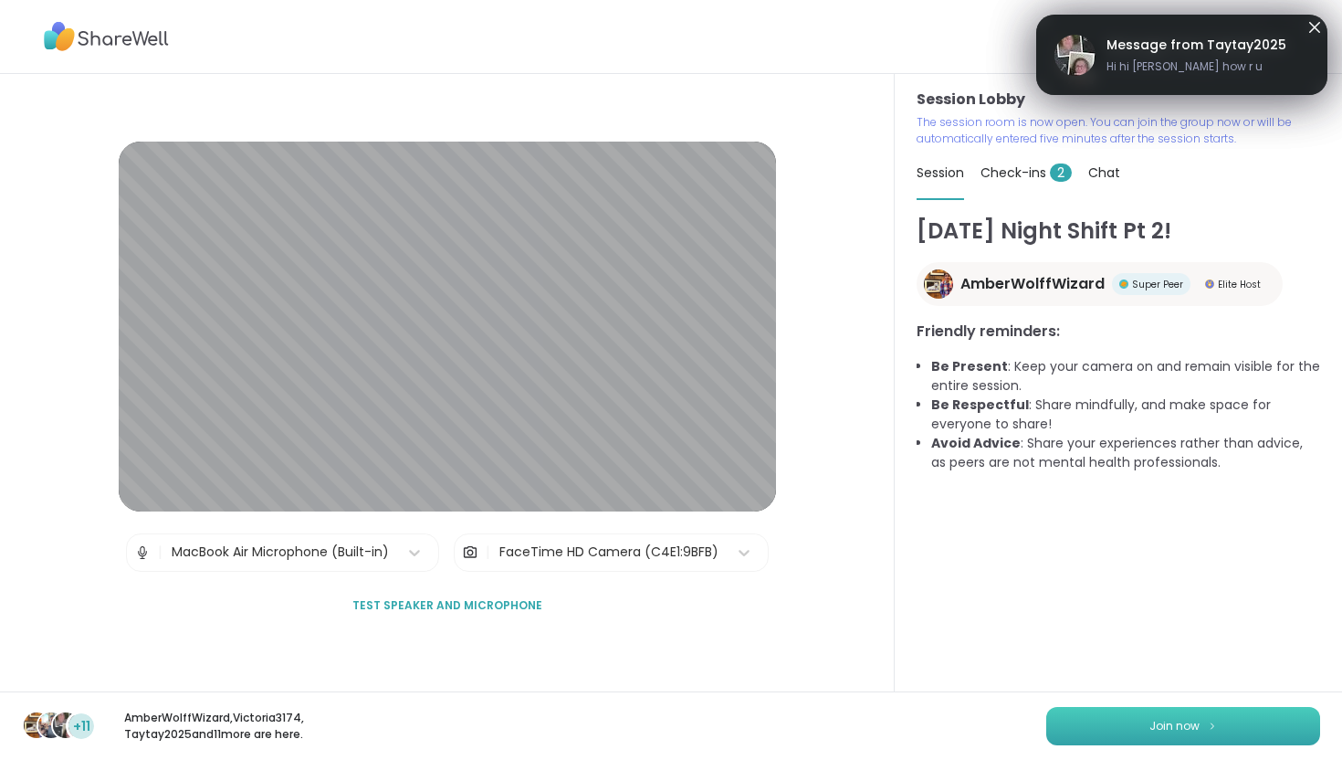
click at [1102, 730] on button "Join now" at bounding box center [1183, 726] width 274 height 38
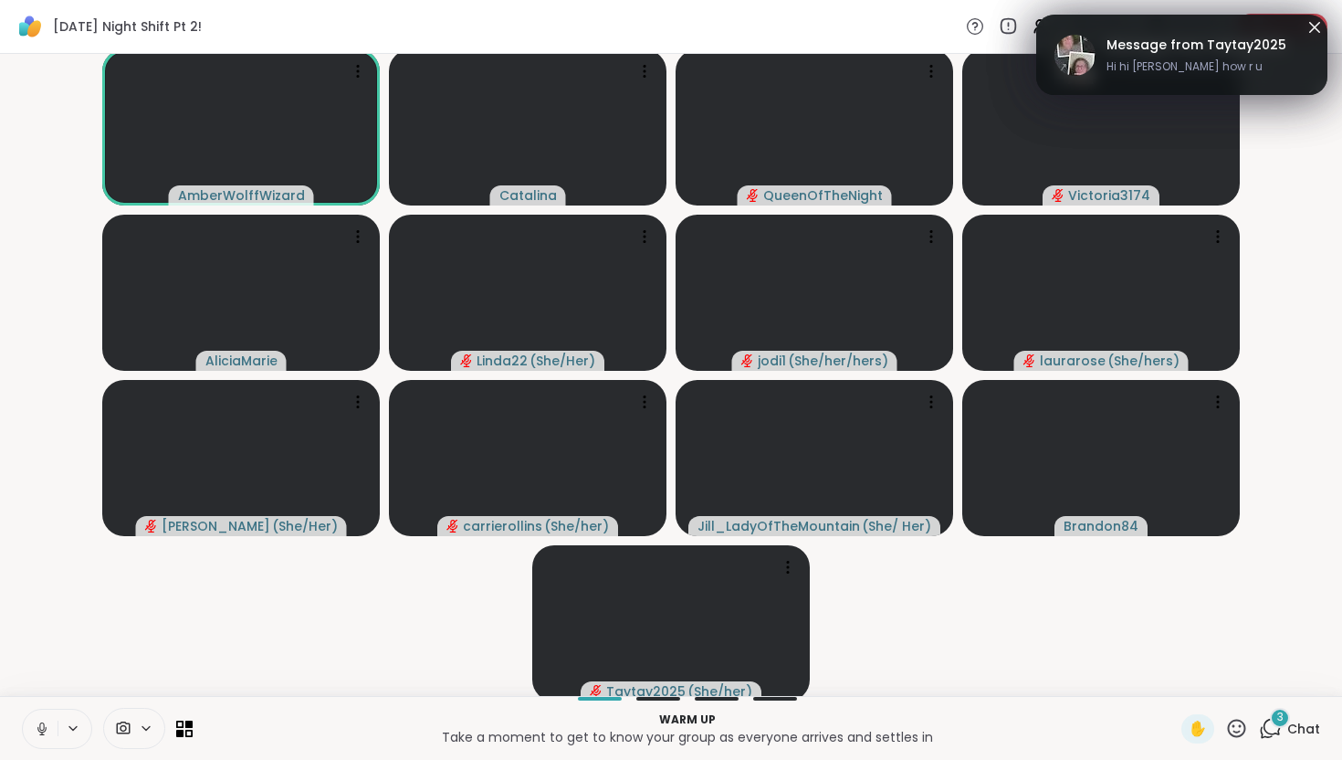
click at [126, 713] on div at bounding box center [134, 728] width 62 height 41
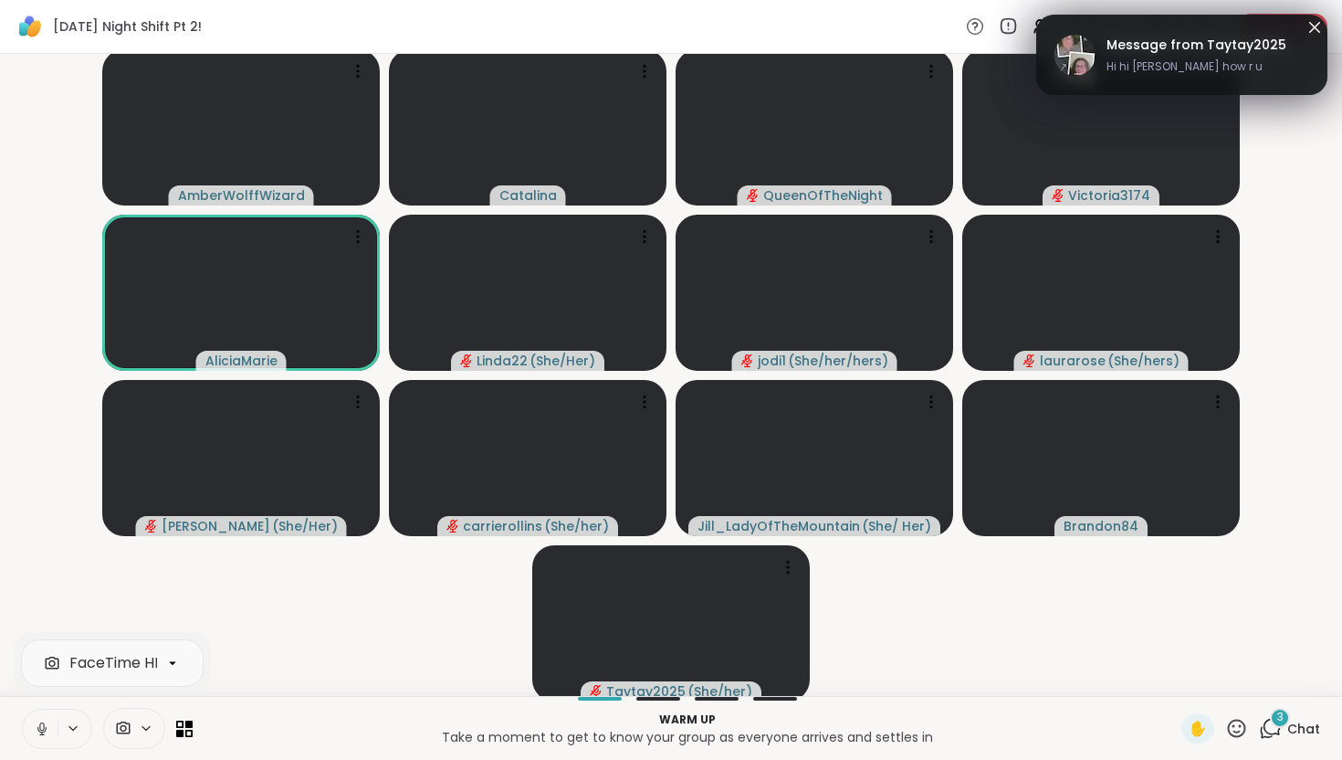
click at [126, 723] on icon at bounding box center [124, 727] width 14 height 13
click at [25, 739] on button at bounding box center [40, 728] width 35 height 38
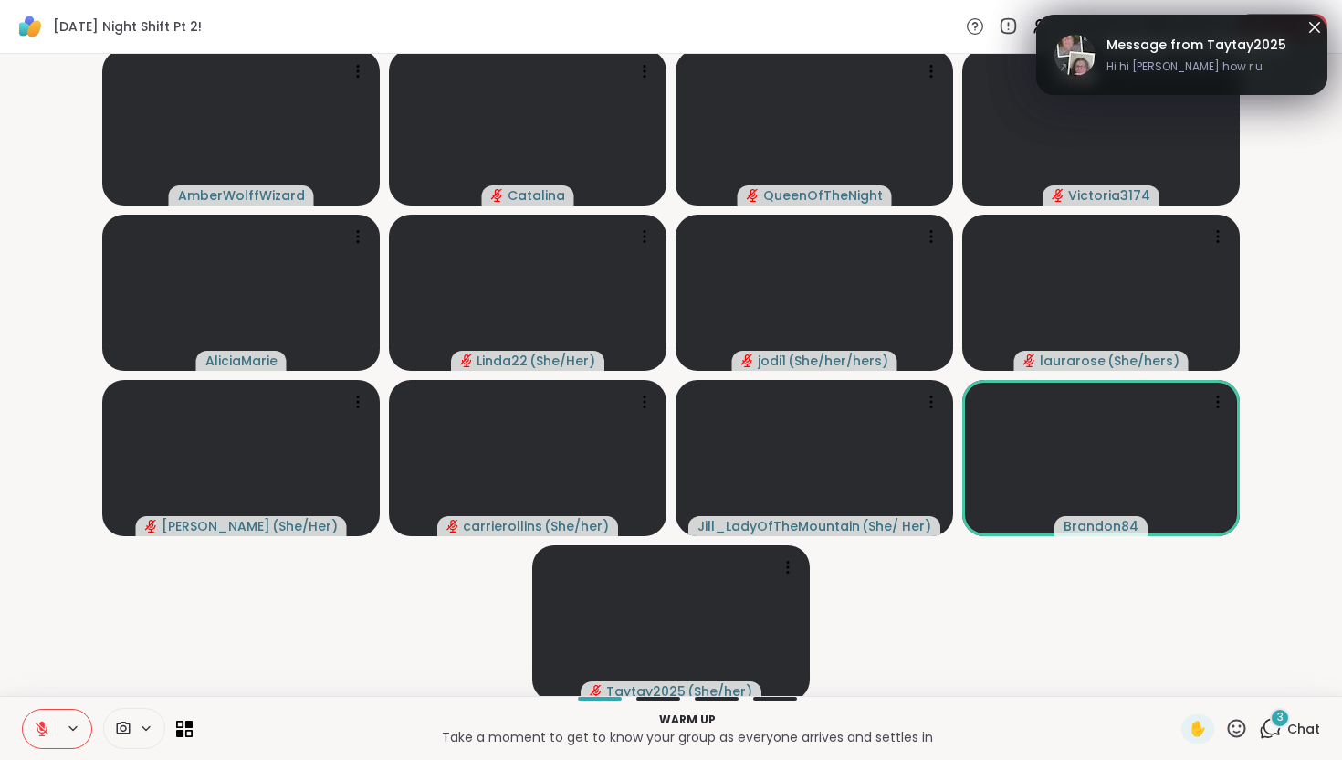
click at [121, 723] on icon at bounding box center [124, 727] width 14 height 13
click at [148, 716] on div at bounding box center [134, 728] width 62 height 41
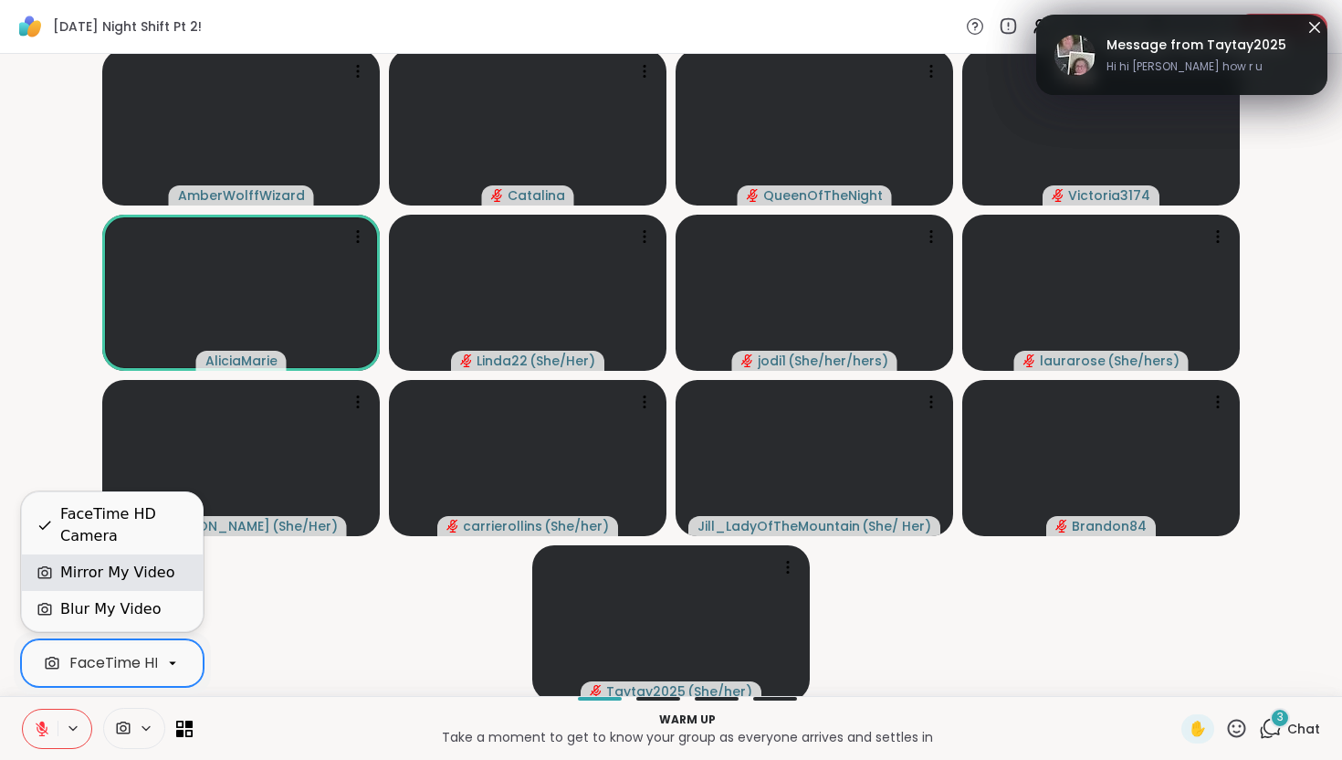
click at [100, 579] on div "Mirror My Video" at bounding box center [117, 573] width 114 height 22
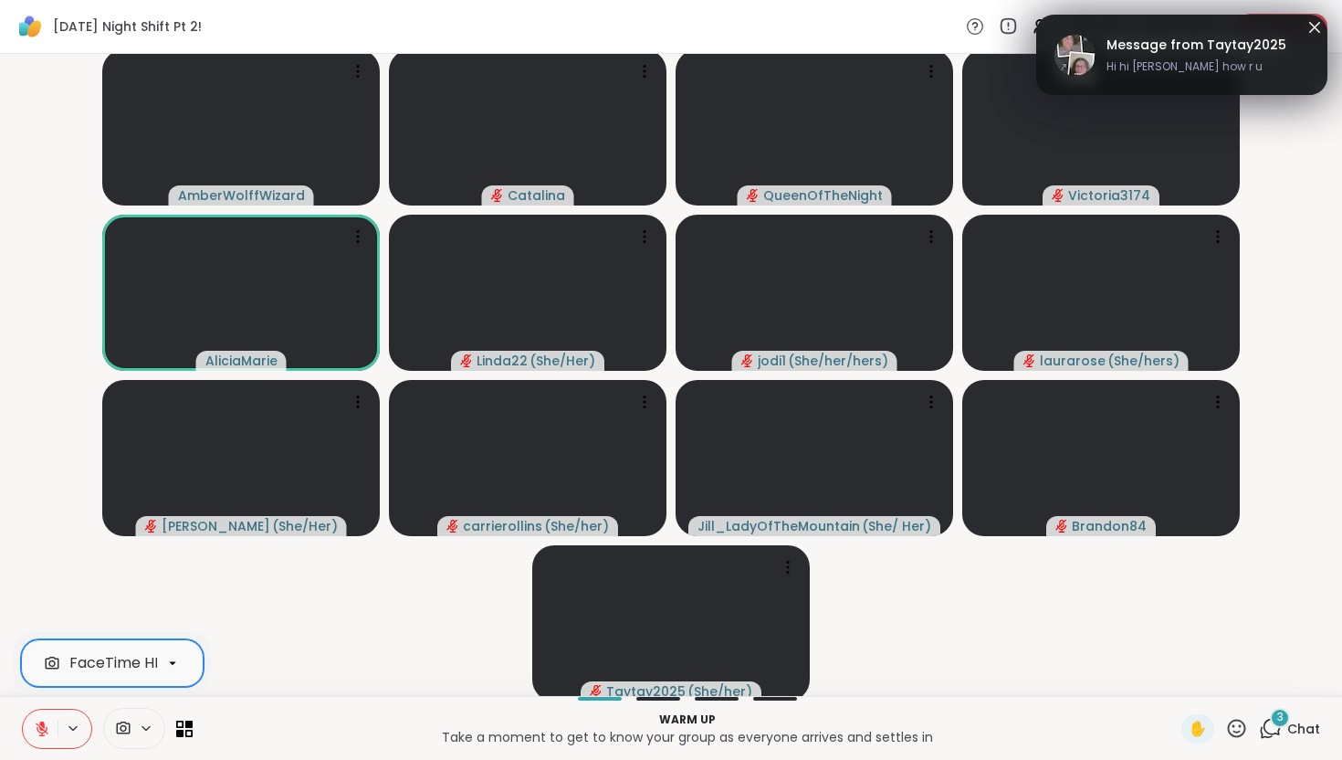
click at [145, 724] on icon at bounding box center [146, 728] width 15 height 16
click at [136, 740] on div at bounding box center [134, 728] width 62 height 41
click at [118, 672] on div "FaceTime HD Camera" at bounding box center [148, 663] width 159 height 22
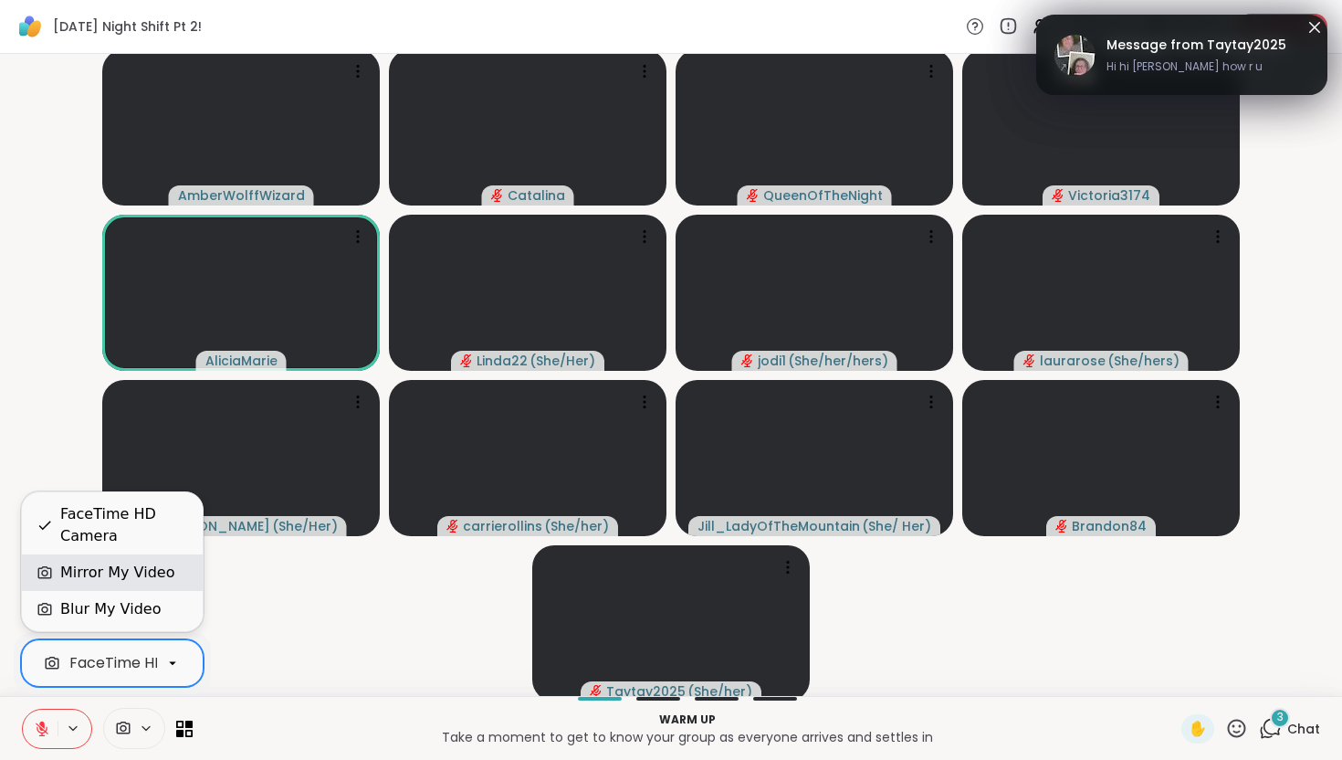
click at [68, 578] on div "Mirror My Video" at bounding box center [117, 573] width 114 height 22
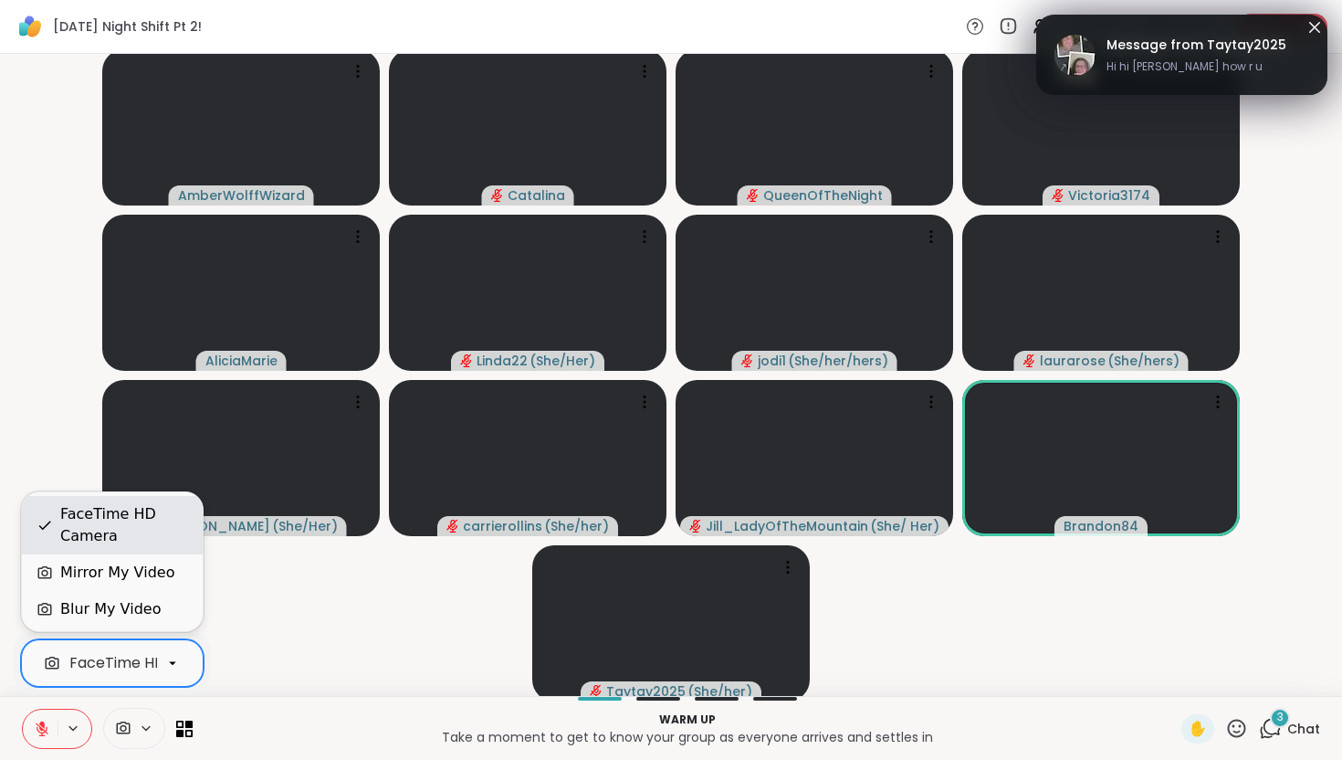
click at [67, 541] on div "FaceTime HD Camera" at bounding box center [124, 525] width 128 height 44
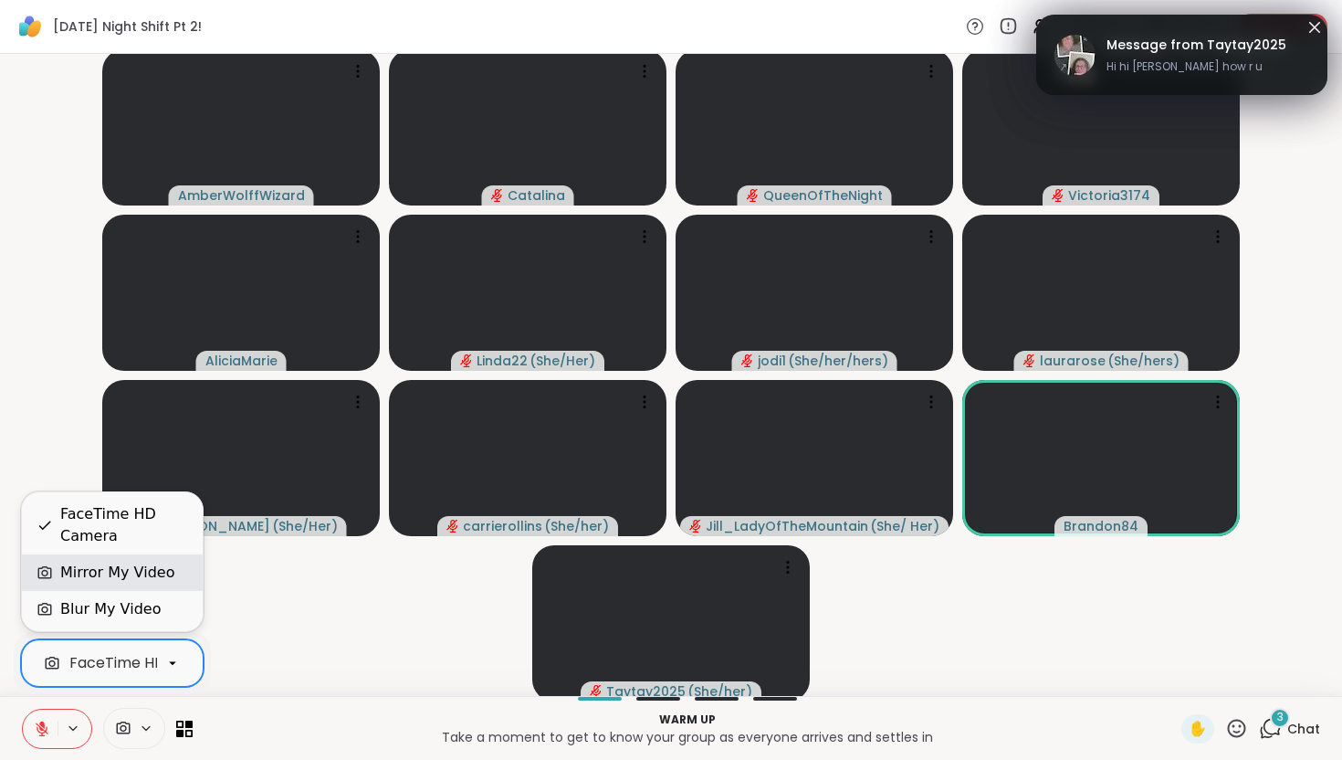
click at [110, 578] on div "Mirror My Video" at bounding box center [117, 573] width 114 height 22
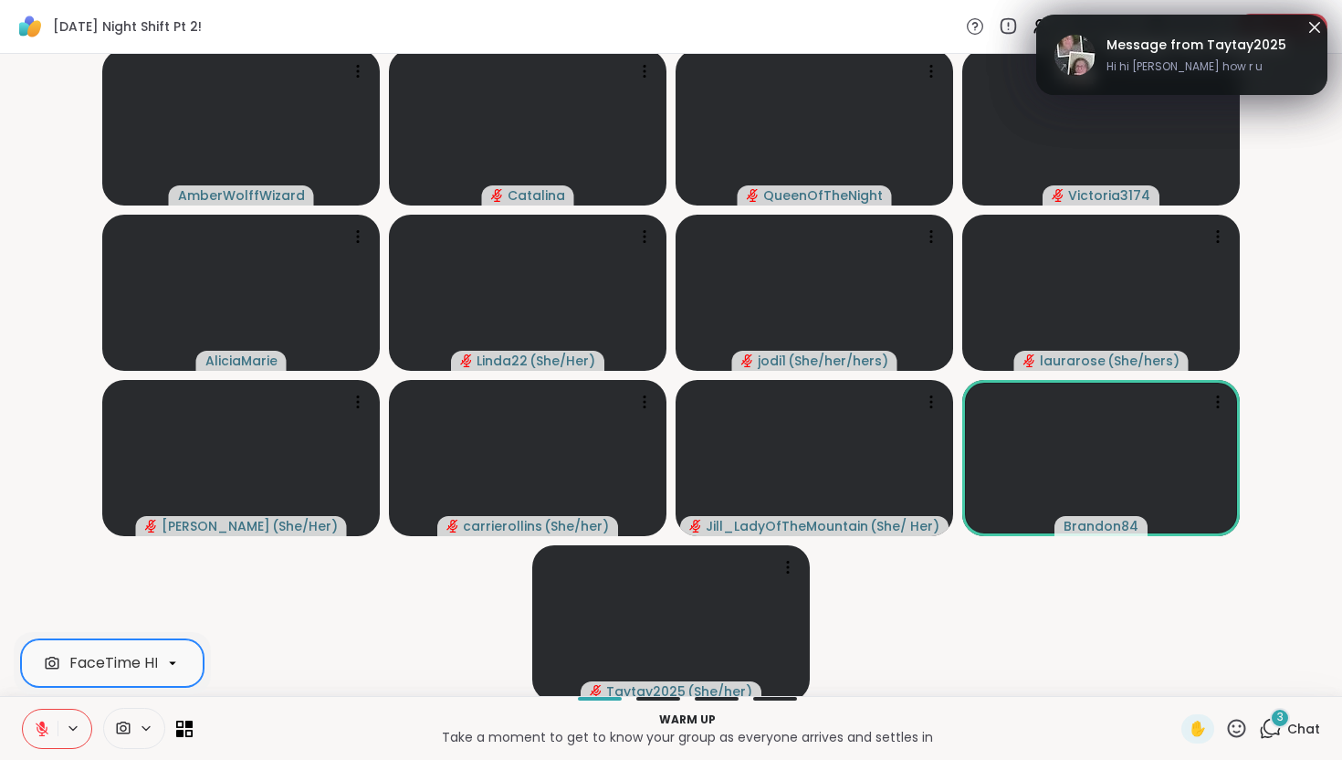
click at [121, 632] on div "option Mirror My Video, selected. FaceTime HD Camera" at bounding box center [112, 663] width 197 height 62
click at [171, 660] on icon at bounding box center [172, 663] width 16 height 16
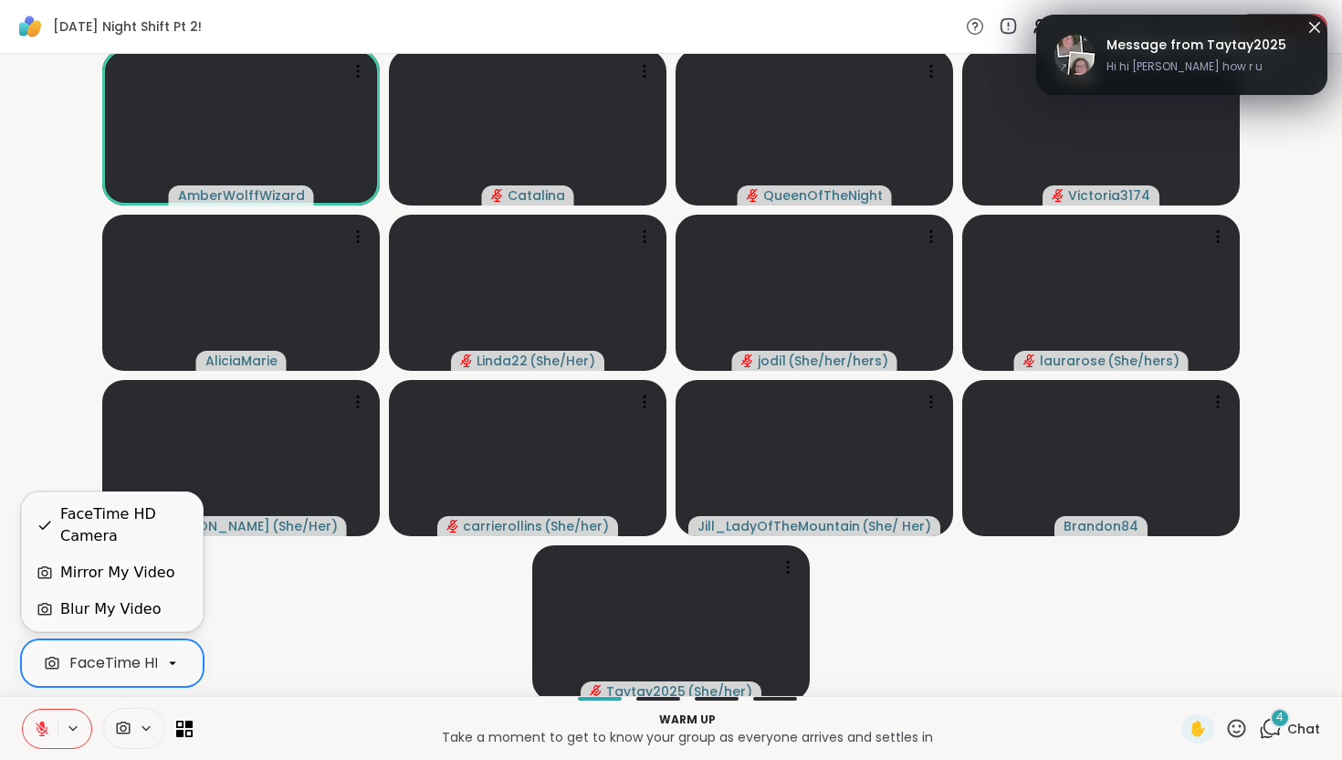
click at [342, 635] on video-player-container "AmberWolffWizard [PERSON_NAME] Victoria3174 AliciaMarie Linda22 ( She/Her ) jod…" at bounding box center [671, 374] width 1320 height 627
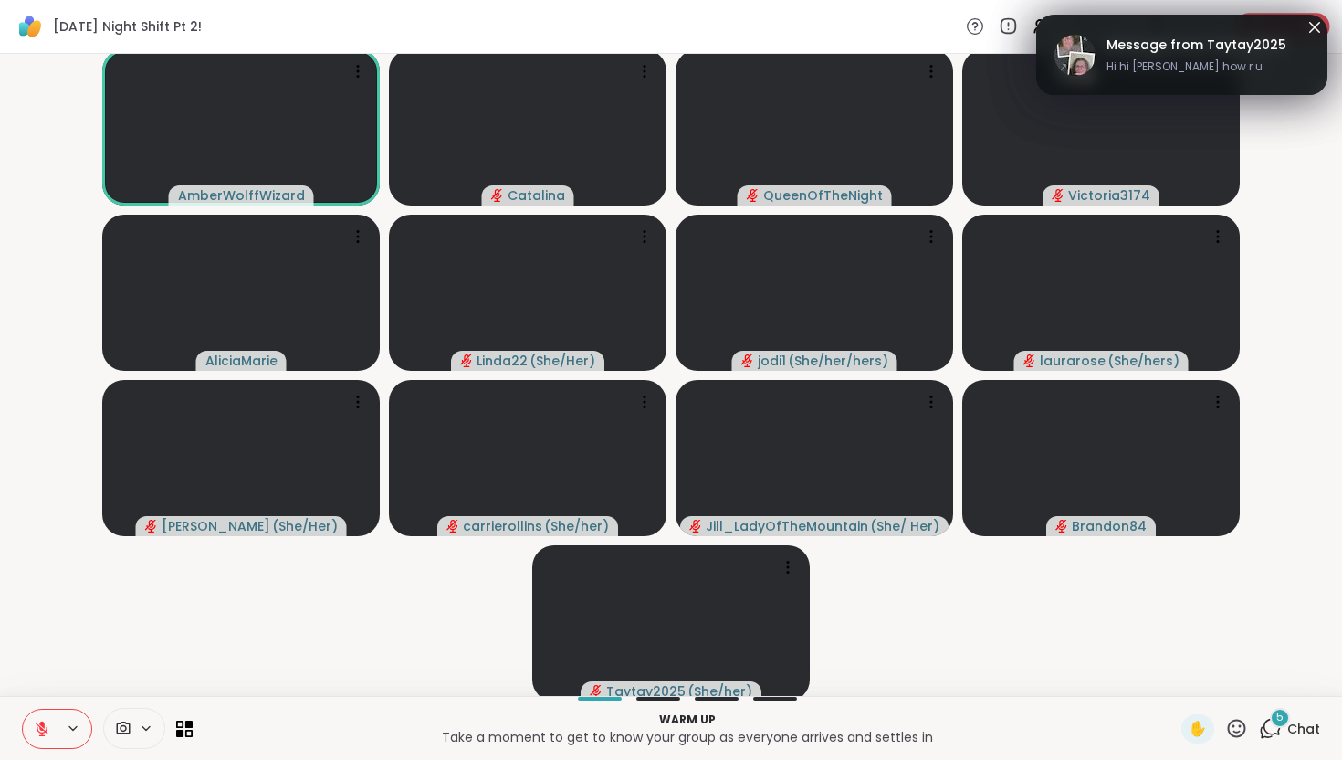
click at [1317, 24] on div "Leave" at bounding box center [1283, 26] width 94 height 26
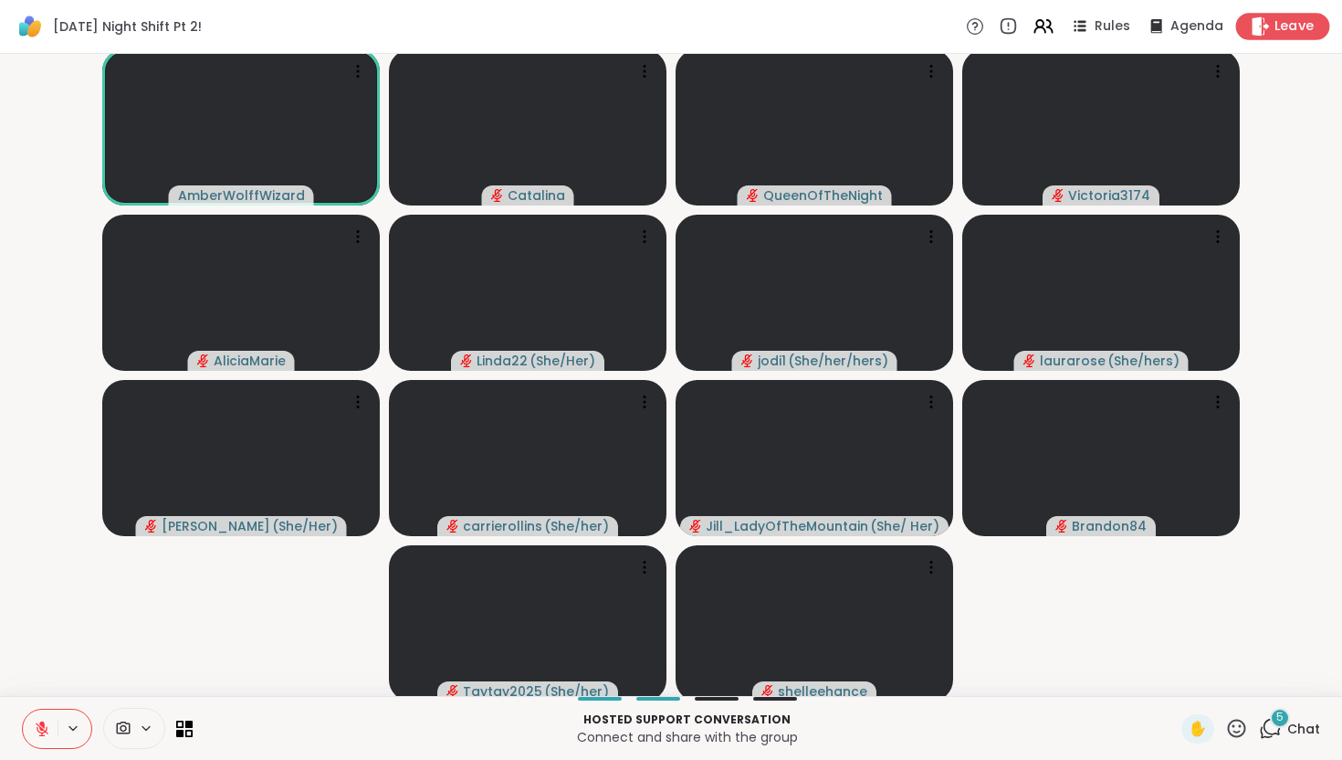
click at [1259, 34] on icon at bounding box center [1261, 25] width 17 height 19
click at [1254, 19] on icon at bounding box center [1261, 25] width 17 height 19
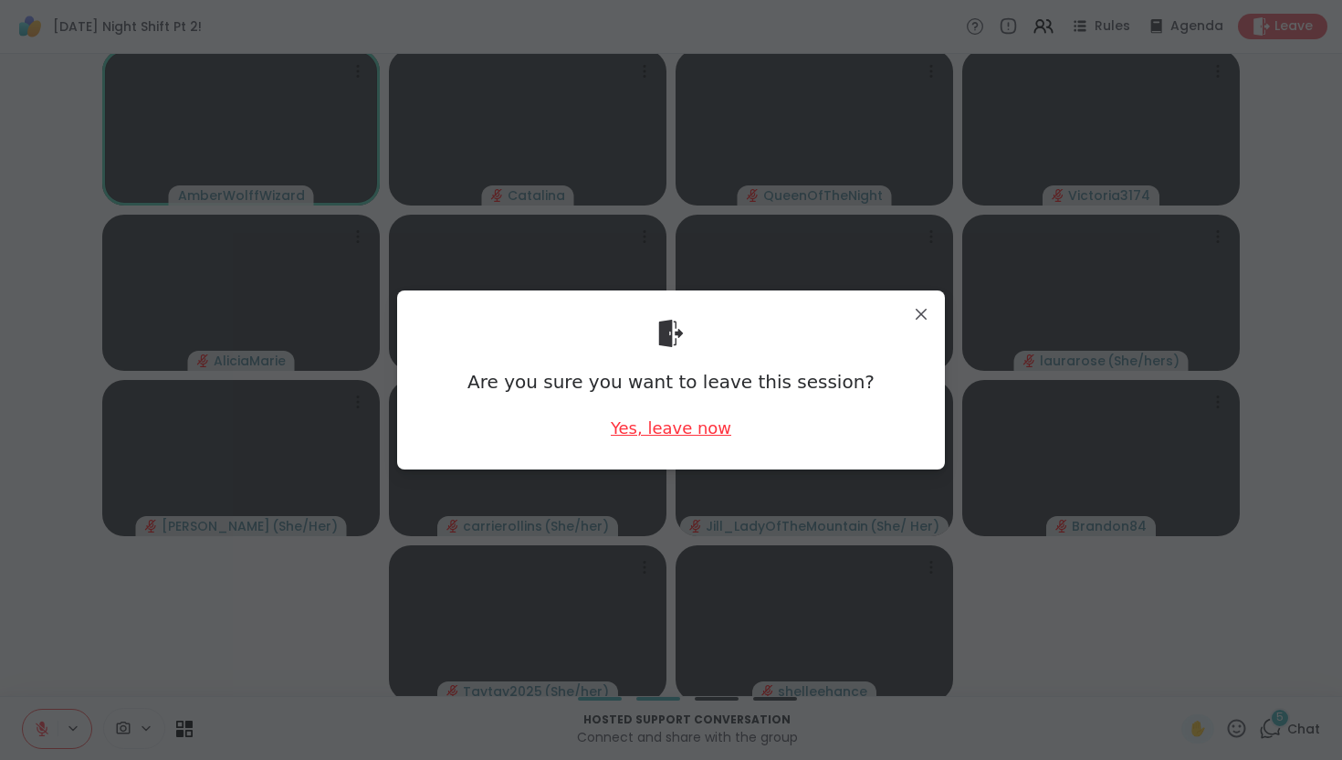
click at [646, 436] on div "Yes, leave now" at bounding box center [671, 427] width 121 height 23
